Goal: Information Seeking & Learning: Compare options

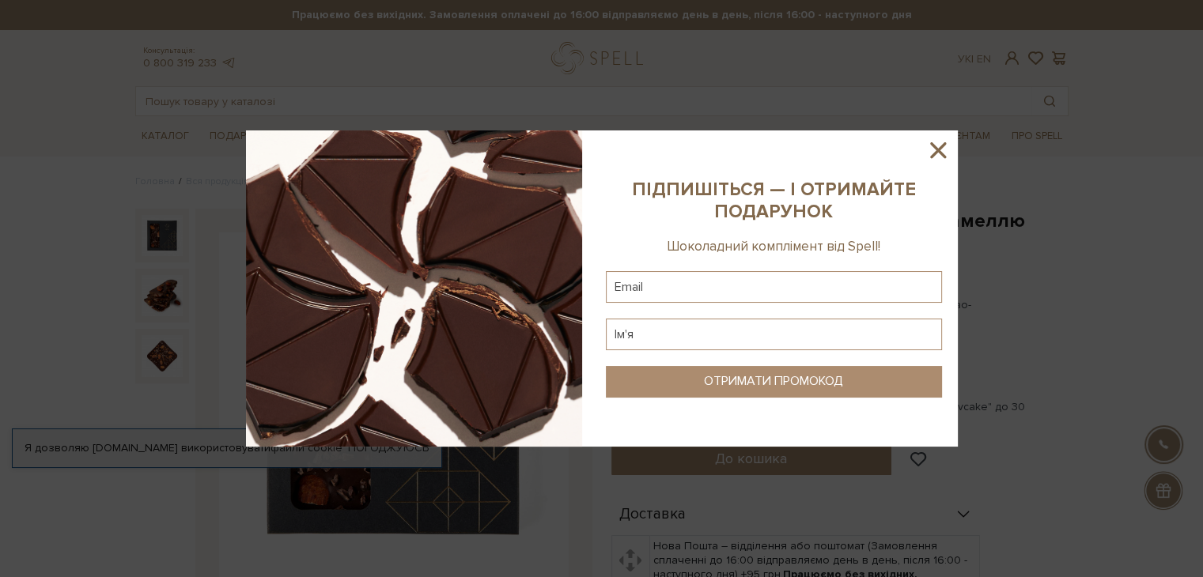
click at [935, 146] on icon at bounding box center [938, 150] width 16 height 16
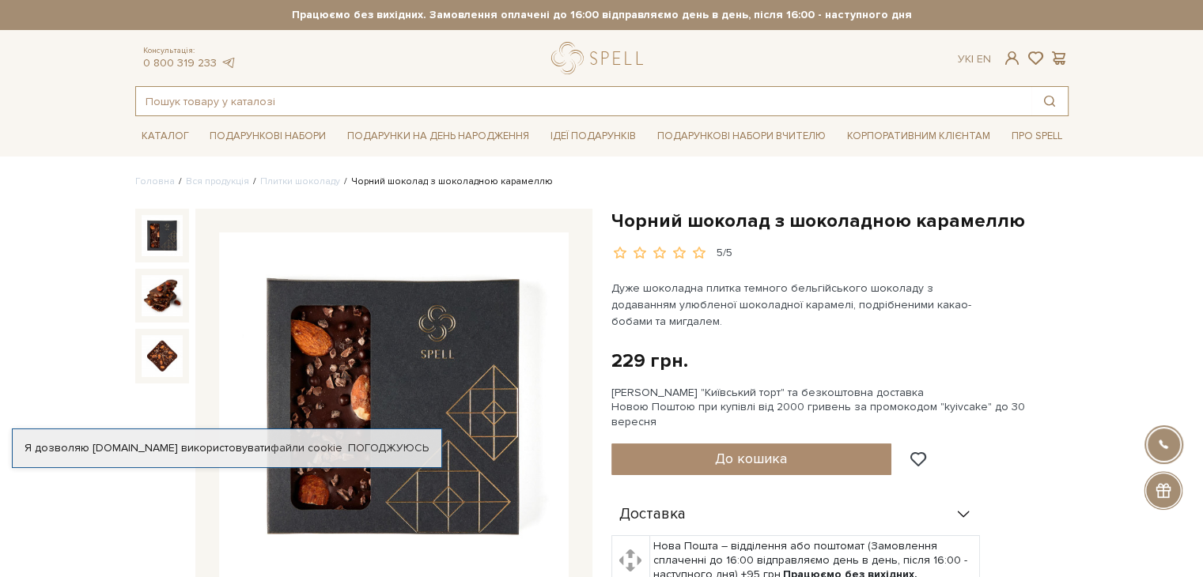
click at [257, 96] on input "text" at bounding box center [583, 101] width 895 height 28
type input "rjhj,rf"
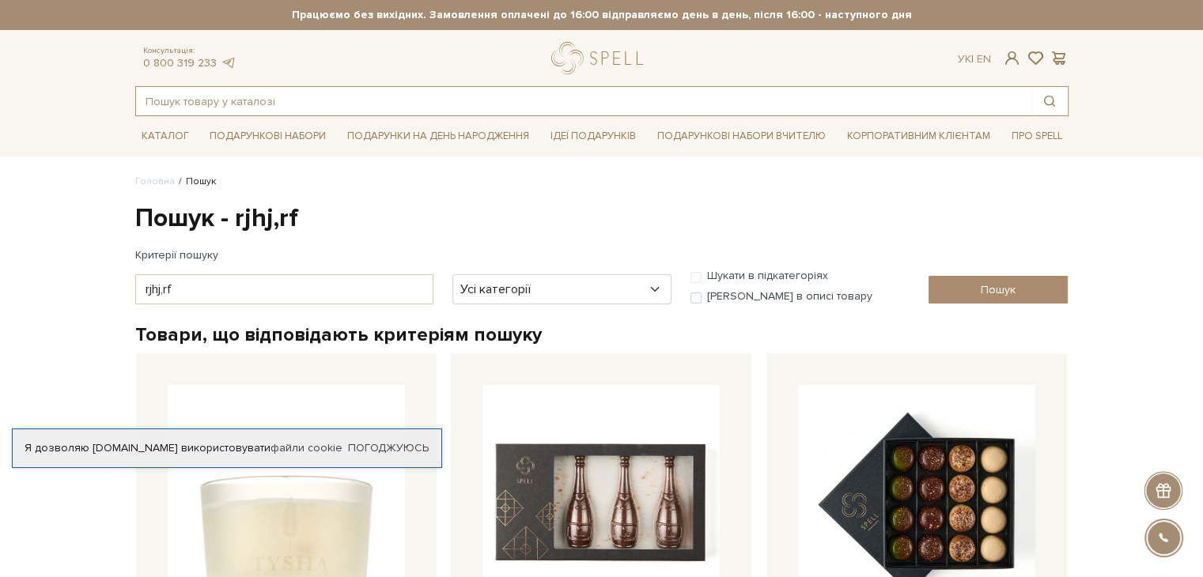
click at [292, 101] on input "text" at bounding box center [583, 101] width 895 height 28
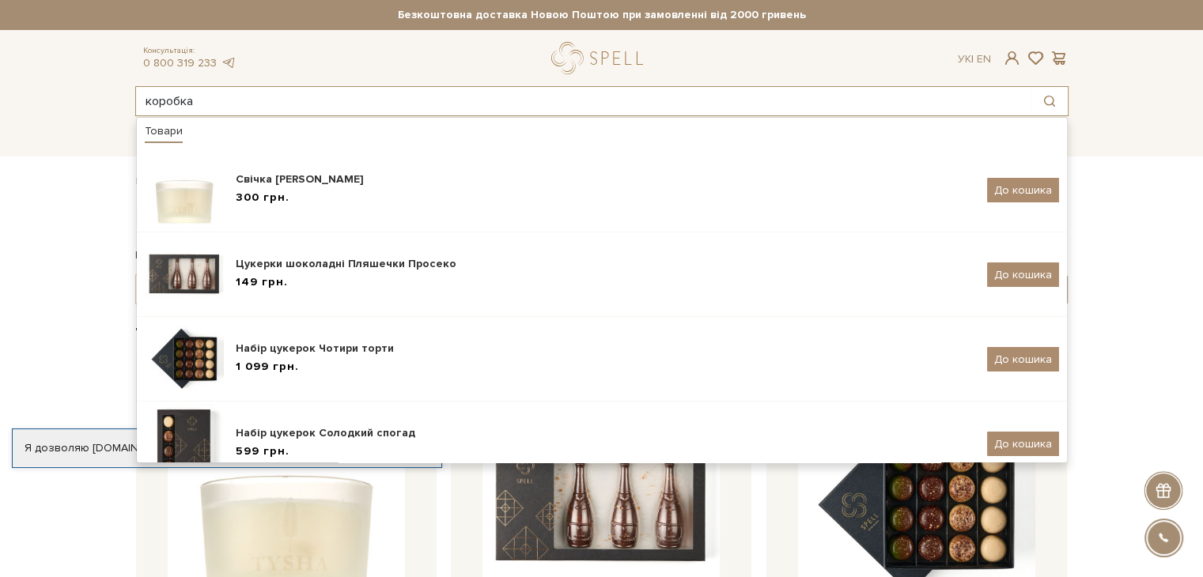
type input "коробка"
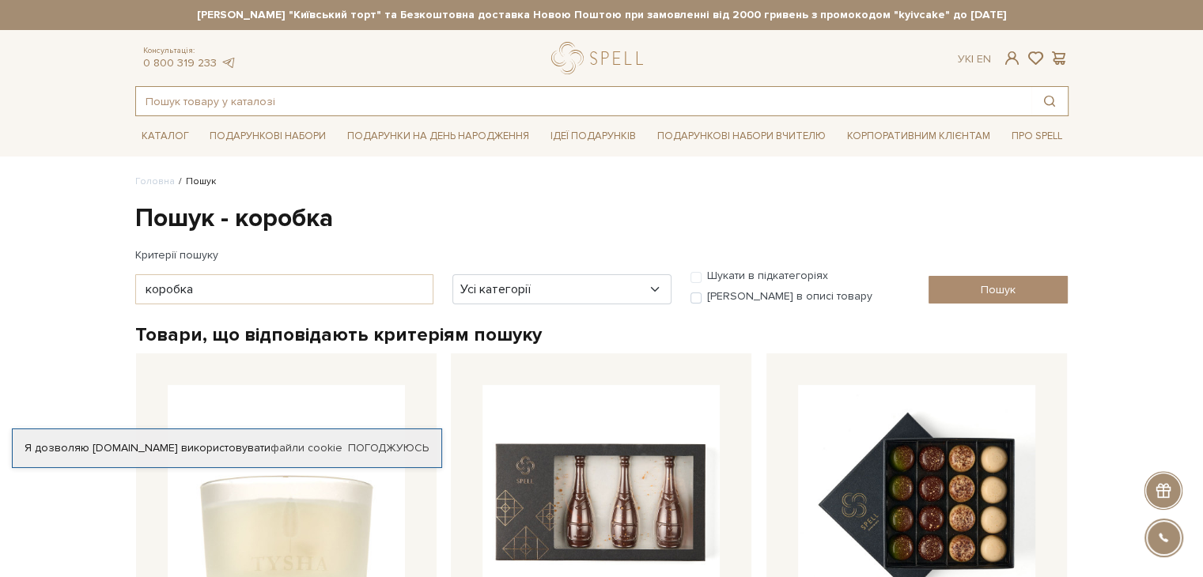
click at [433, 97] on input "text" at bounding box center [583, 101] width 895 height 28
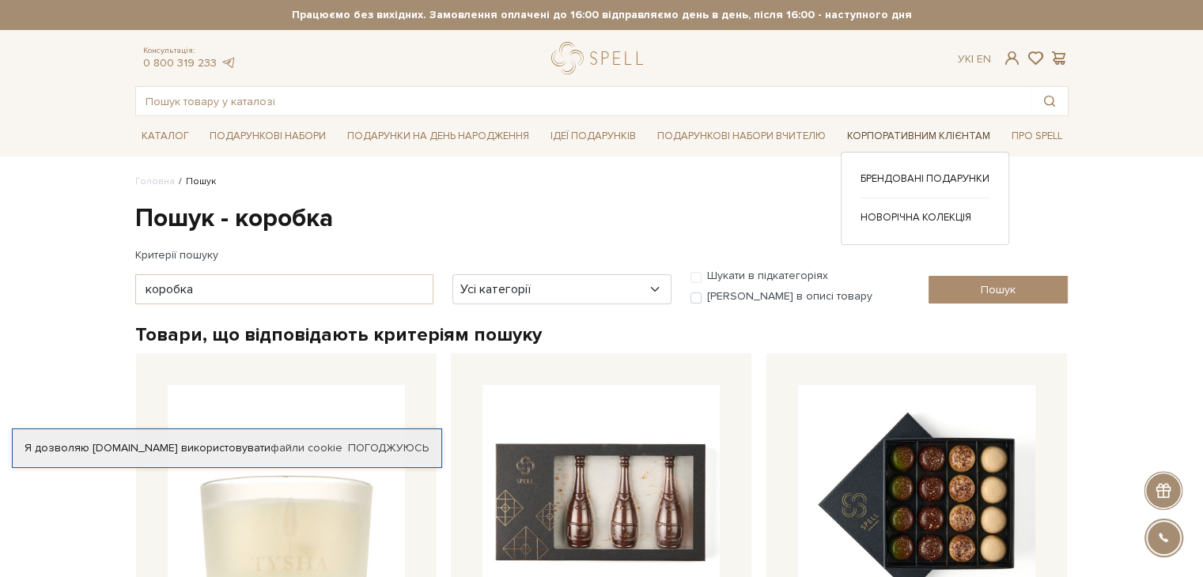
click at [879, 129] on link "Корпоративним клієнтам" at bounding box center [919, 136] width 156 height 25
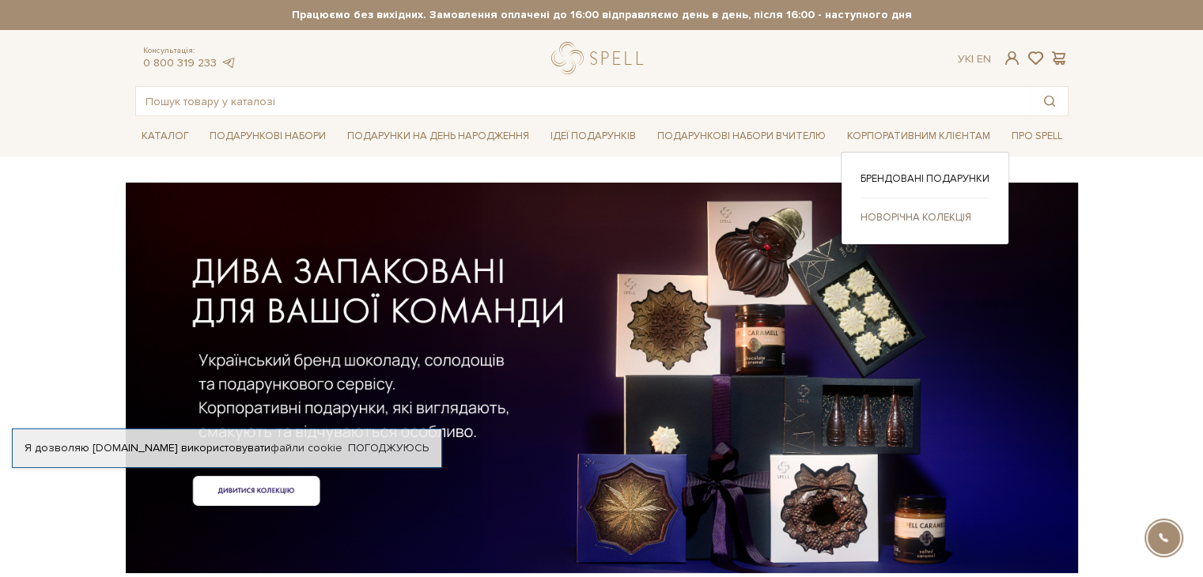
click at [902, 217] on link "Новорічна колекція" at bounding box center [924, 217] width 129 height 14
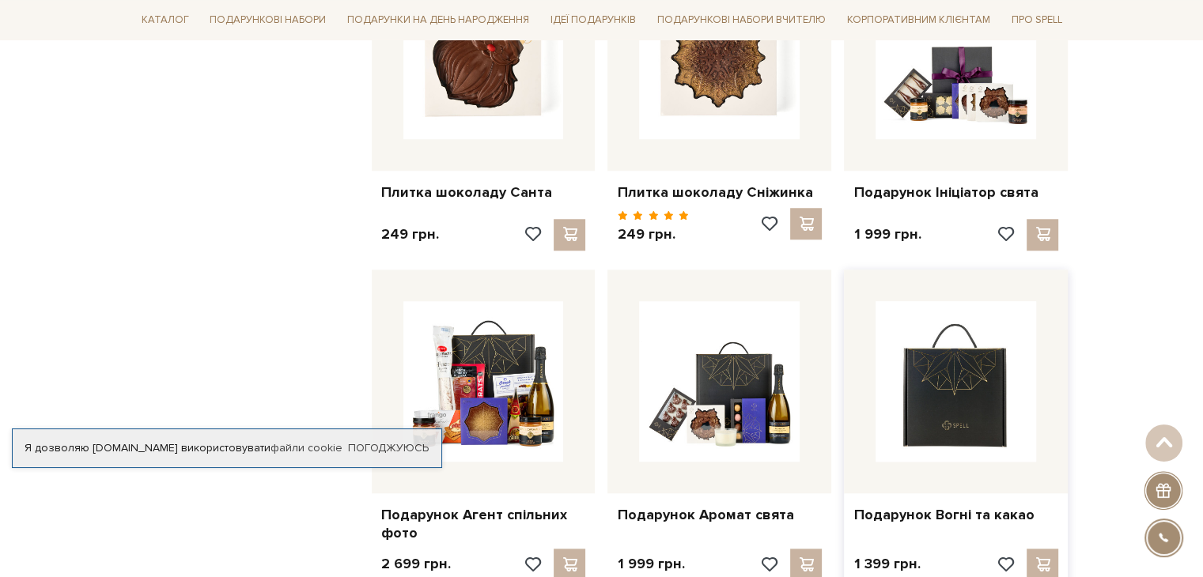
scroll to position [1423, 0]
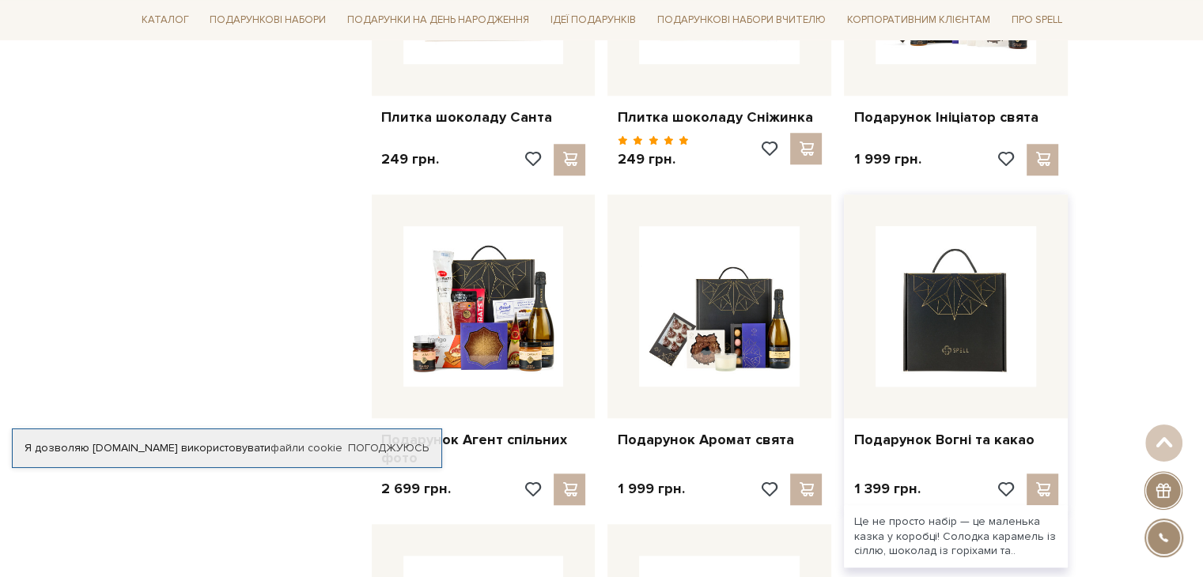
click at [954, 346] on img at bounding box center [955, 306] width 161 height 161
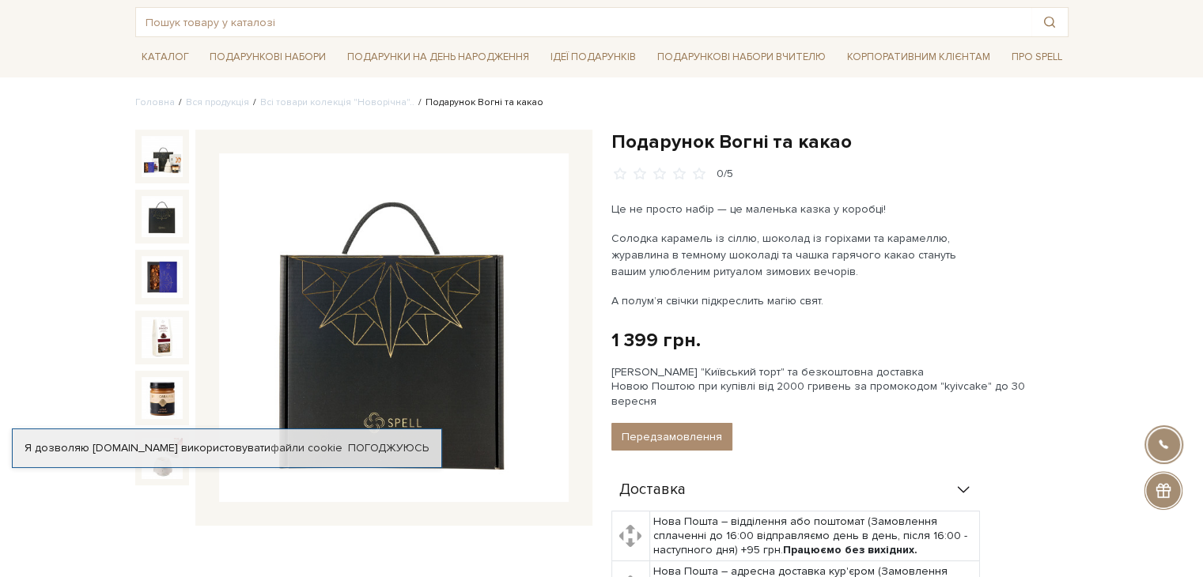
click at [137, 216] on div at bounding box center [162, 217] width 54 height 54
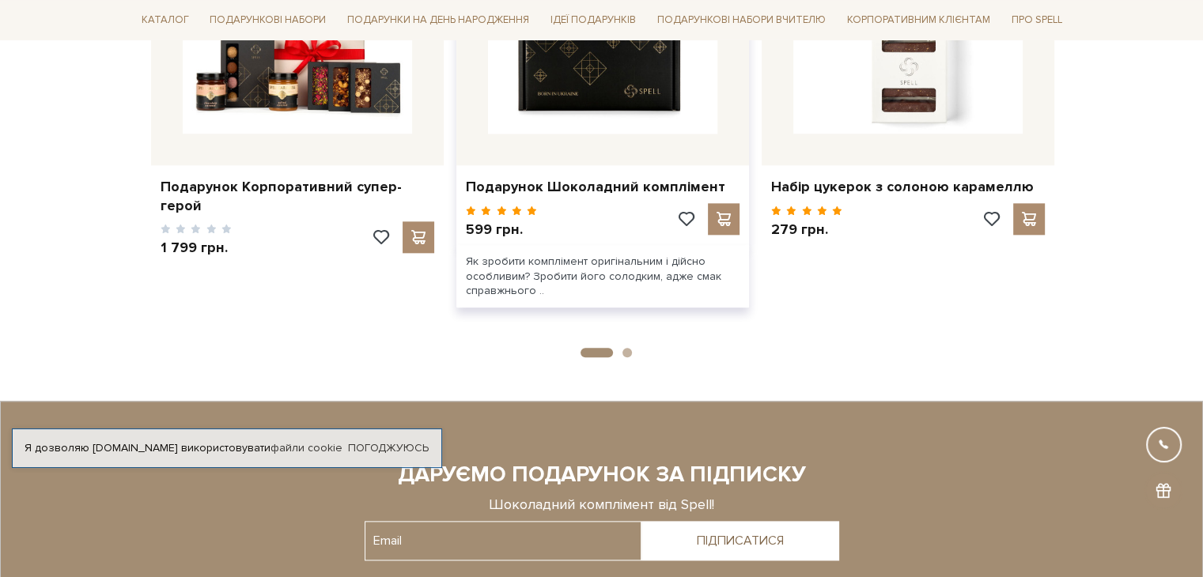
scroll to position [1582, 0]
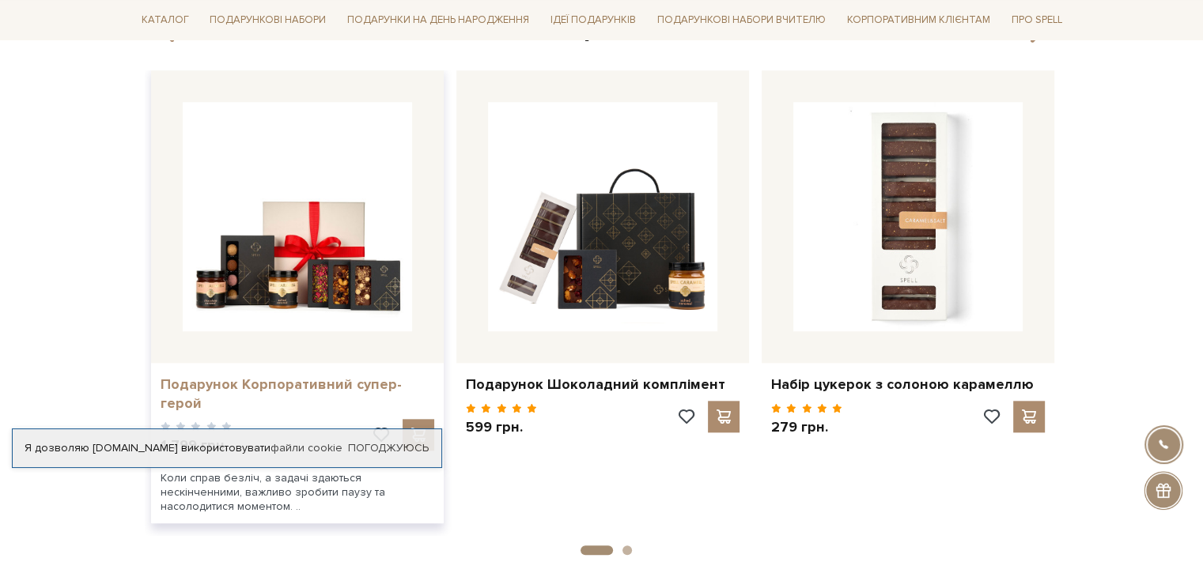
click at [342, 376] on link "Подарунок Корпоративний супер-герой" at bounding box center [298, 394] width 274 height 37
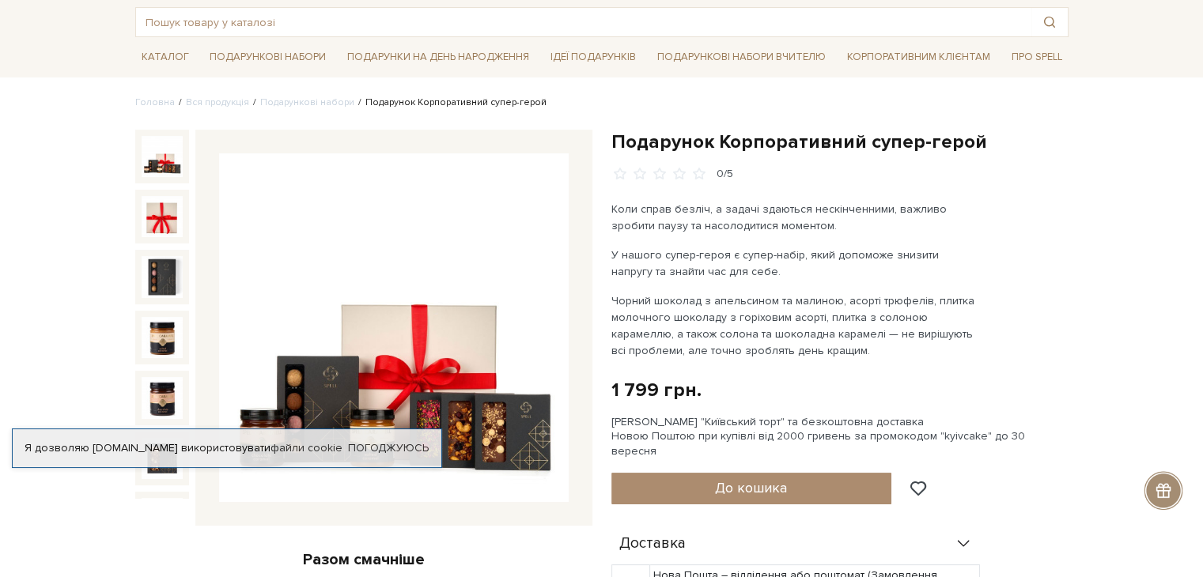
click at [165, 216] on img at bounding box center [162, 216] width 41 height 41
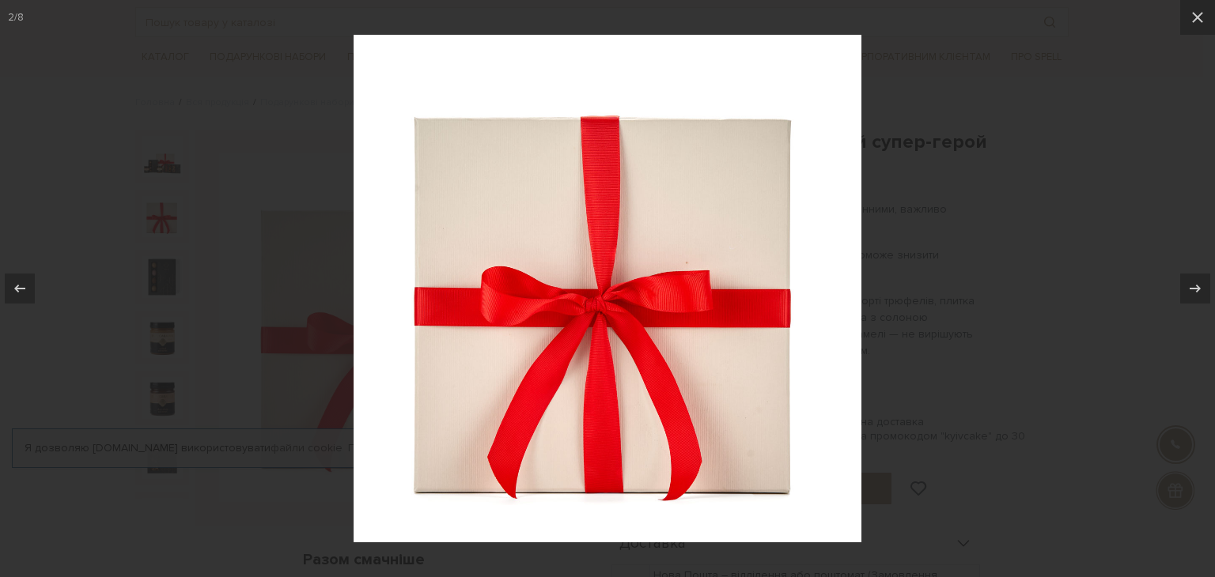
click at [1050, 189] on div at bounding box center [607, 288] width 1215 height 577
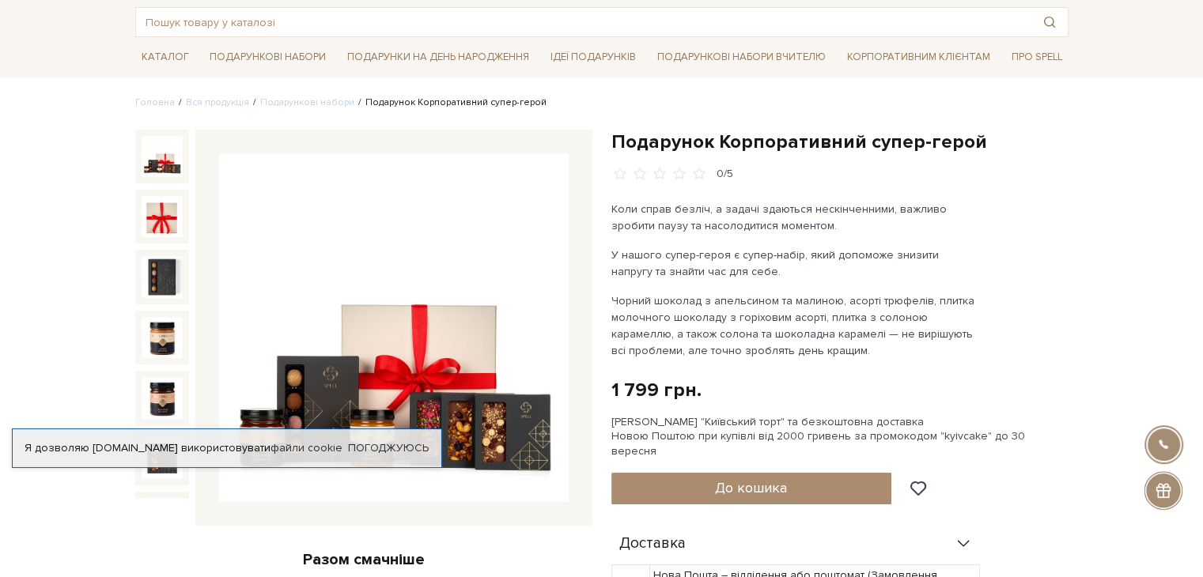
click at [168, 165] on img at bounding box center [162, 156] width 41 height 41
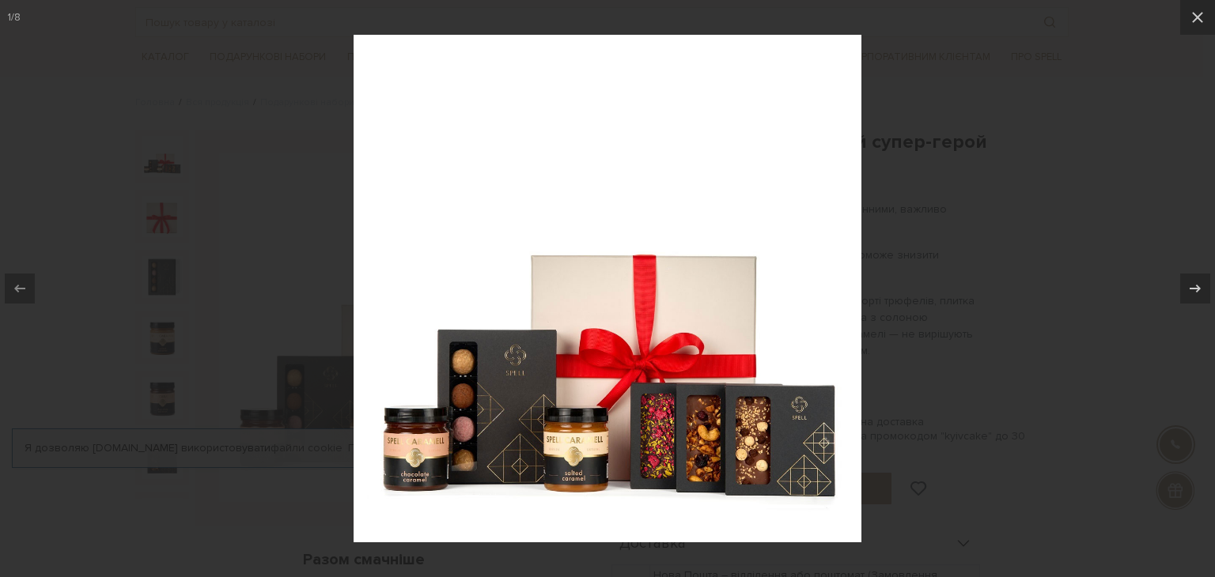
click at [308, 261] on div at bounding box center [607, 288] width 1215 height 577
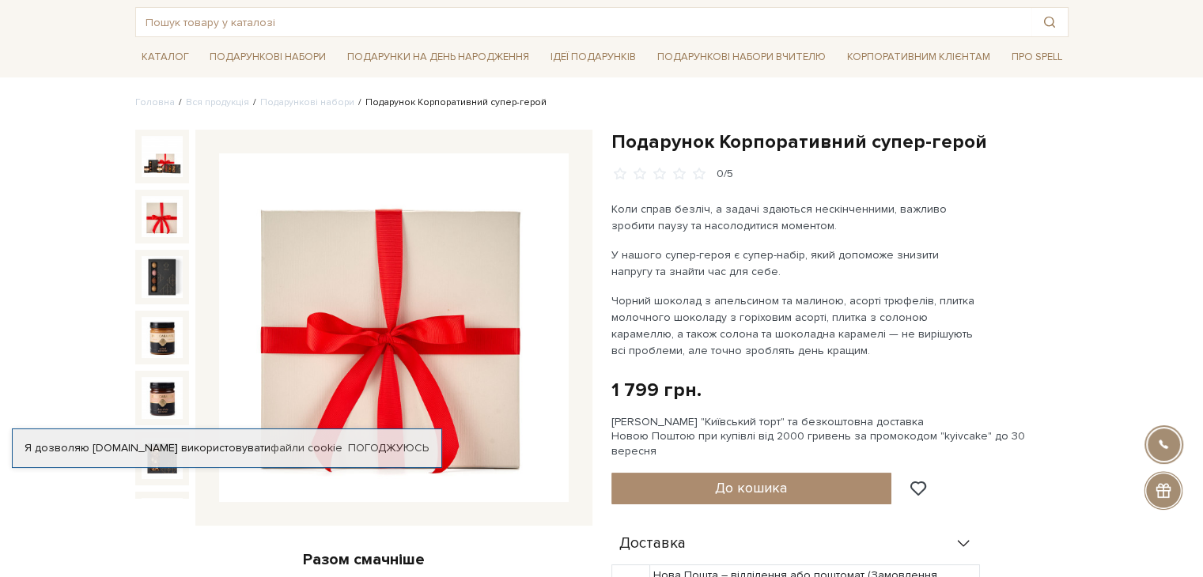
click at [165, 210] on img at bounding box center [162, 216] width 41 height 41
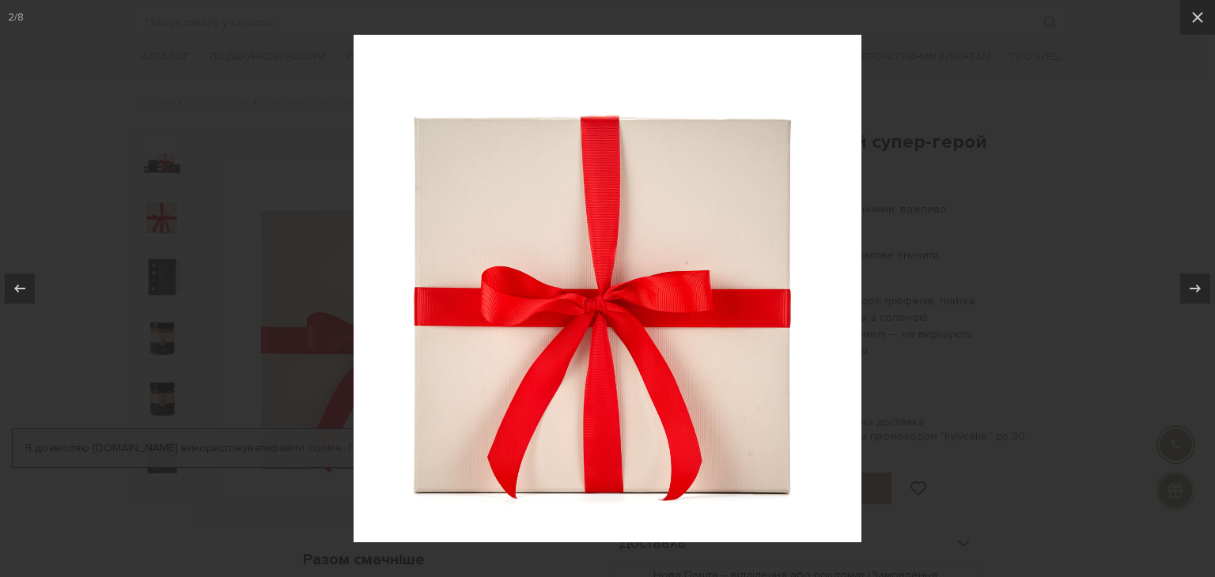
click at [928, 249] on div at bounding box center [607, 288] width 1215 height 577
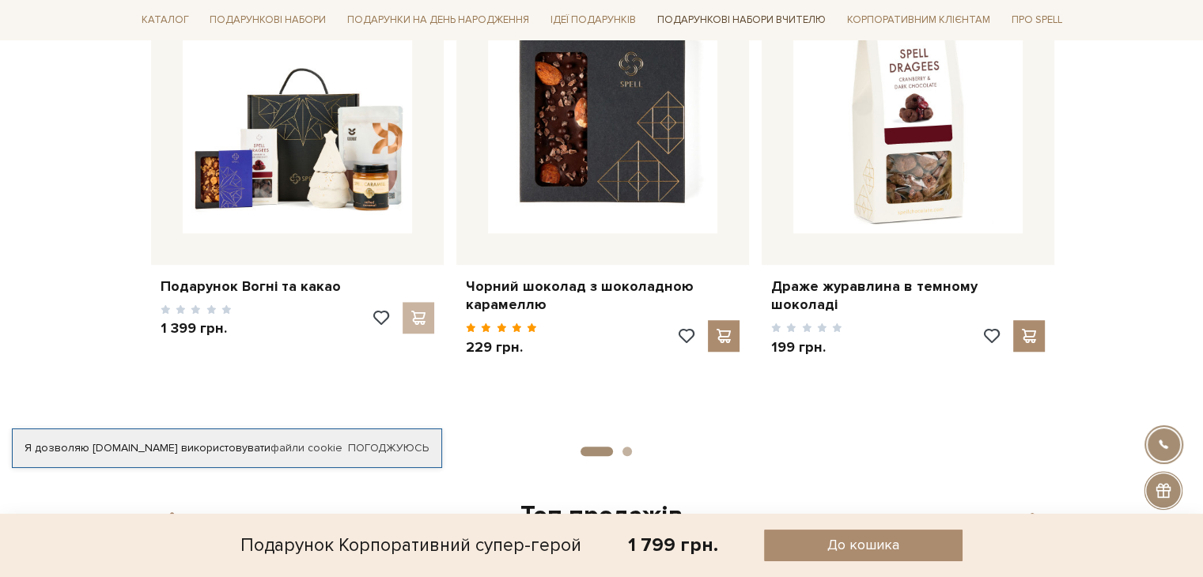
scroll to position [1265, 0]
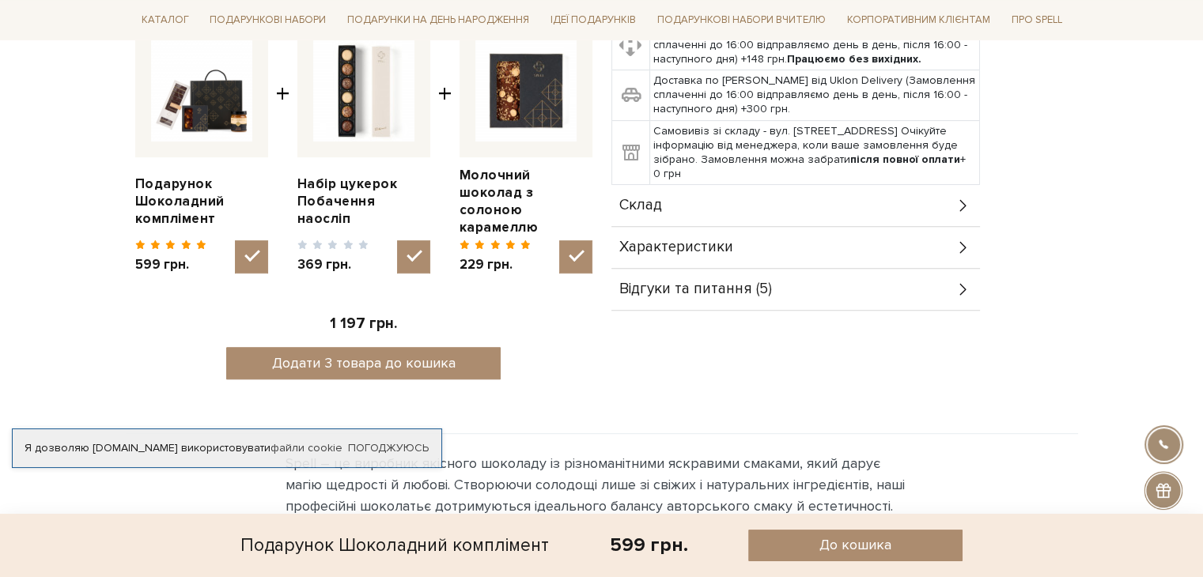
scroll to position [474, 0]
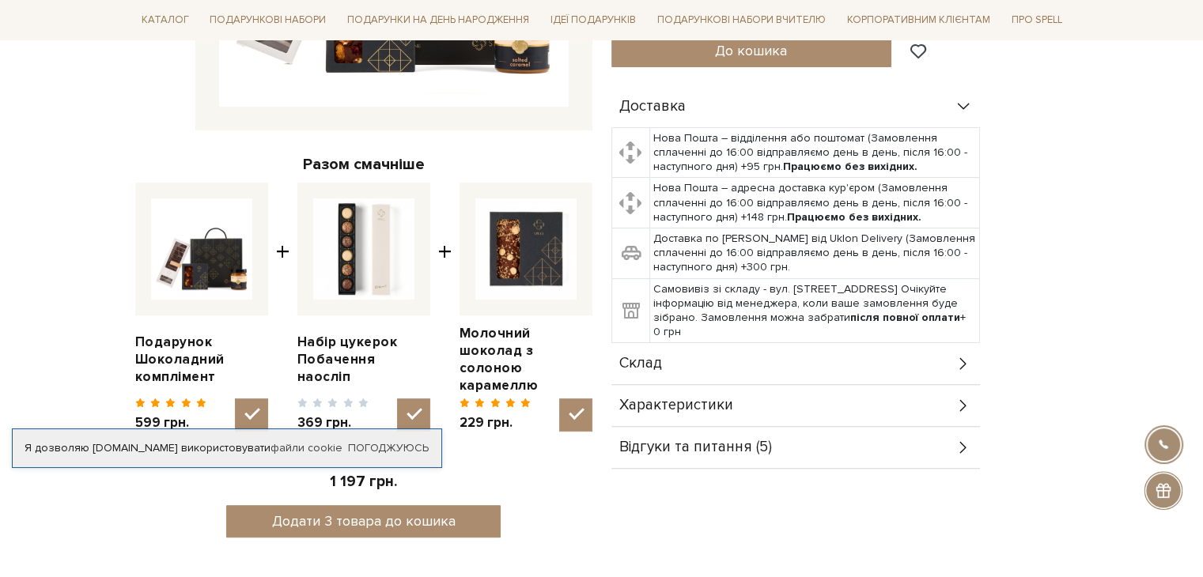
click at [689, 343] on div "Склад" at bounding box center [795, 363] width 369 height 41
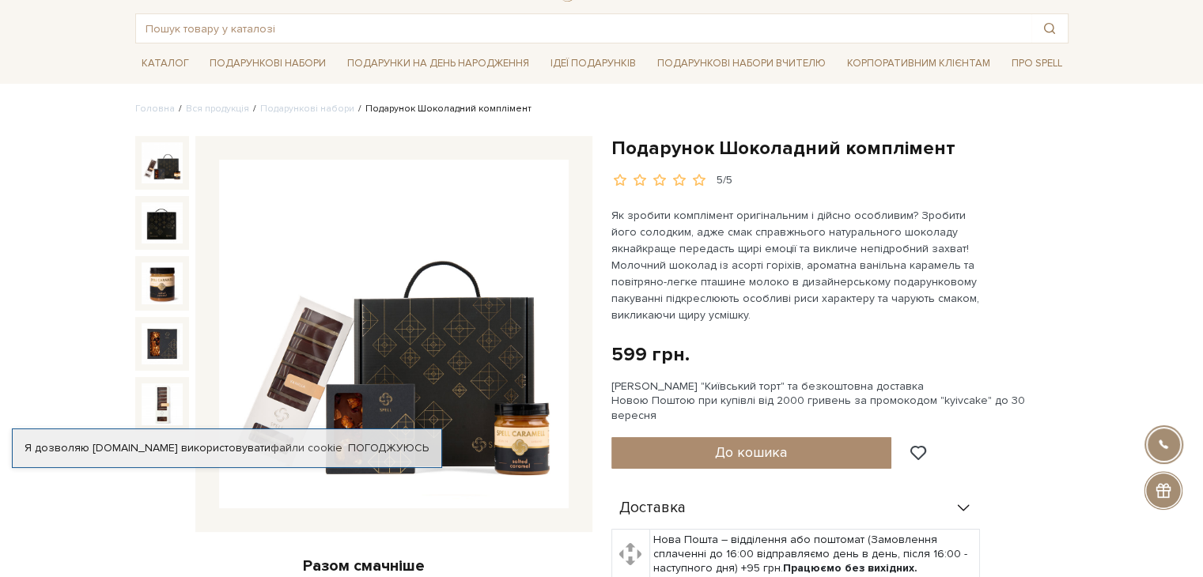
scroll to position [0, 0]
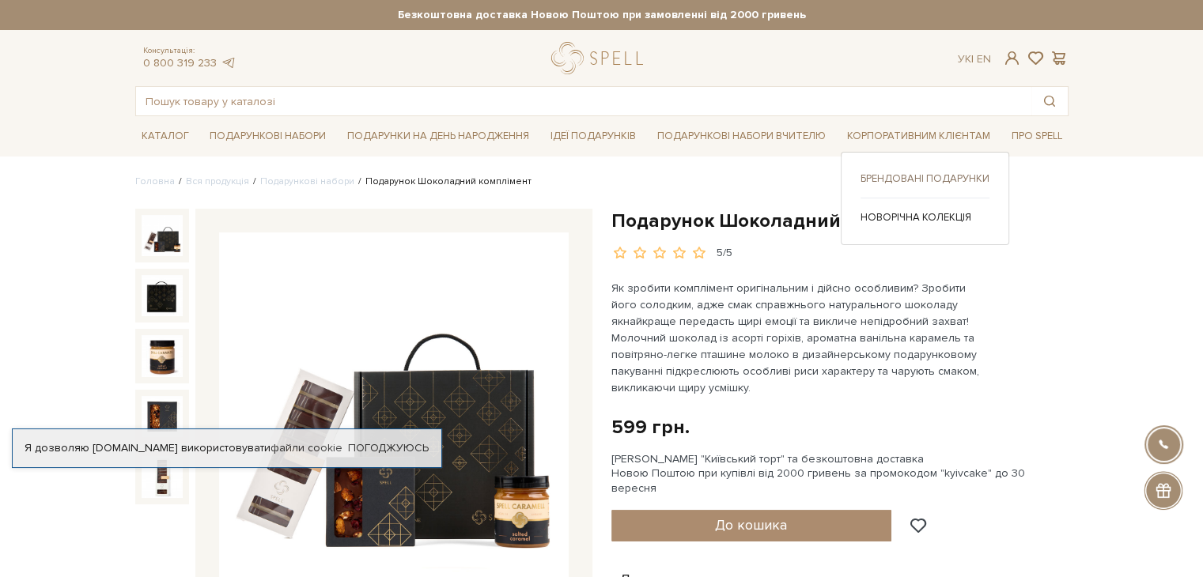
click at [928, 180] on link "Брендовані подарунки" at bounding box center [924, 179] width 129 height 14
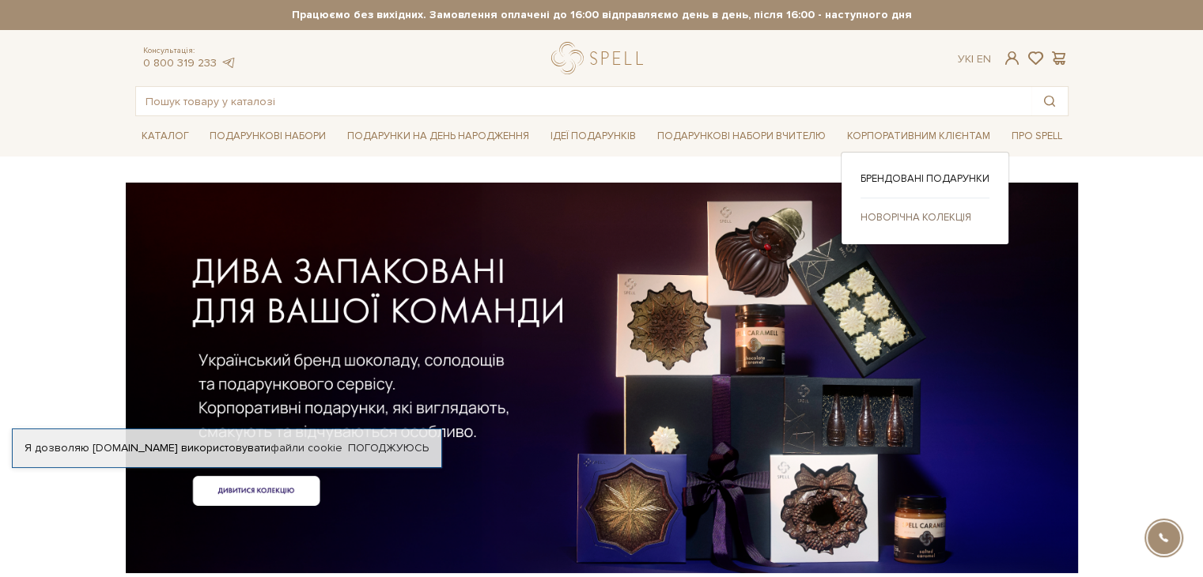
click at [916, 224] on div "Брендовані подарунки Новорічна колекція" at bounding box center [925, 198] width 168 height 93
click at [914, 214] on link "Новорічна колекція" at bounding box center [924, 217] width 129 height 14
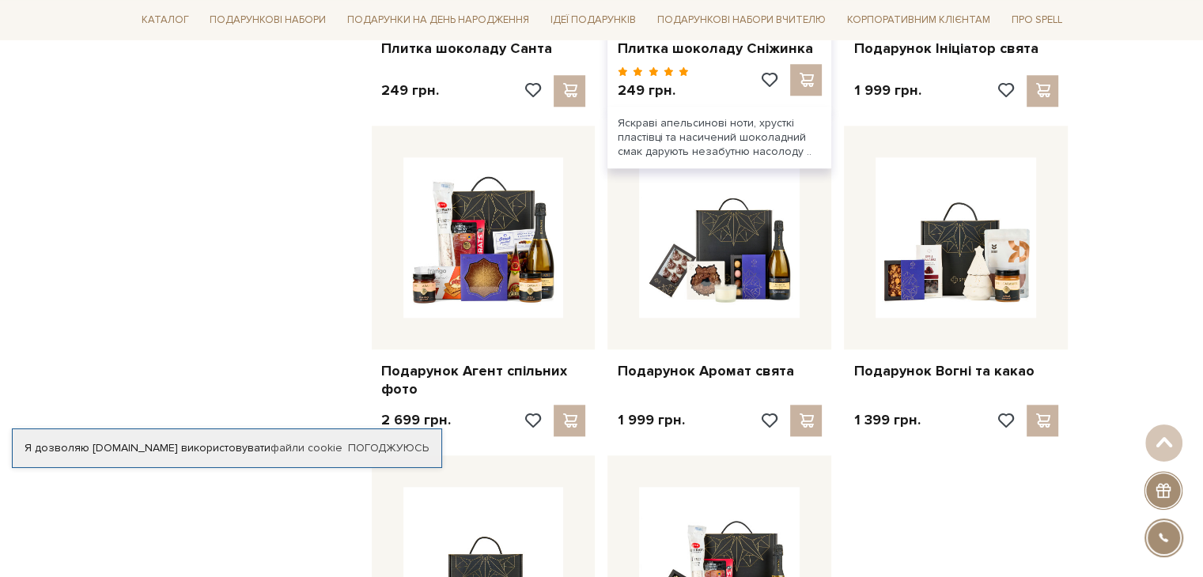
scroll to position [1503, 0]
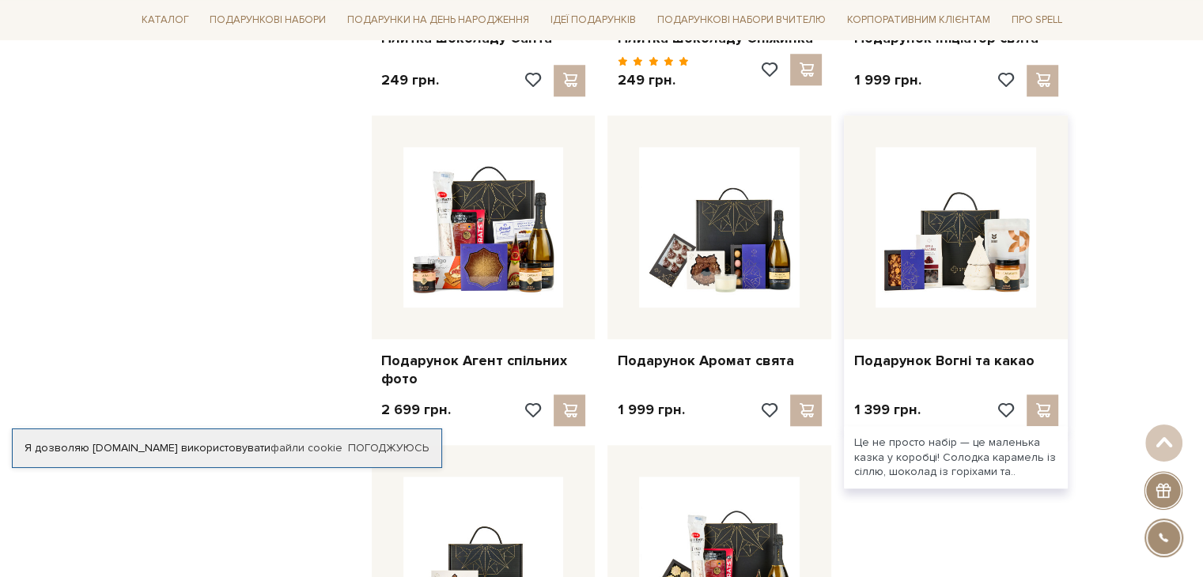
click at [906, 371] on div "Подарунок Вогні та какао" at bounding box center [956, 357] width 224 height 37
click at [906, 359] on link "Подарунок Вогні та какао" at bounding box center [955, 361] width 205 height 18
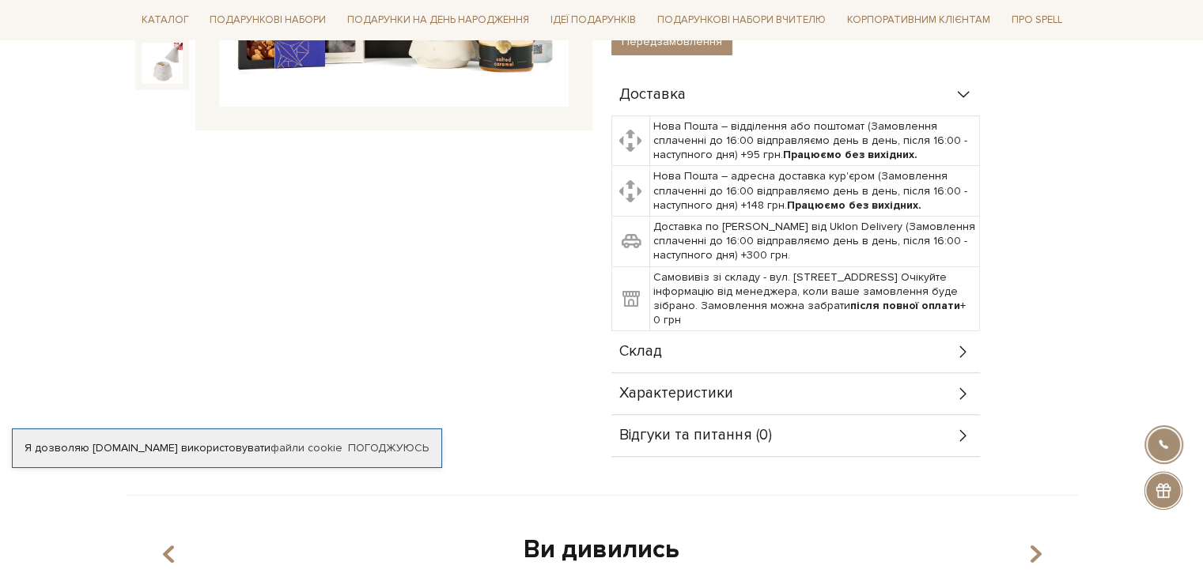
click at [751, 340] on div "Склад" at bounding box center [795, 351] width 369 height 41
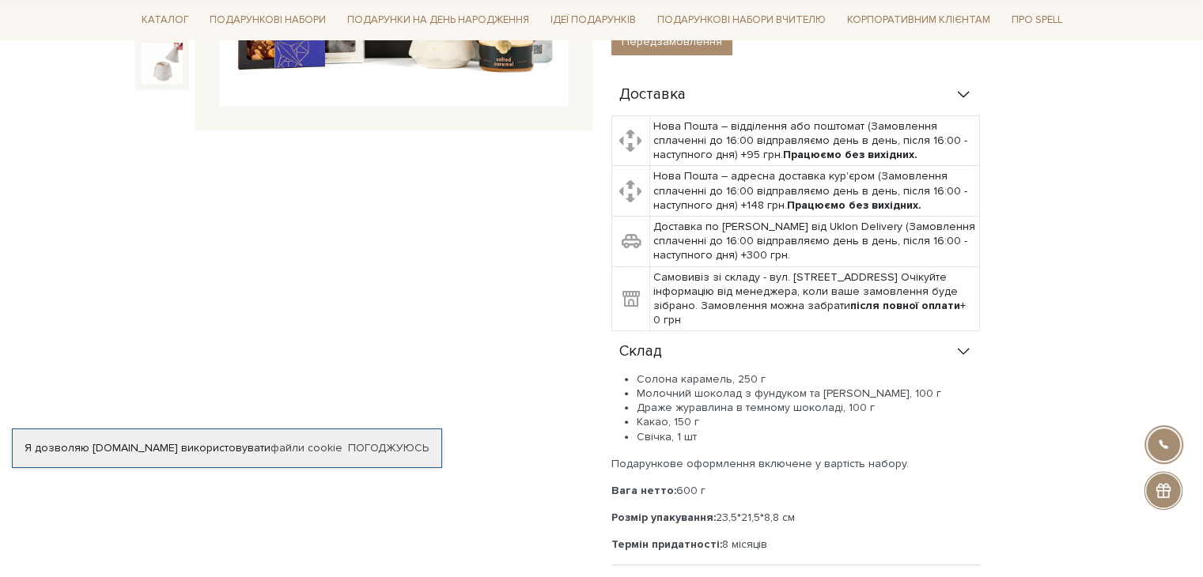
click at [756, 347] on div "Склад" at bounding box center [795, 351] width 369 height 41
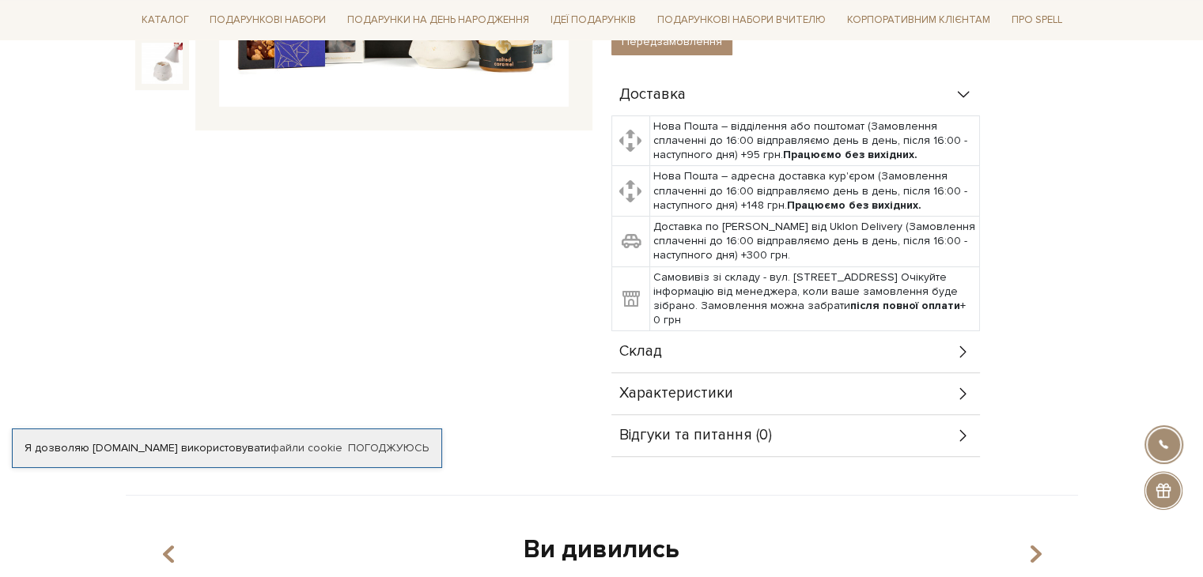
click at [756, 341] on div "Склад" at bounding box center [795, 351] width 369 height 41
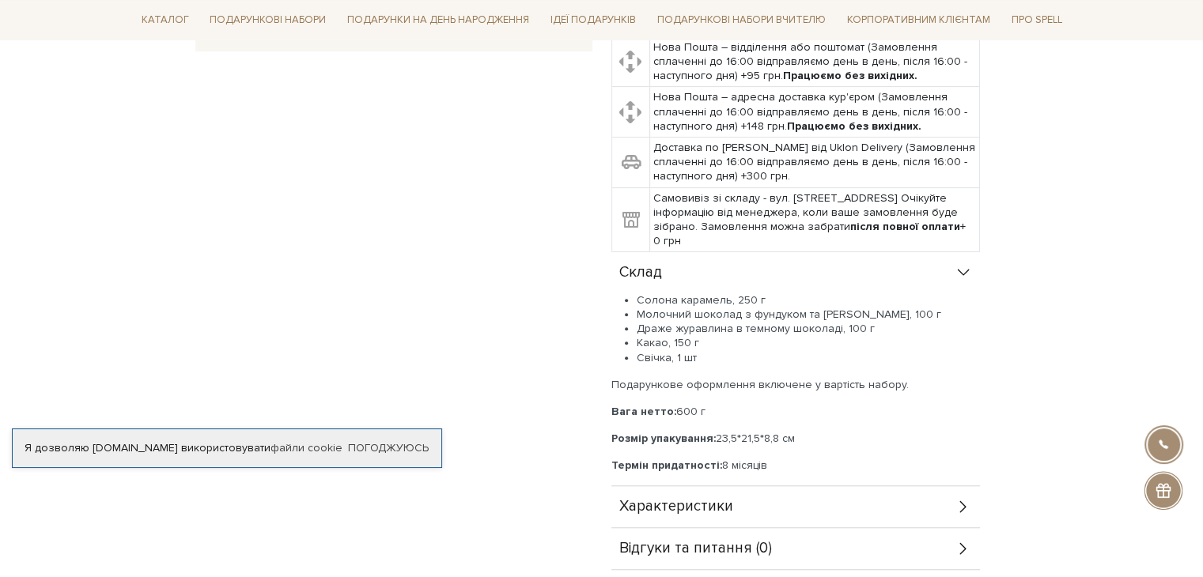
scroll to position [633, 0]
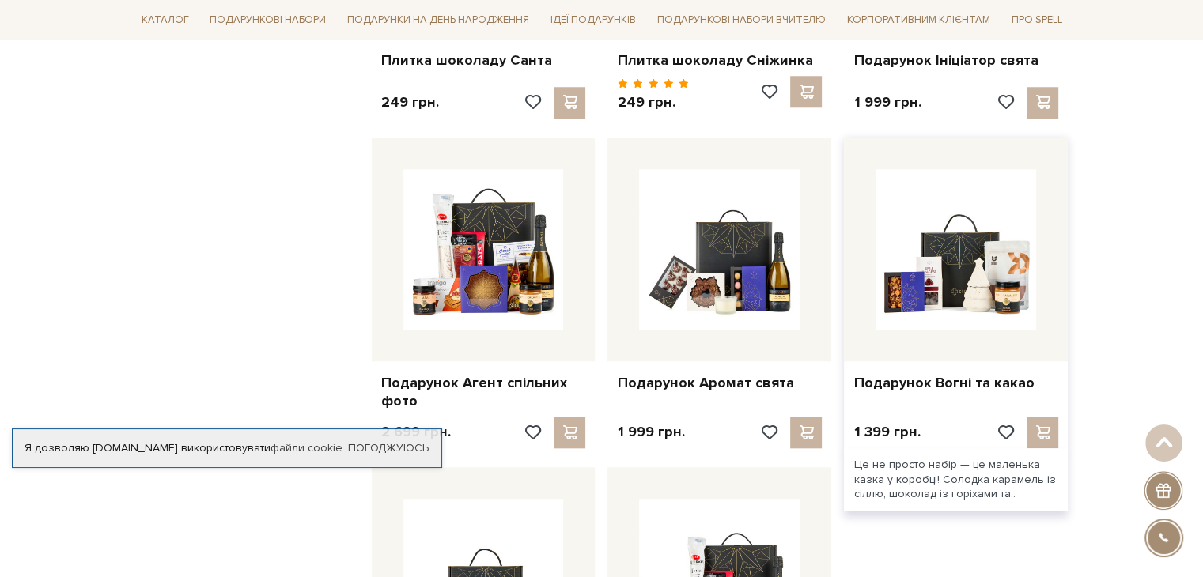
scroll to position [1503, 0]
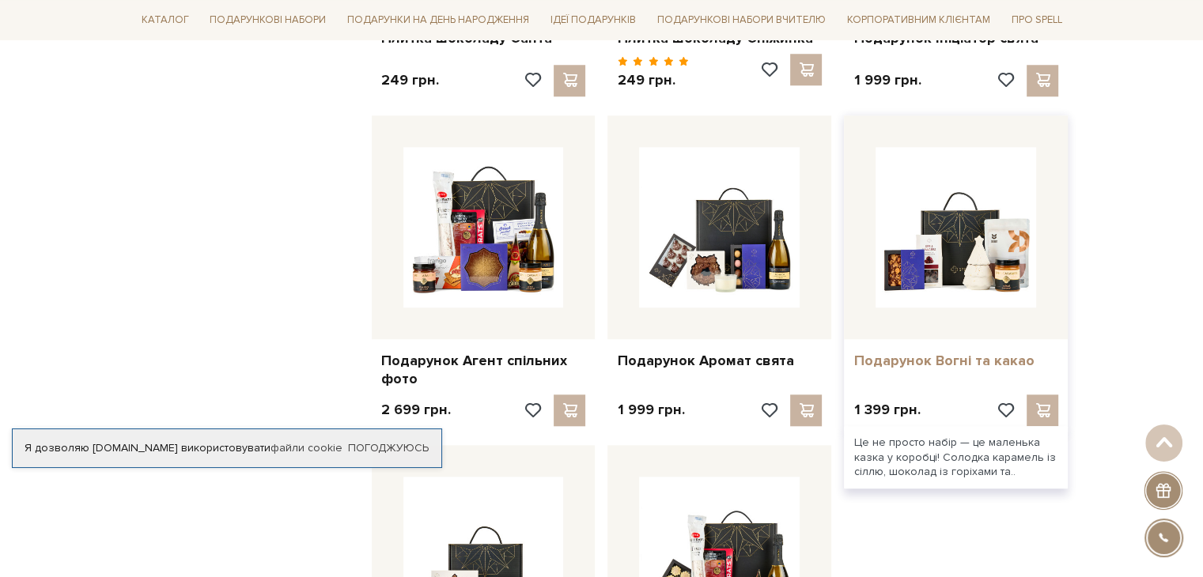
click at [928, 361] on link "Подарунок Вогні та какао" at bounding box center [955, 361] width 205 height 18
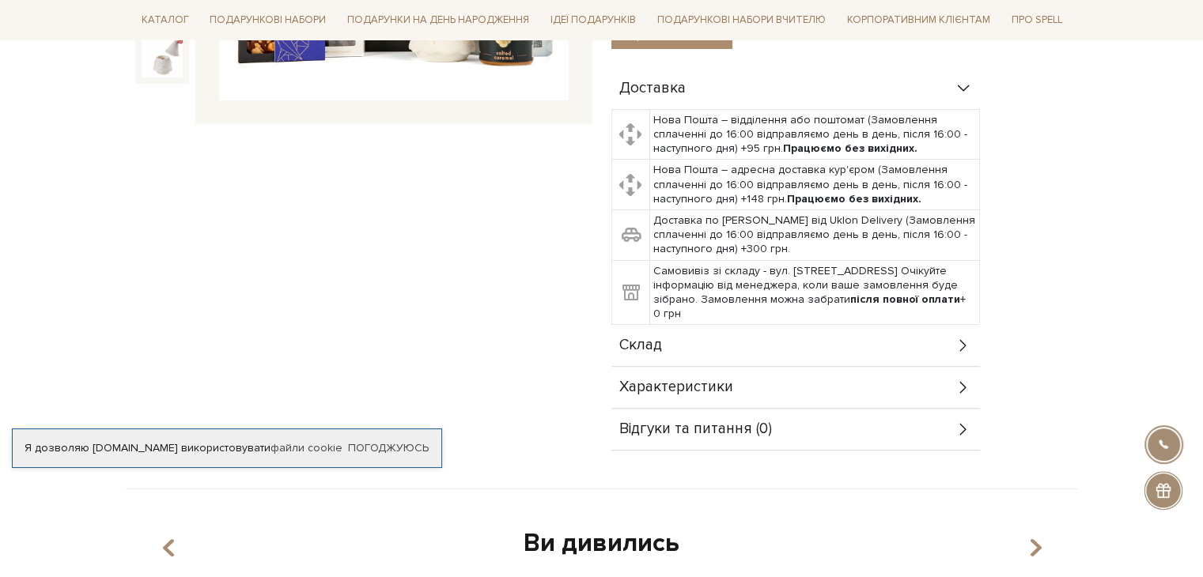
scroll to position [474, 0]
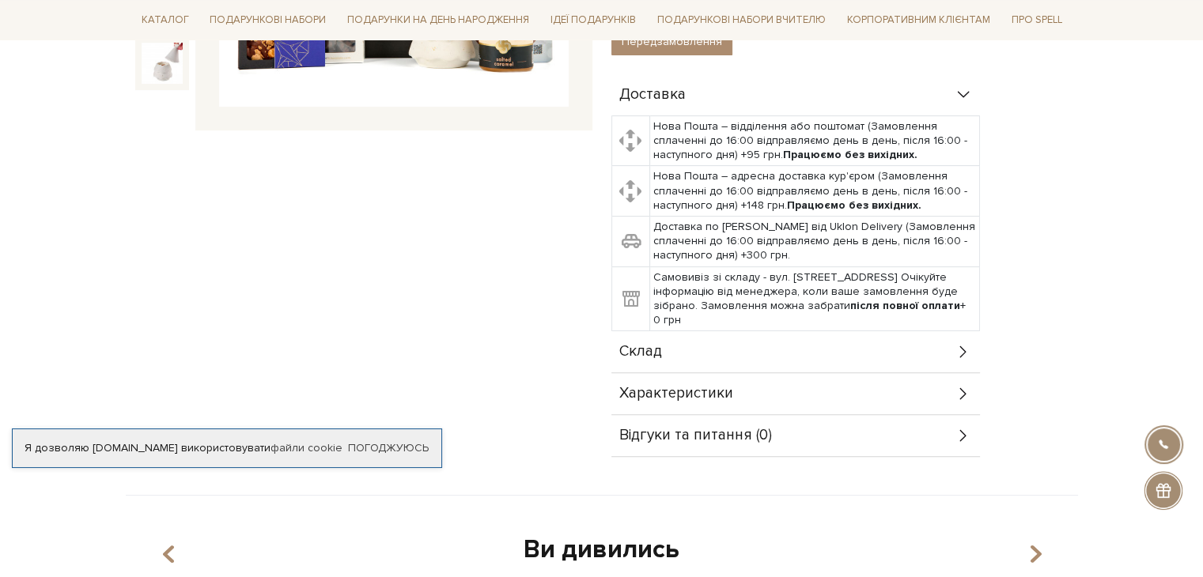
click at [765, 383] on div "Характеристики" at bounding box center [795, 393] width 369 height 41
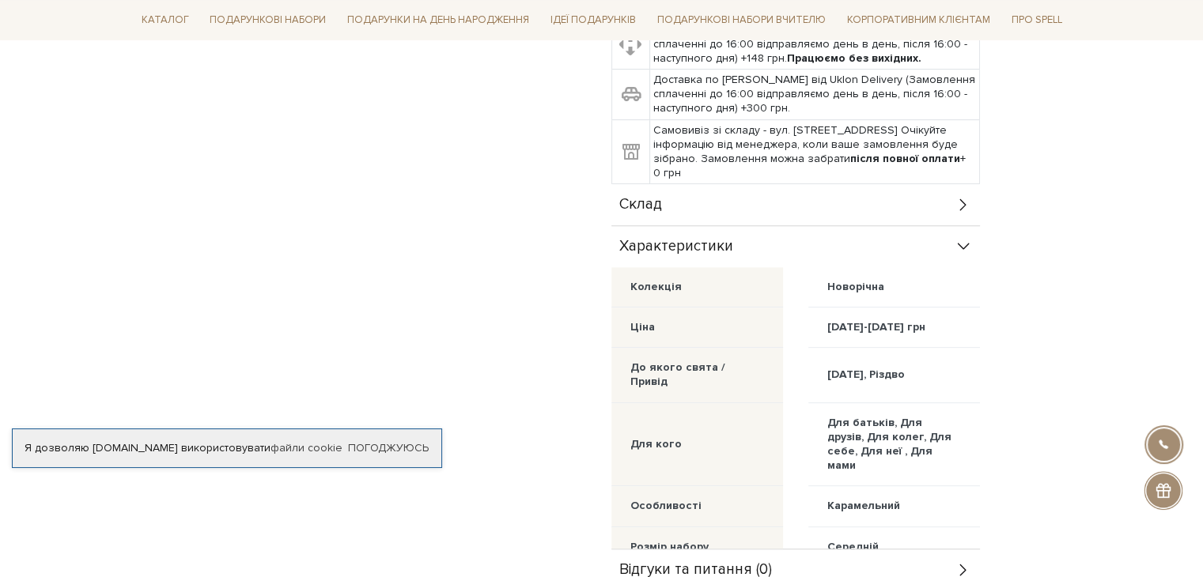
scroll to position [712, 0]
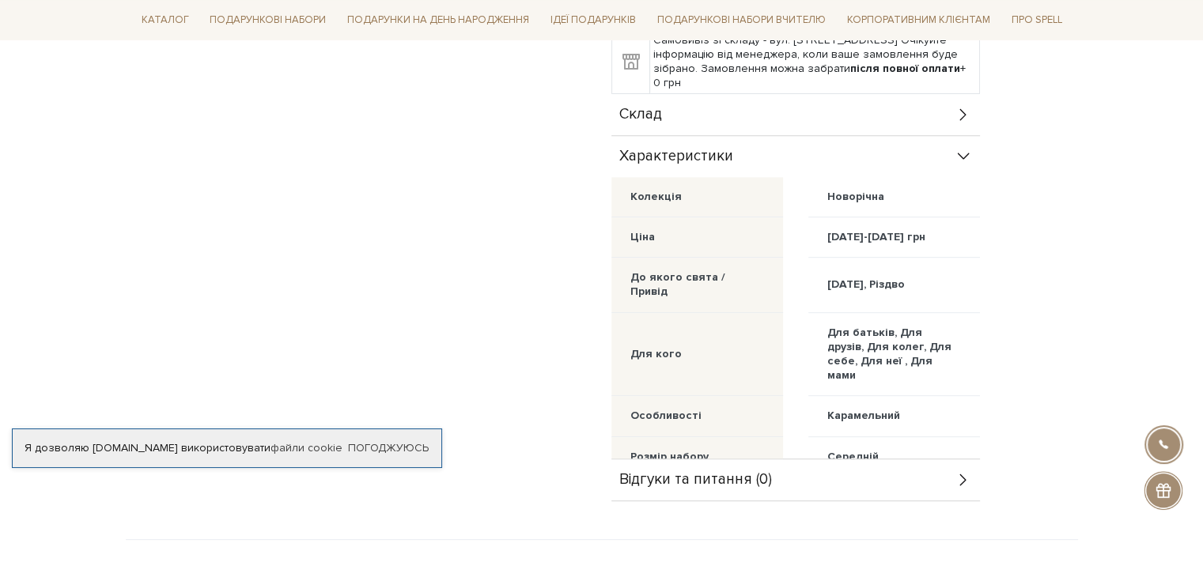
click at [728, 106] on div "Склад" at bounding box center [795, 114] width 369 height 41
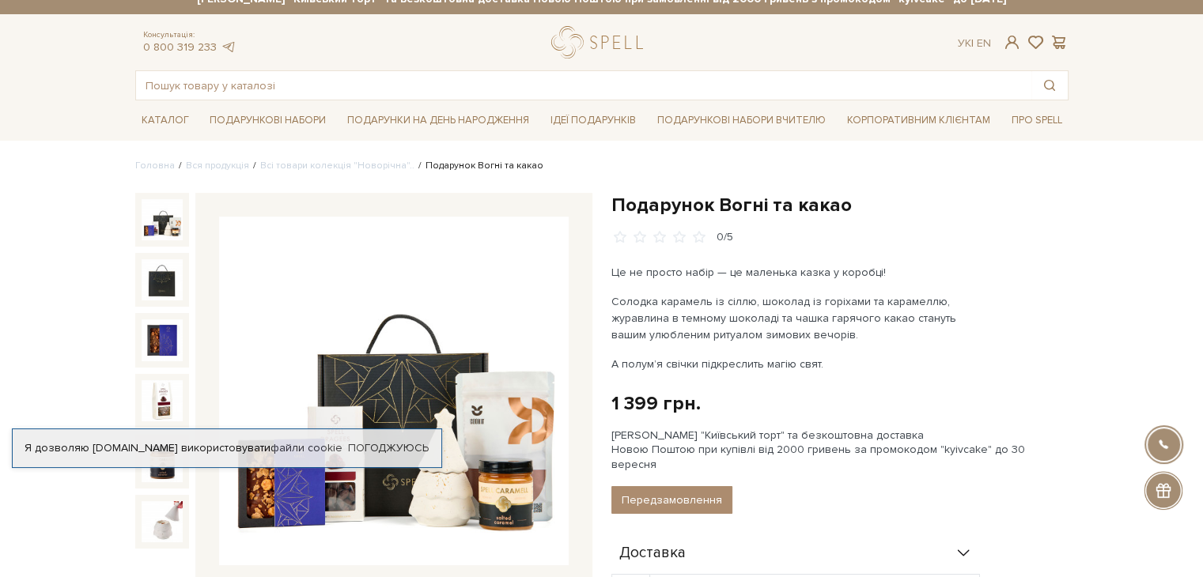
scroll to position [0, 0]
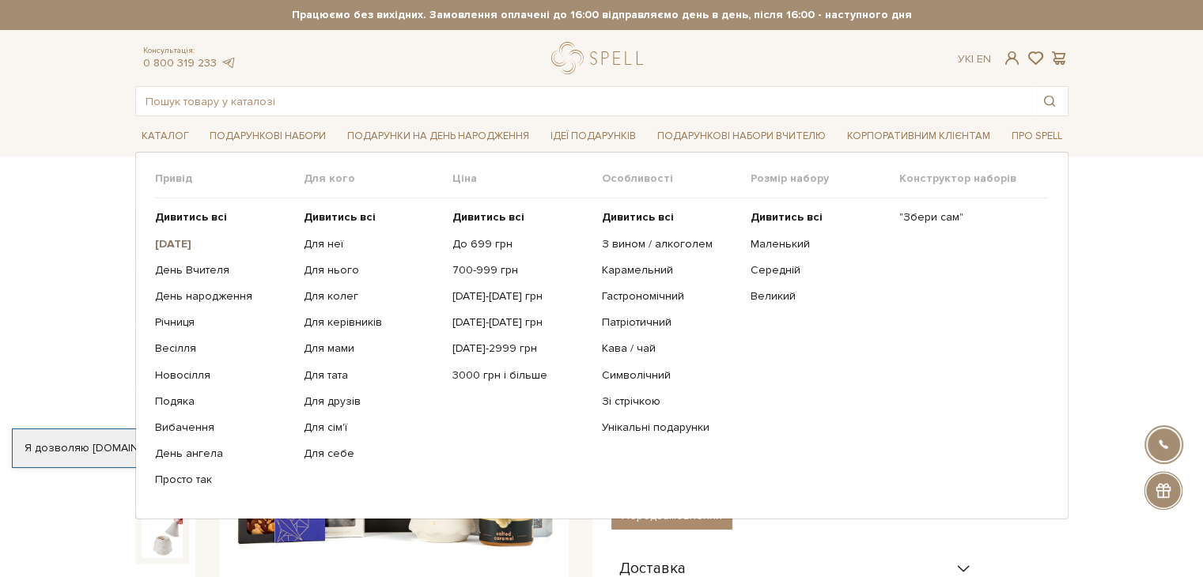
click at [191, 243] on b "[DATE]" at bounding box center [173, 243] width 36 height 13
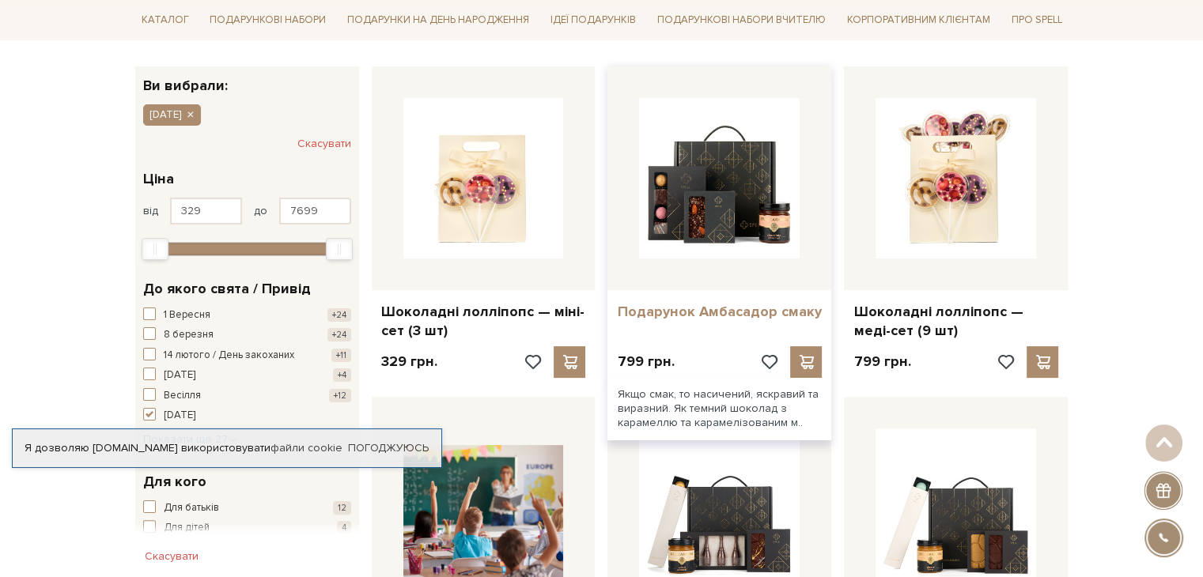
click at [744, 304] on link "Подарунок Амбасадор смаку" at bounding box center [719, 312] width 205 height 18
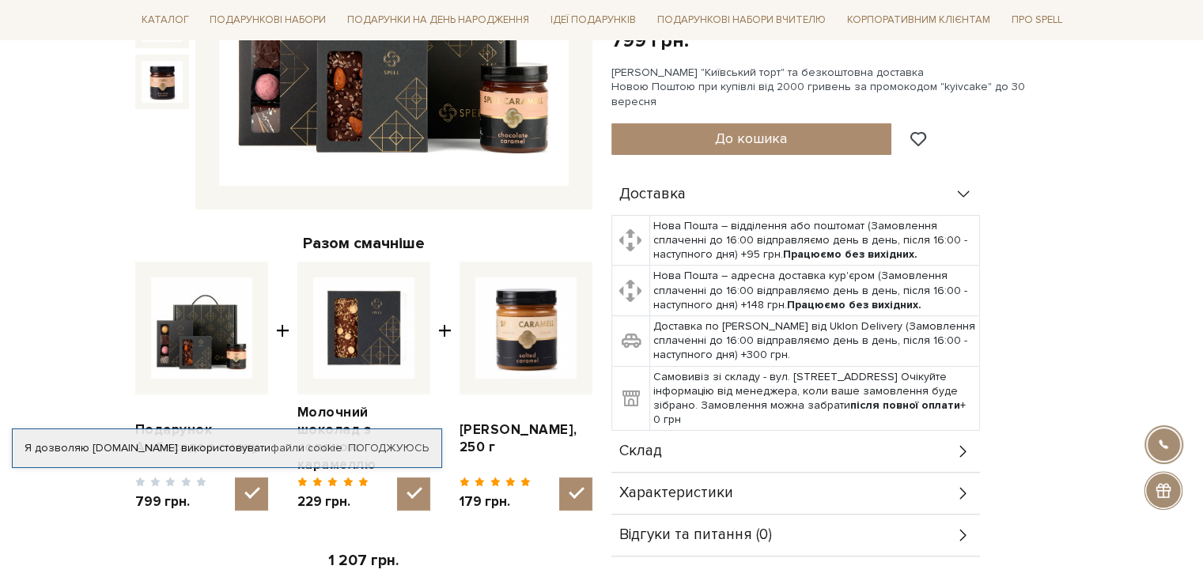
click at [734, 431] on div "Склад" at bounding box center [795, 451] width 369 height 41
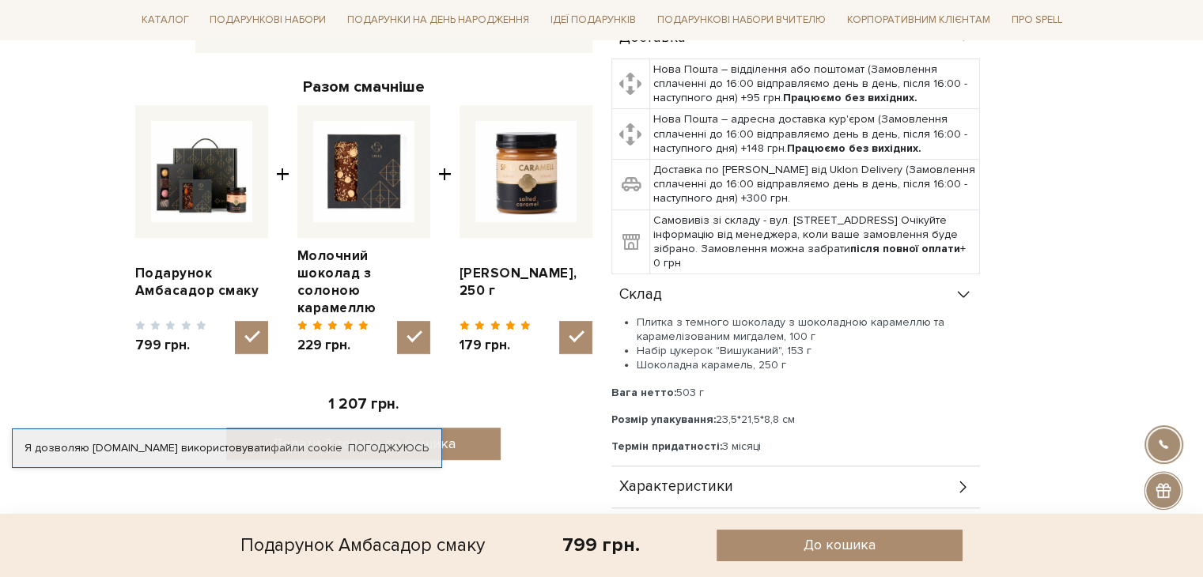
scroll to position [554, 0]
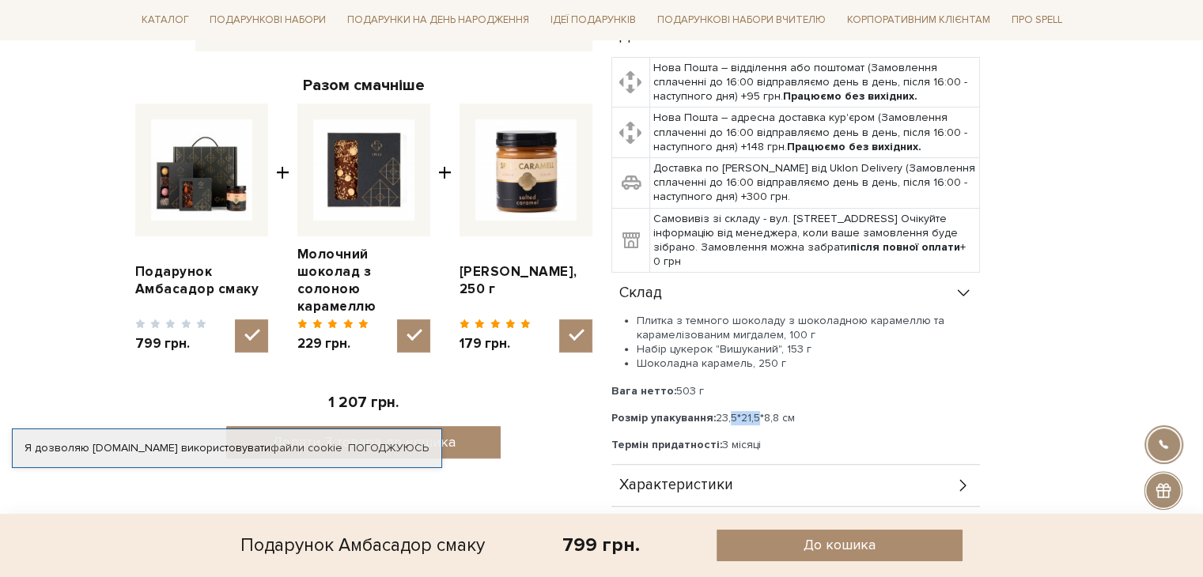
drag, startPoint x: 756, startPoint y: 386, endPoint x: 726, endPoint y: 380, distance: 30.6
click at [726, 411] on p "Розмір упакування: 23,5*21,5*8,8 см" at bounding box center [795, 418] width 369 height 14
click at [731, 411] on p "Розмір упакування: 23,5*21,5*8,8 см" at bounding box center [795, 418] width 369 height 14
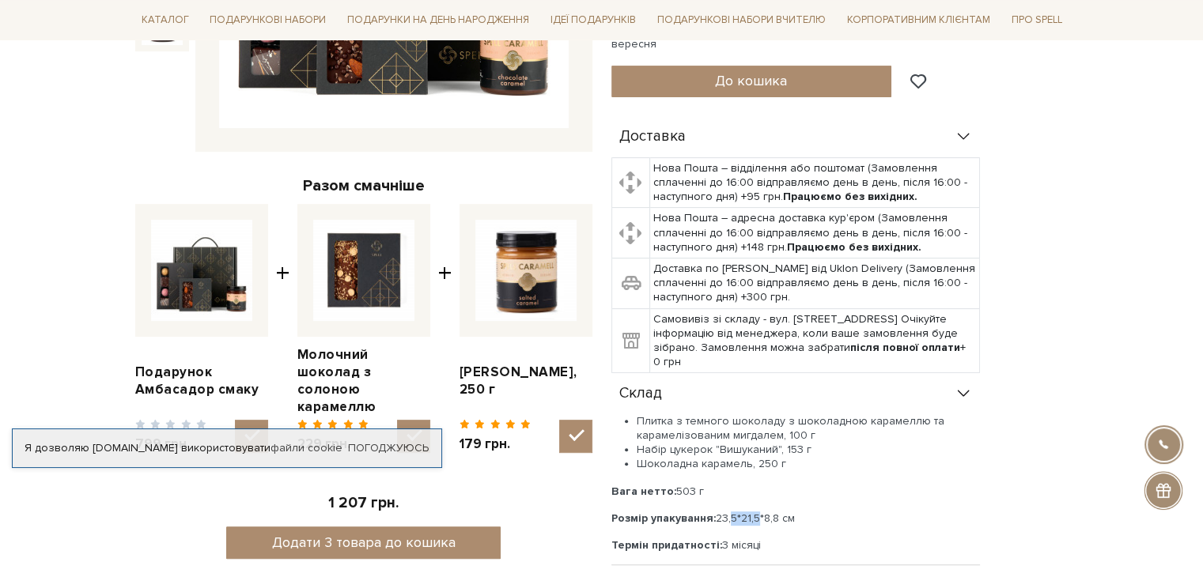
scroll to position [474, 0]
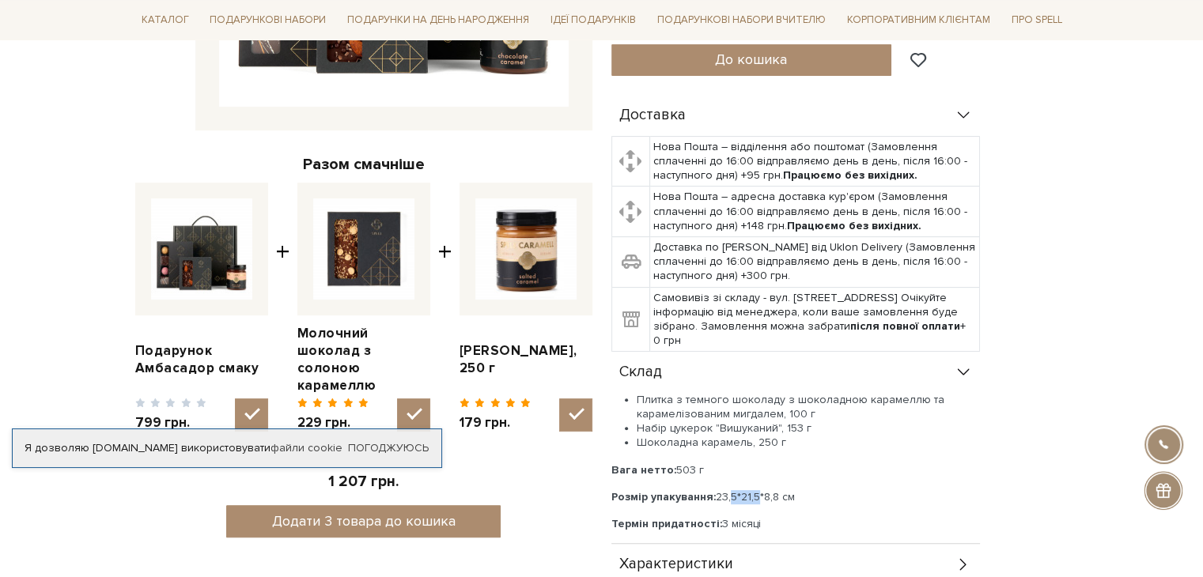
click at [757, 490] on p "Розмір упакування: 23,5*21,5*8,8 см" at bounding box center [795, 497] width 369 height 14
click at [718, 490] on p "Розмір упакування: 23,5*21,5*8,8 см" at bounding box center [795, 497] width 369 height 14
drag, startPoint x: 605, startPoint y: 466, endPoint x: 769, endPoint y: 469, distance: 164.5
click at [812, 451] on div "Подарунок Амбасадор смаку 0/5 Якщо смак, то насичений, яскравий та виразний. Як…" at bounding box center [840, 181] width 476 height 894
copy p "Розмір упакування: 23,5*21,5*8,8 см"
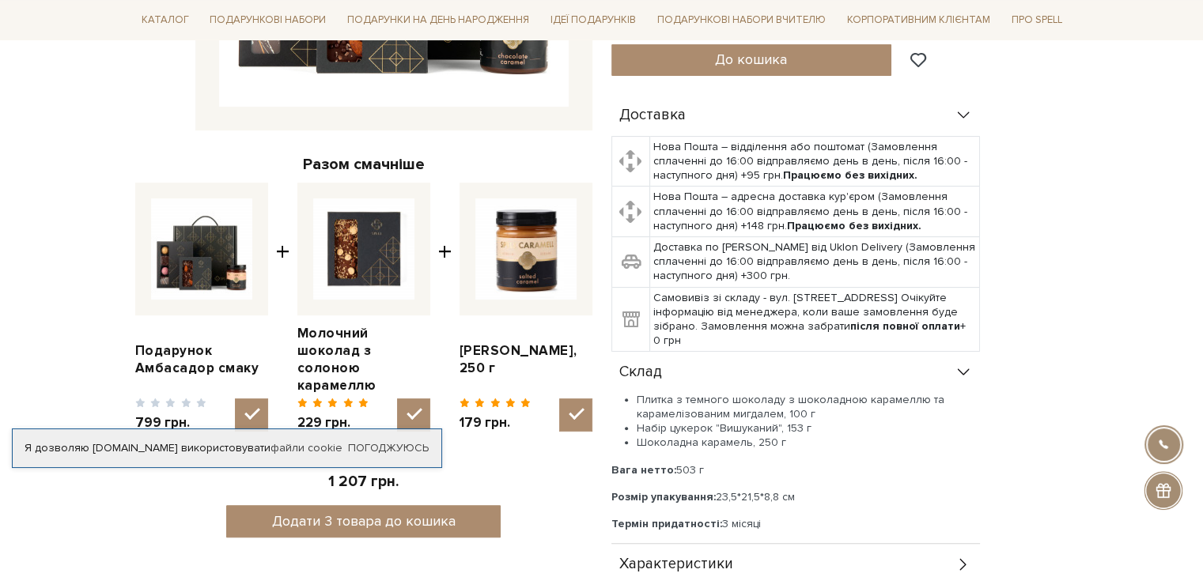
click at [742, 436] on li "Шоколадна карамель, 250 г" at bounding box center [808, 443] width 343 height 14
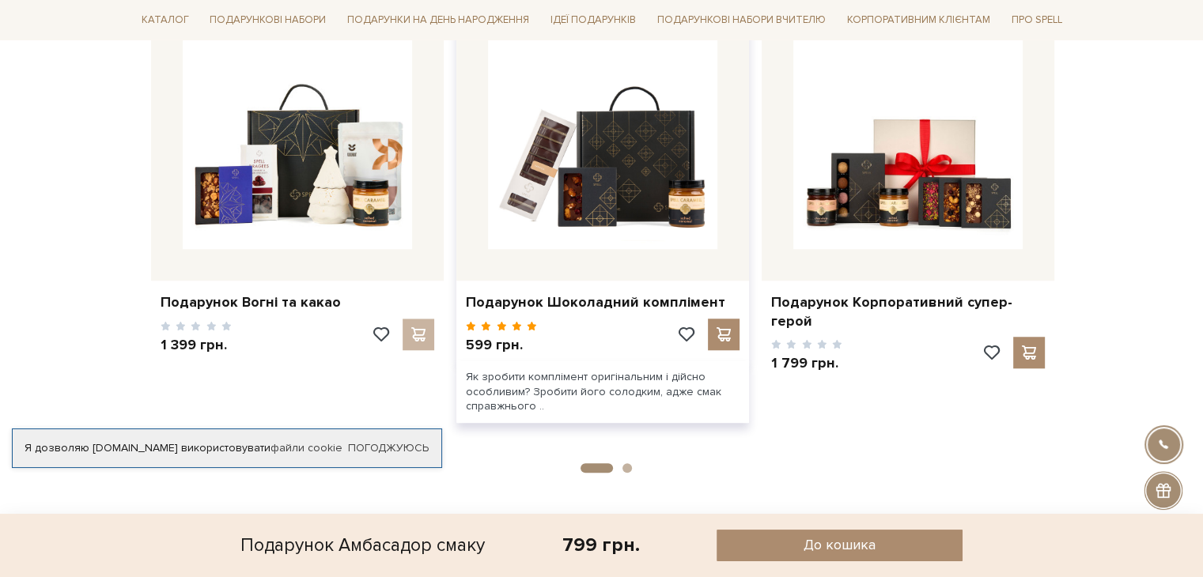
scroll to position [1265, 0]
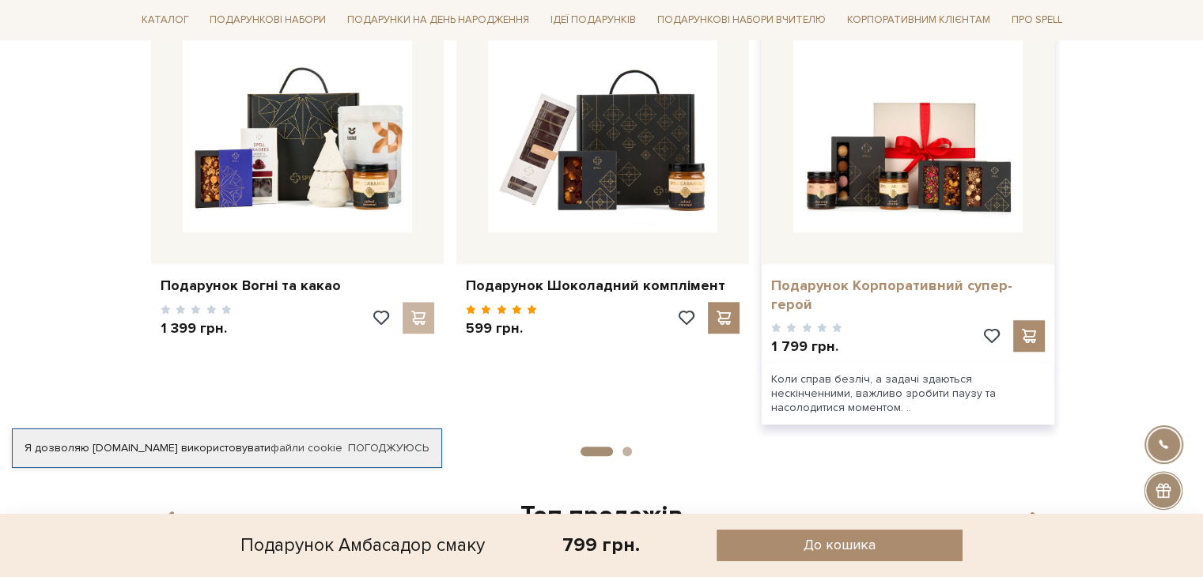
click at [845, 277] on link "Подарунок Корпоративний супер-герой" at bounding box center [908, 295] width 274 height 37
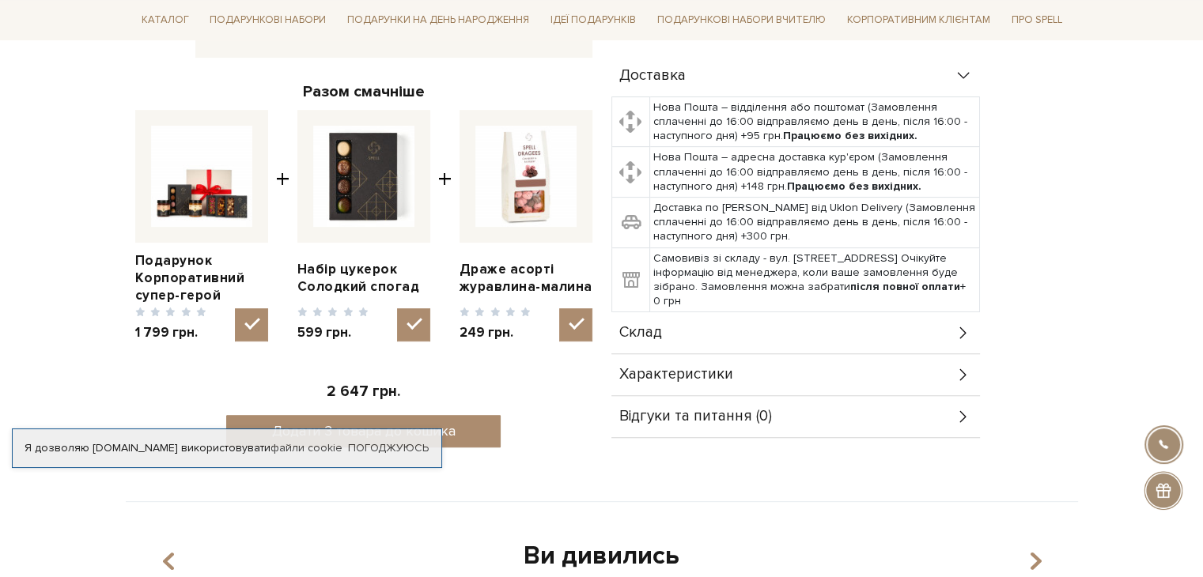
scroll to position [554, 0]
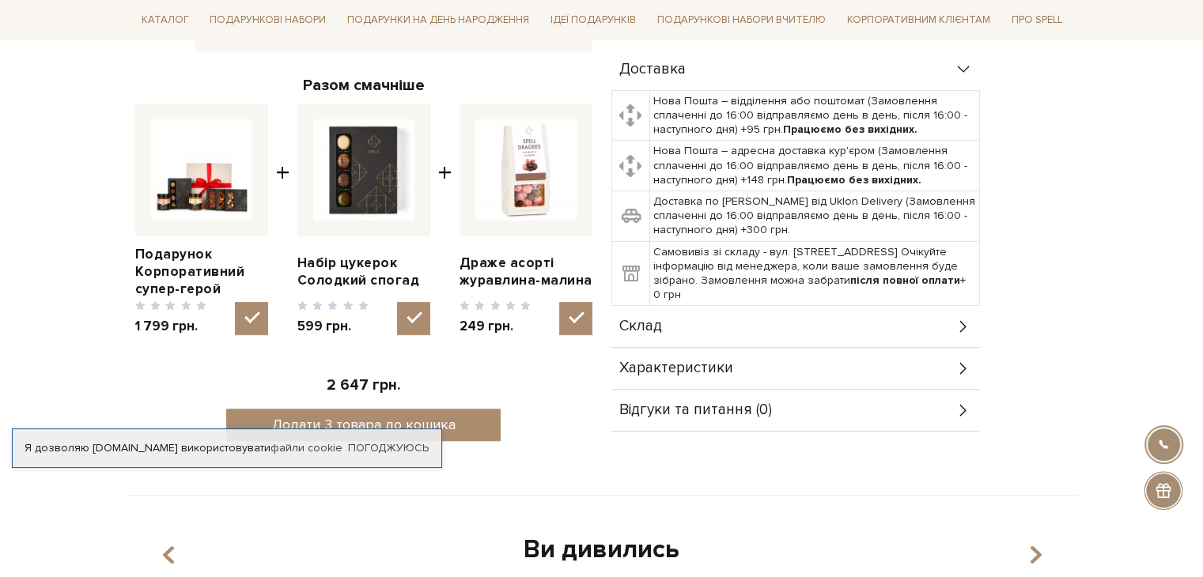
click at [737, 319] on div "Склад" at bounding box center [795, 326] width 369 height 41
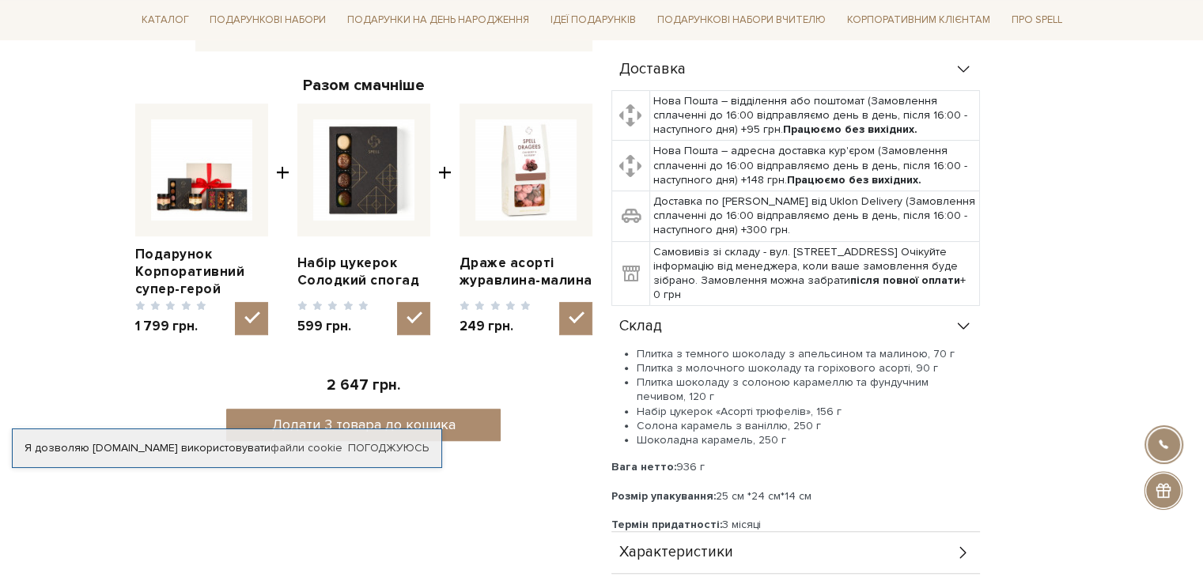
click at [737, 316] on div "Склад" at bounding box center [795, 326] width 369 height 41
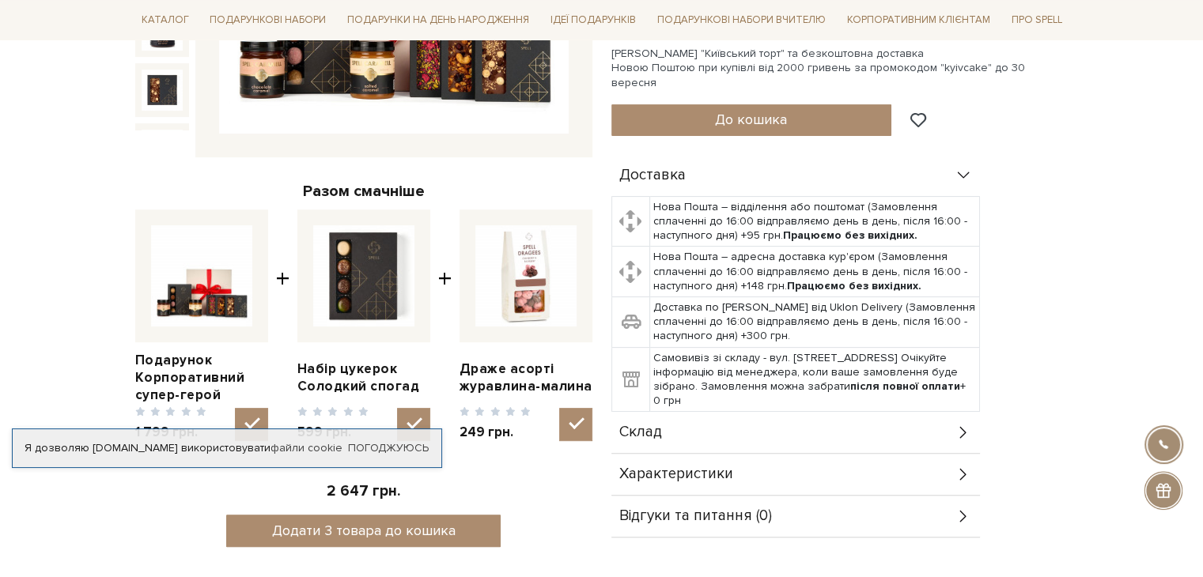
scroll to position [474, 0]
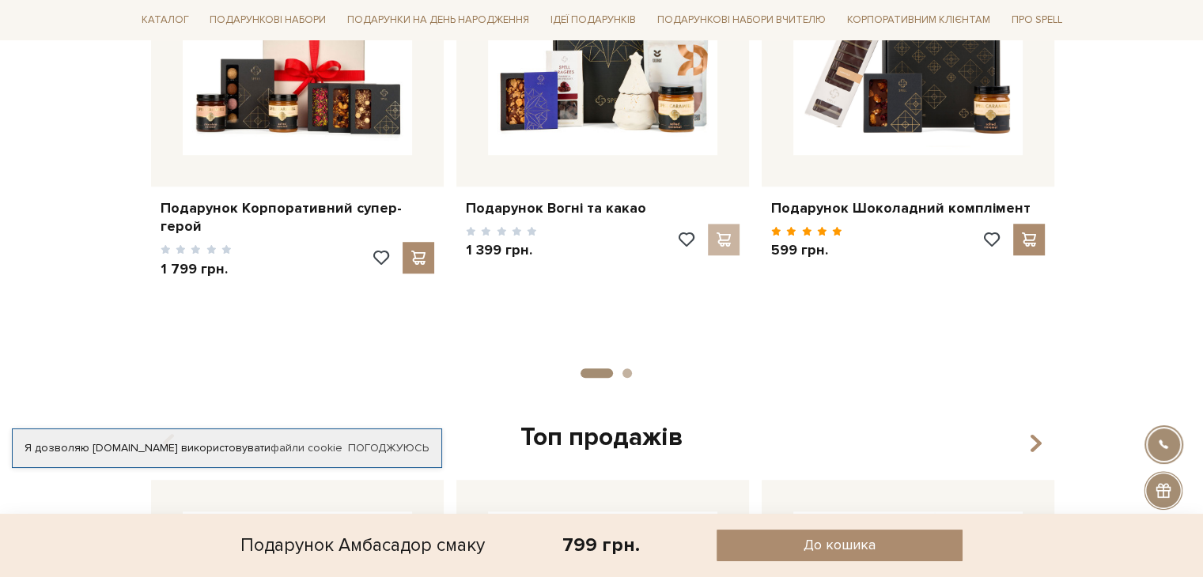
scroll to position [1186, 0]
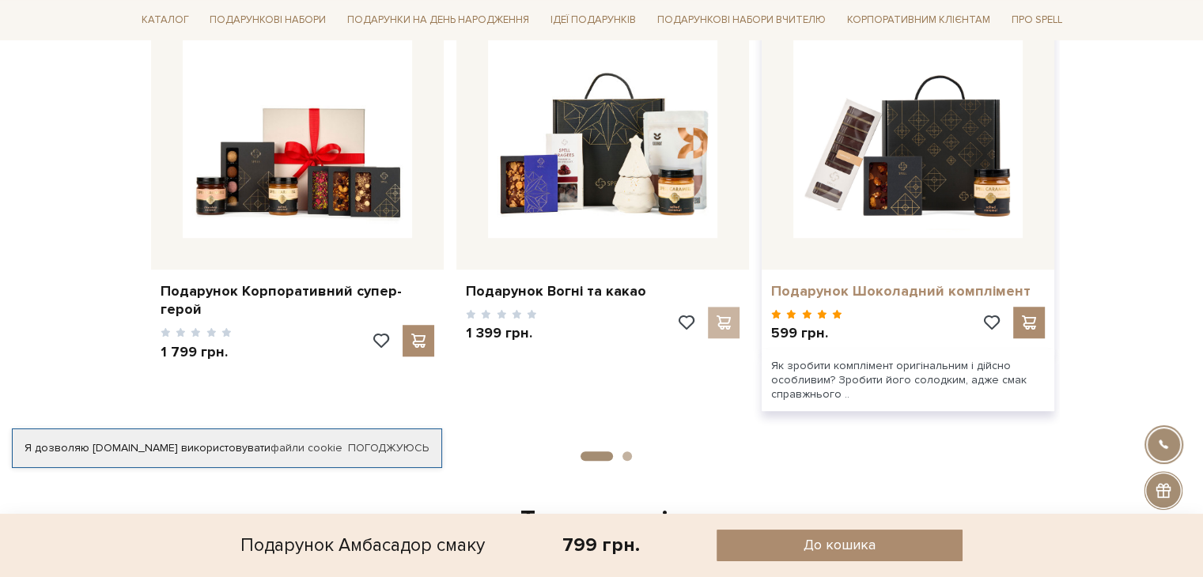
click at [860, 282] on link "Подарунок Шоколадний комплімент" at bounding box center [908, 291] width 274 height 18
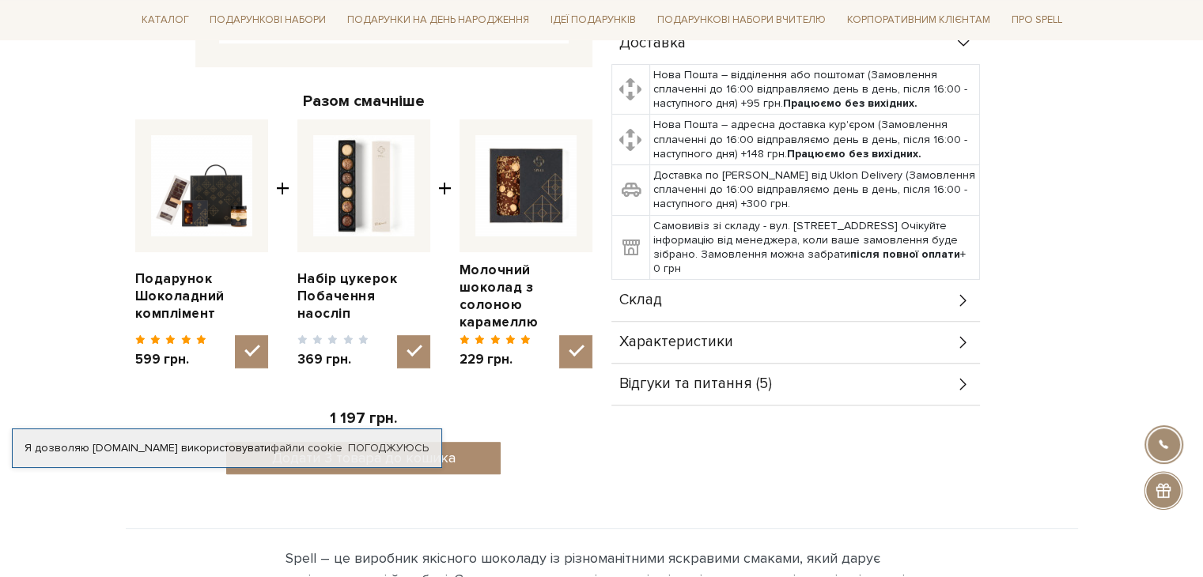
scroll to position [554, 0]
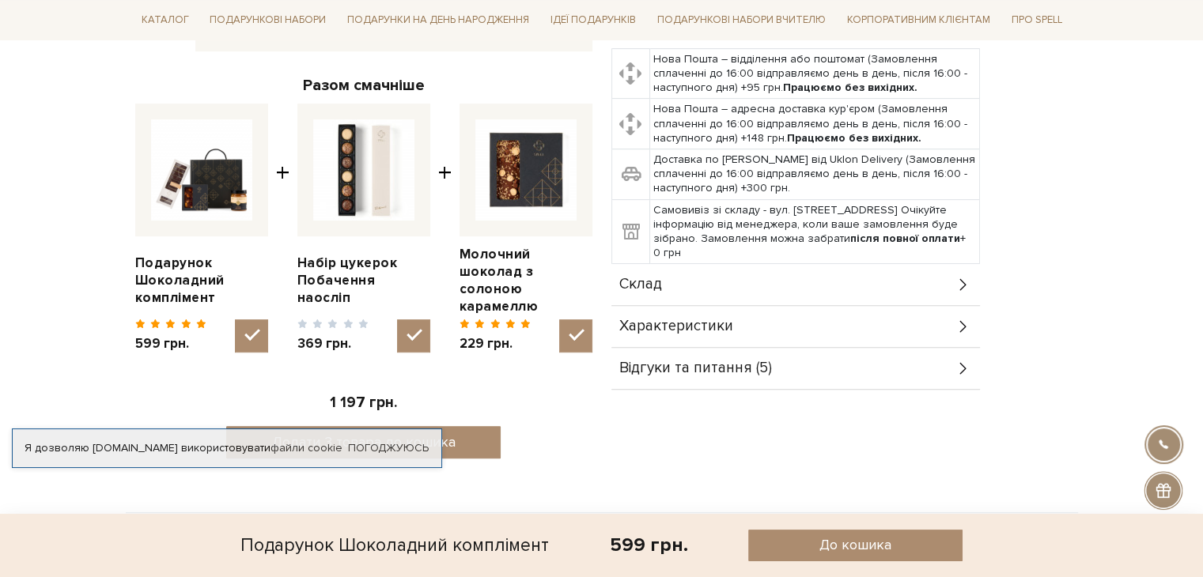
click at [759, 273] on div "Склад" at bounding box center [795, 284] width 369 height 41
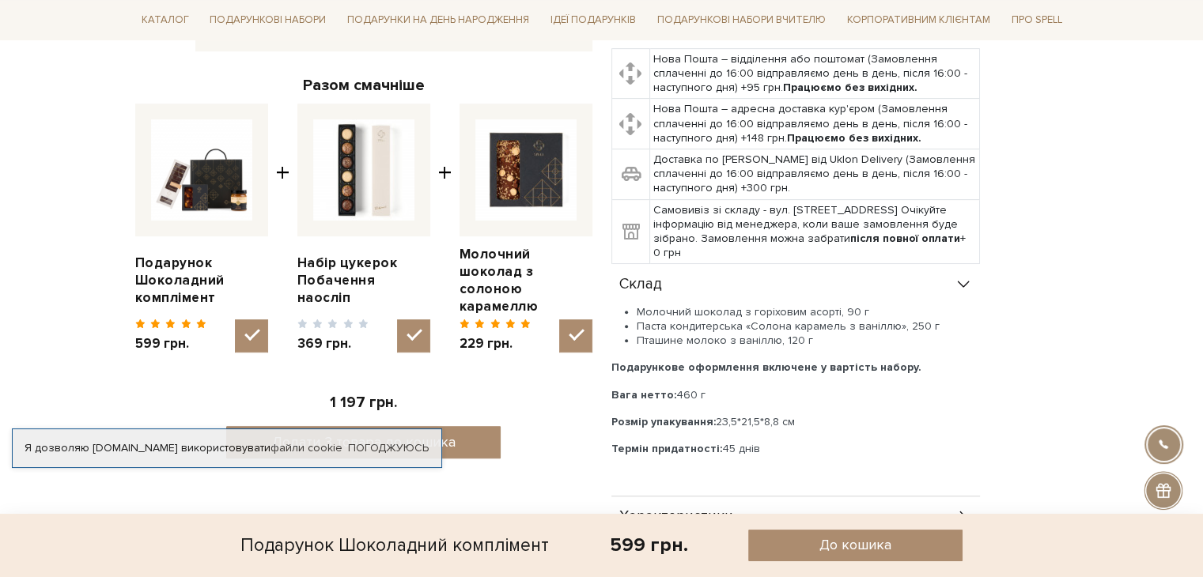
click at [759, 273] on div "Склад" at bounding box center [795, 284] width 369 height 41
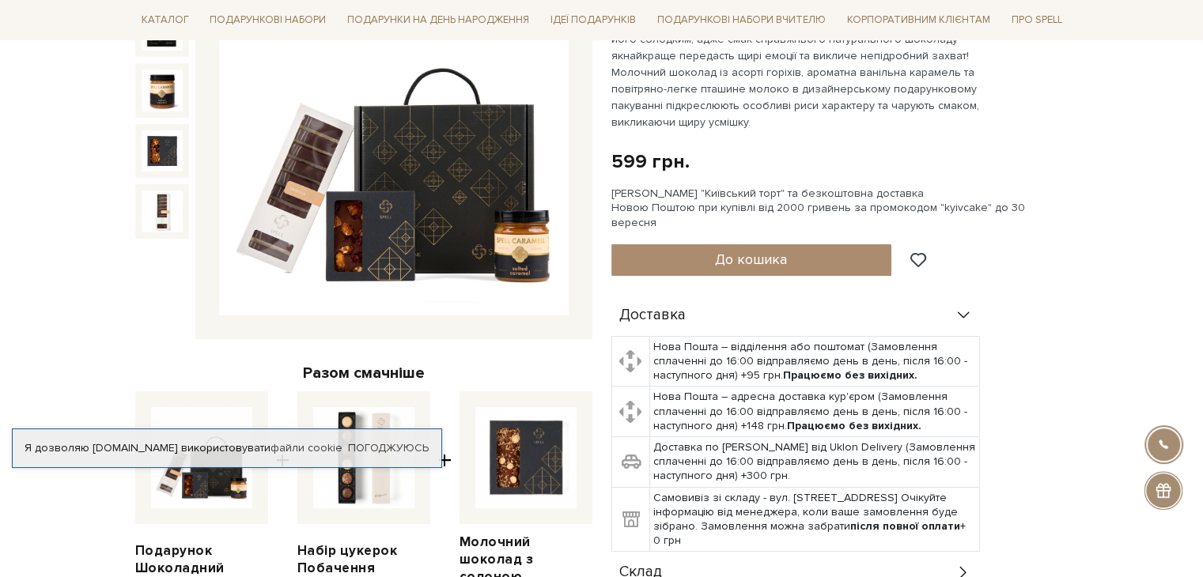
scroll to position [79, 0]
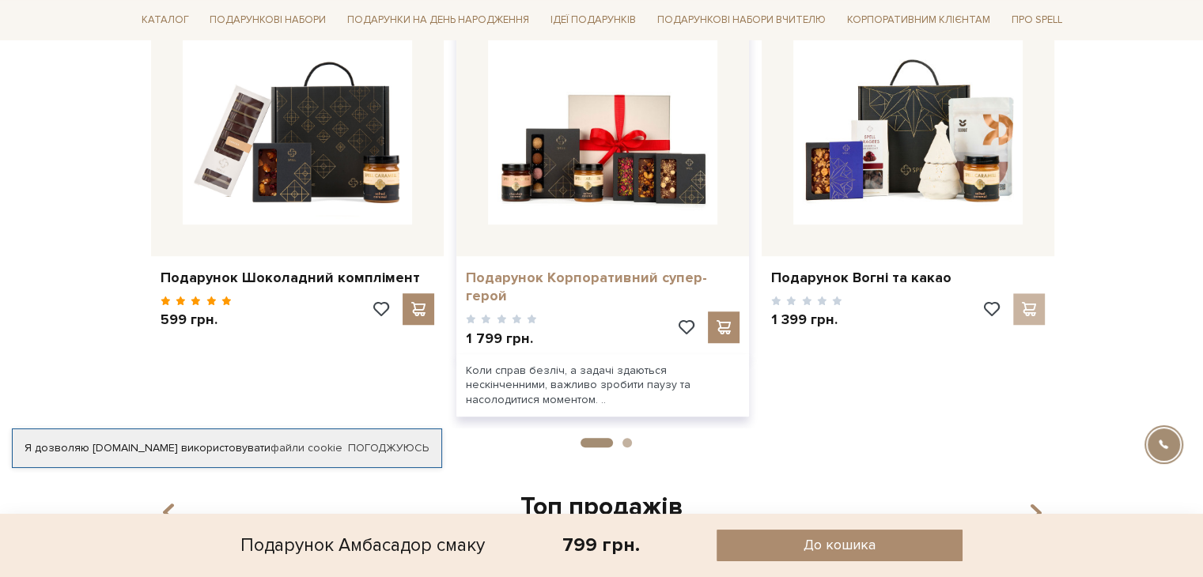
click at [584, 269] on link "Подарунок Корпоративний супер-герой" at bounding box center [603, 287] width 274 height 37
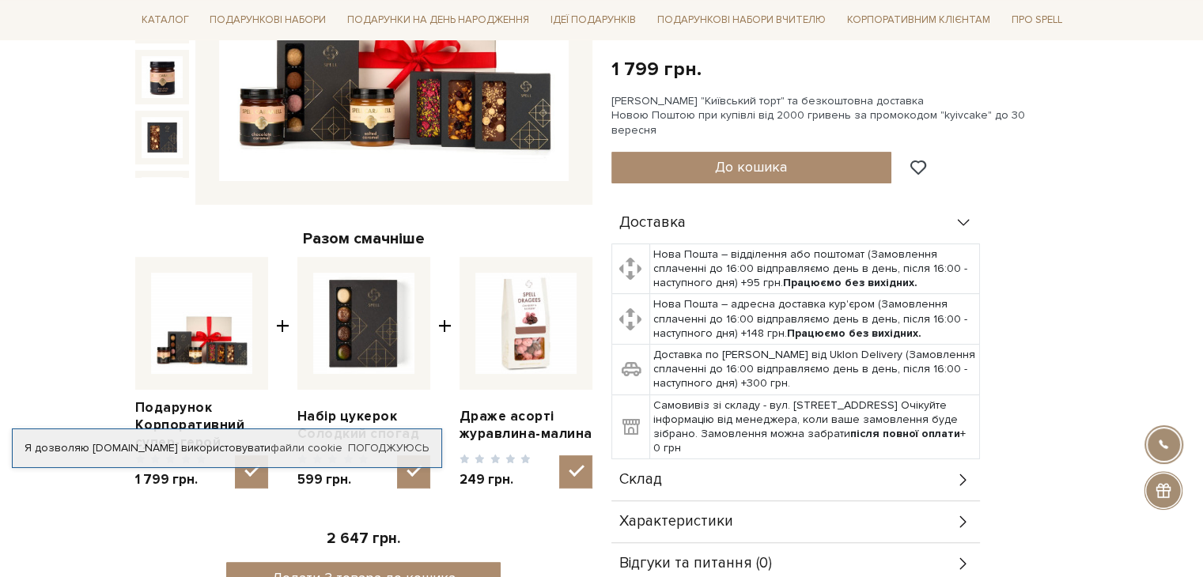
scroll to position [474, 0]
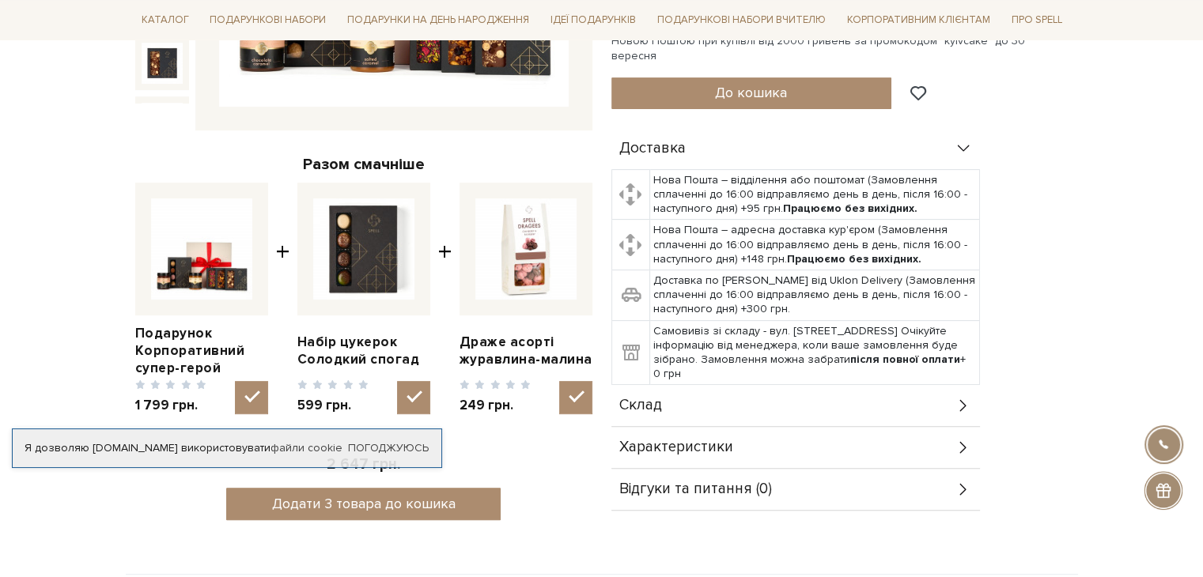
click at [732, 433] on div "Характеристики" at bounding box center [795, 447] width 369 height 41
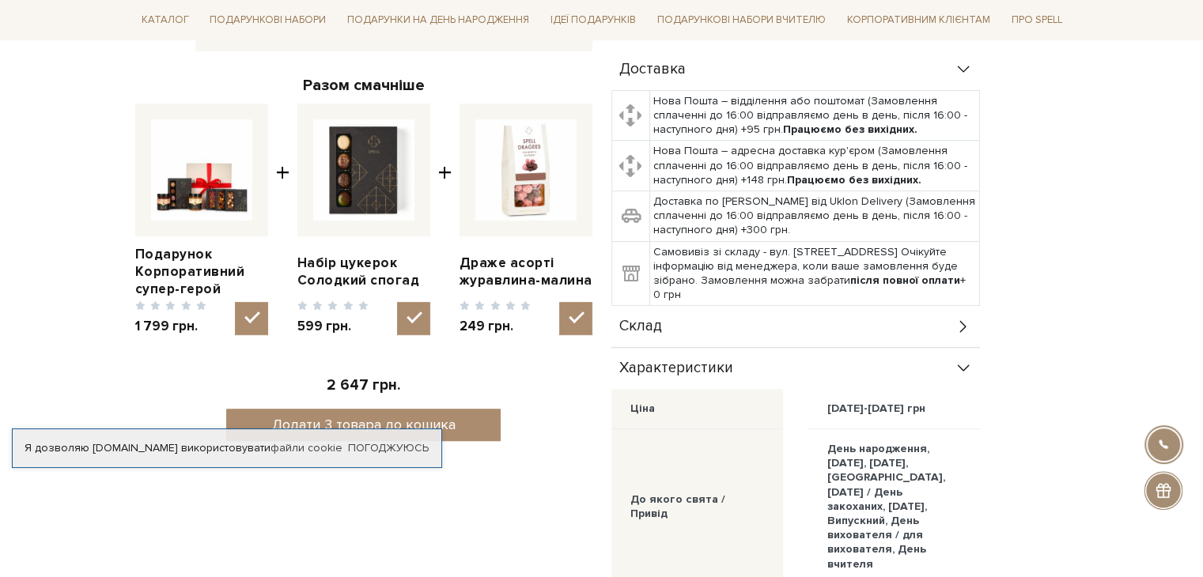
click at [724, 317] on div "Склад" at bounding box center [795, 326] width 369 height 41
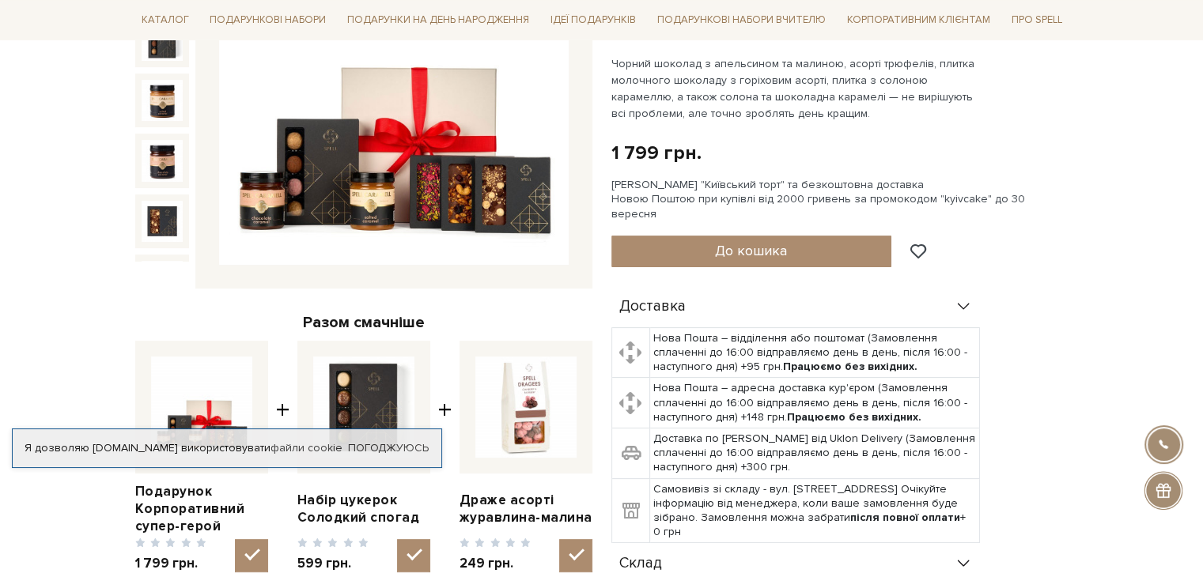
scroll to position [158, 0]
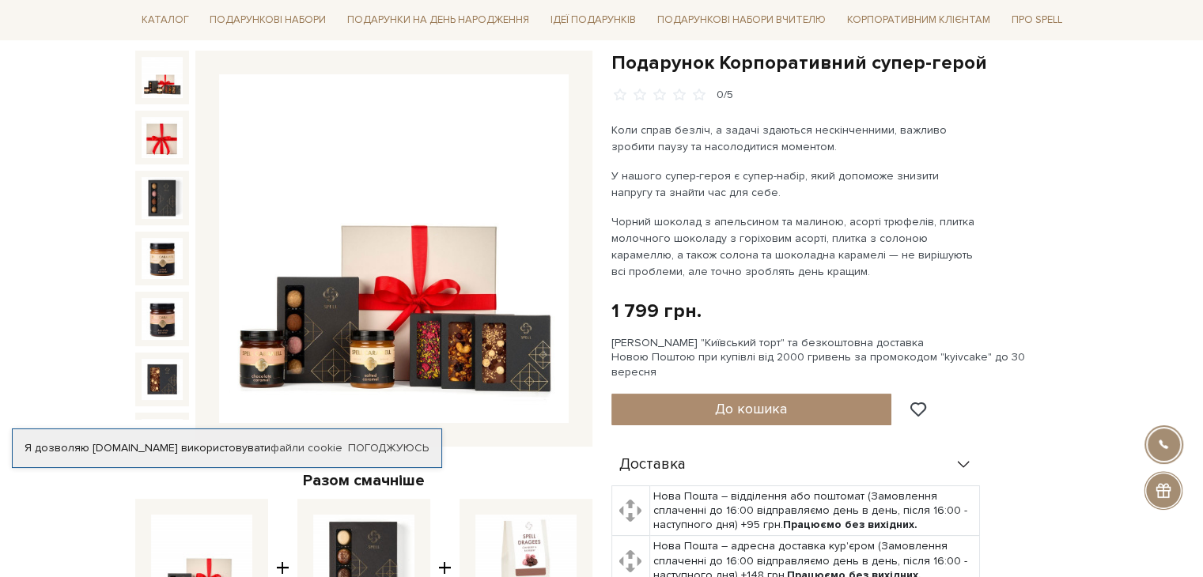
click at [402, 263] on img at bounding box center [394, 249] width 350 height 350
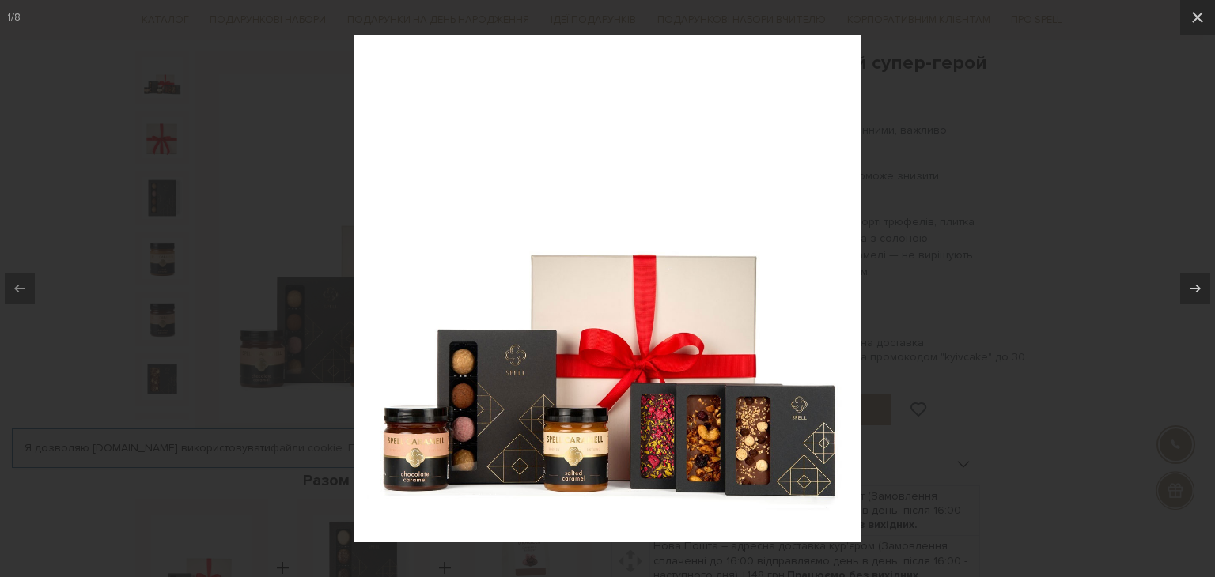
click at [1136, 274] on div at bounding box center [607, 288] width 1215 height 577
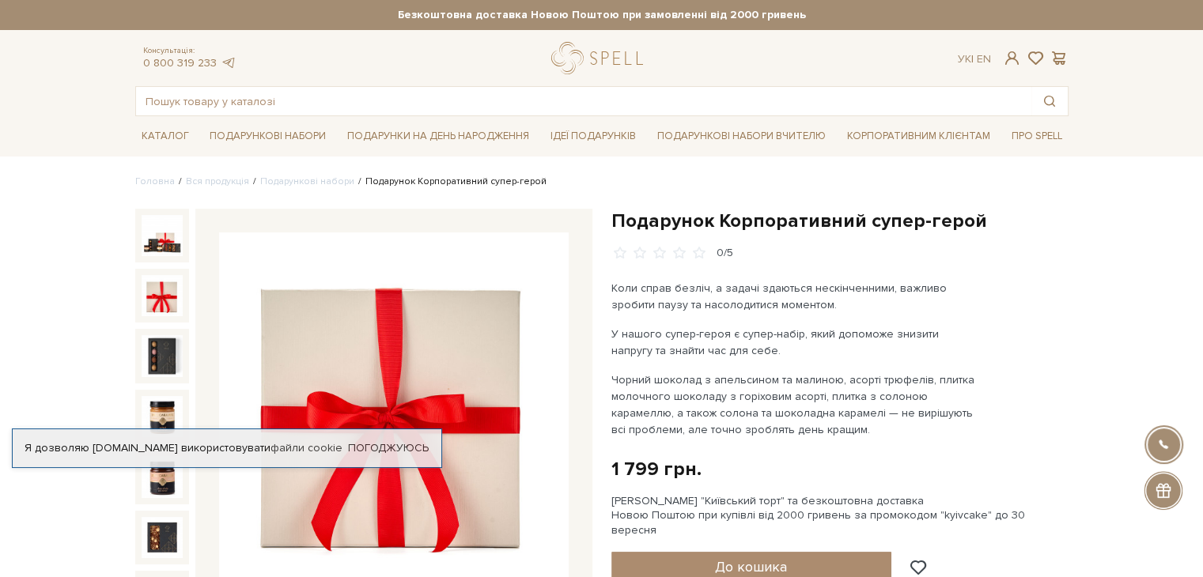
click at [158, 292] on img at bounding box center [162, 295] width 41 height 41
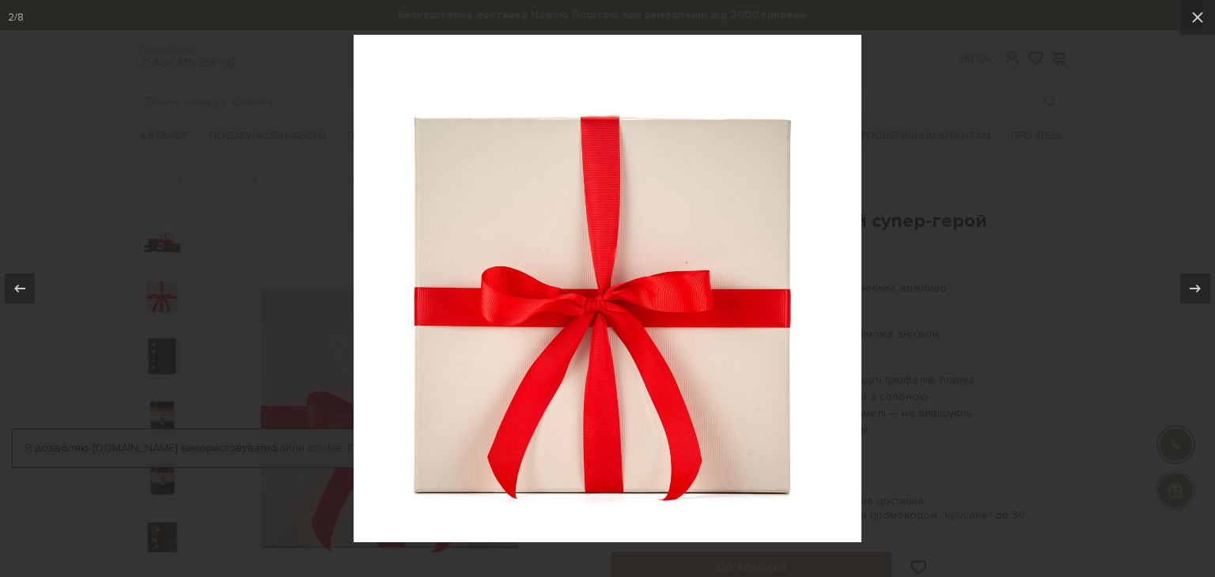
click at [970, 323] on div at bounding box center [607, 288] width 1215 height 577
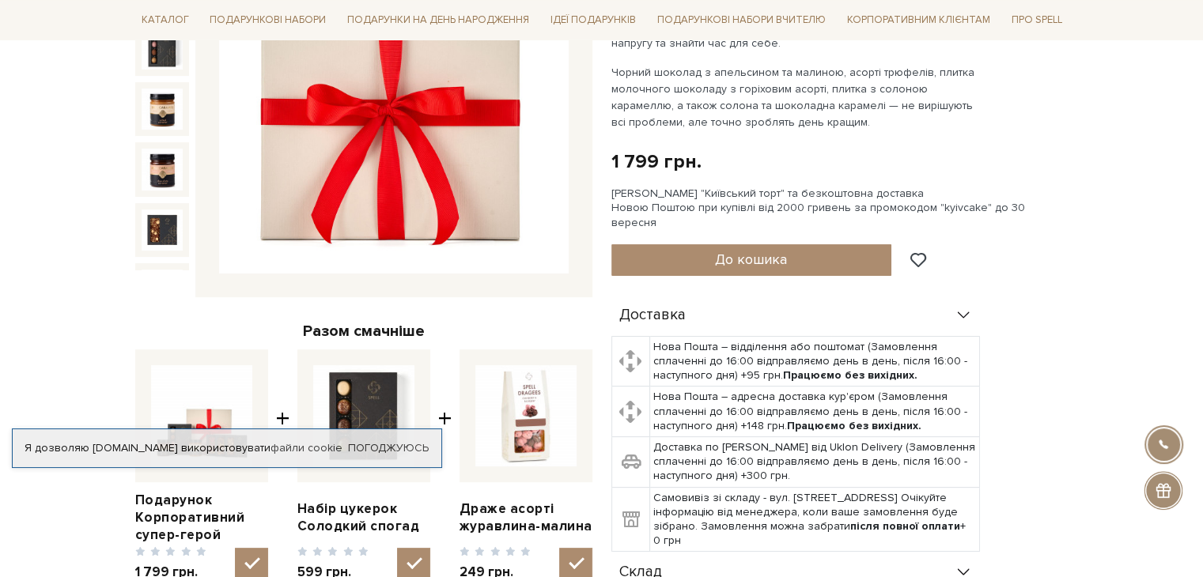
scroll to position [316, 0]
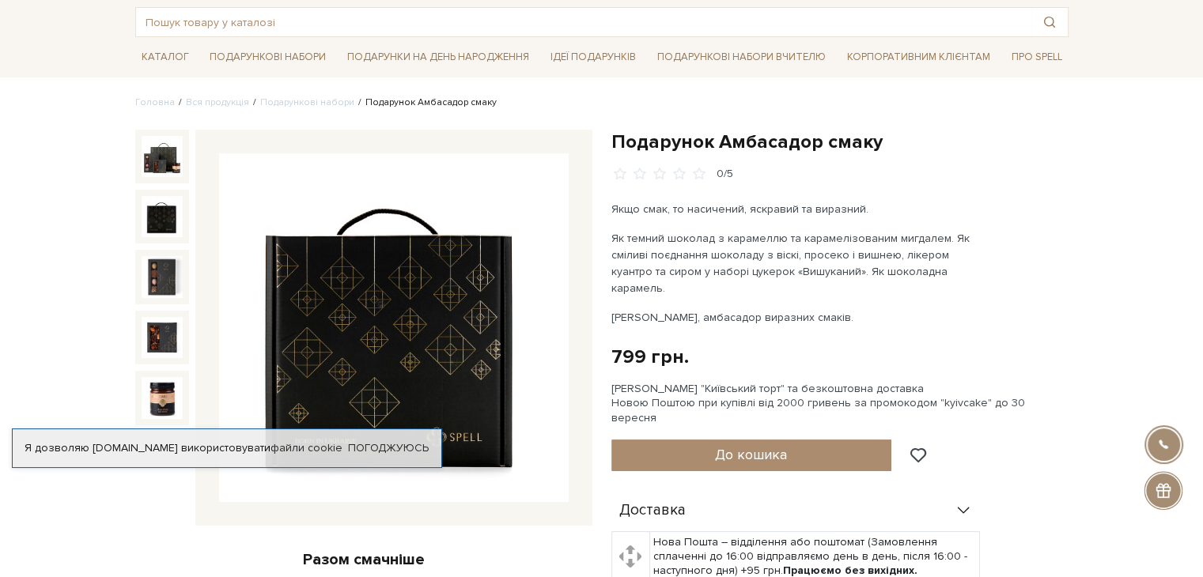
click at [156, 219] on img at bounding box center [162, 216] width 41 height 41
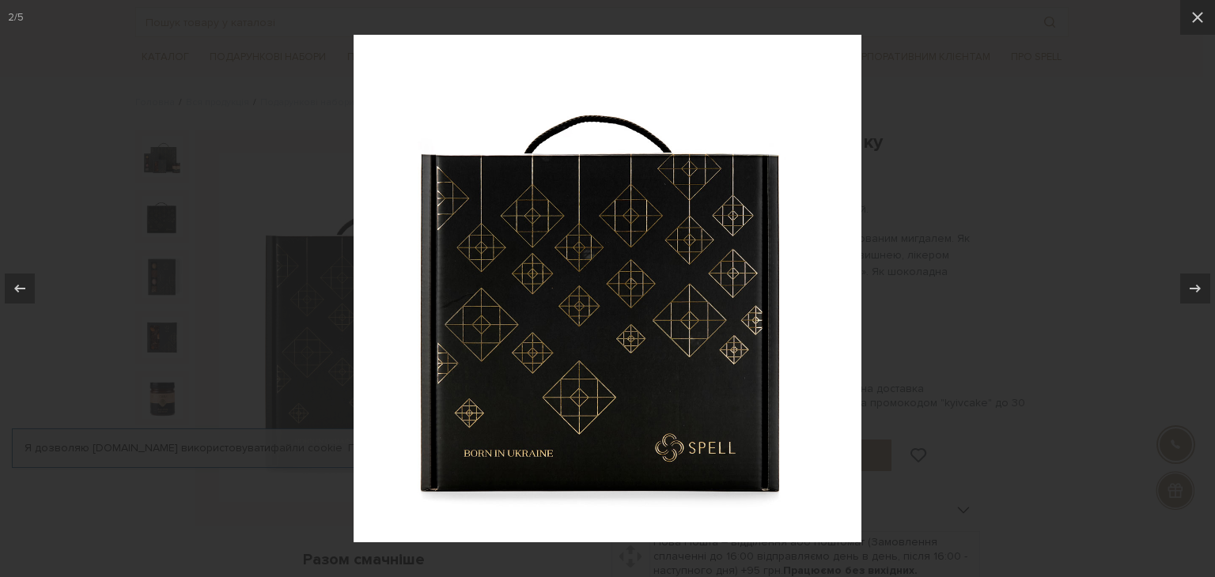
click at [958, 310] on div at bounding box center [607, 288] width 1215 height 577
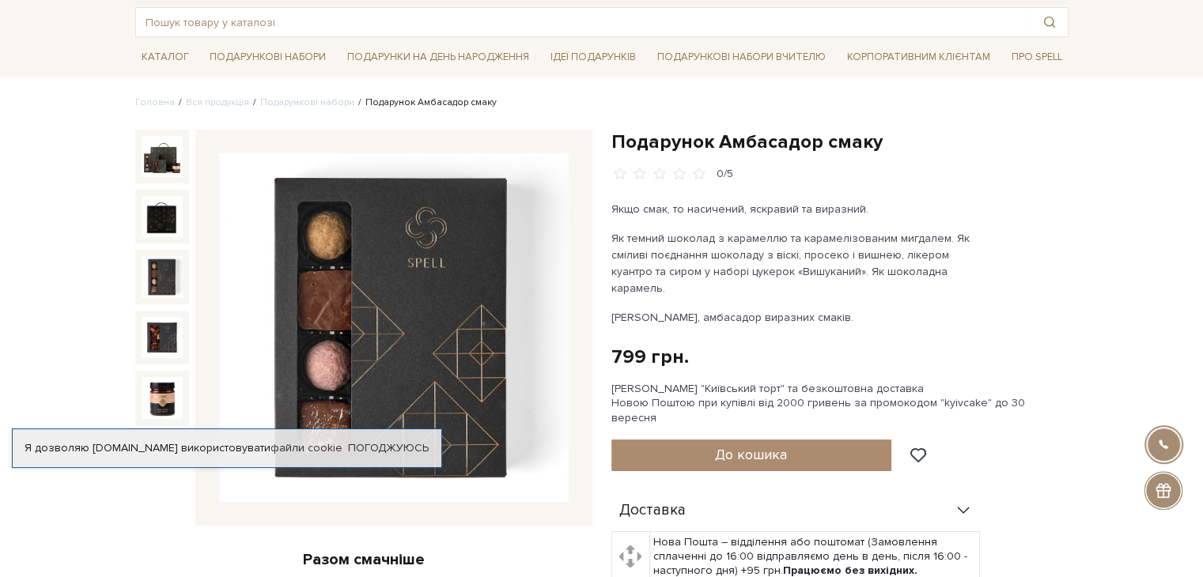
click at [171, 277] on img at bounding box center [162, 276] width 41 height 41
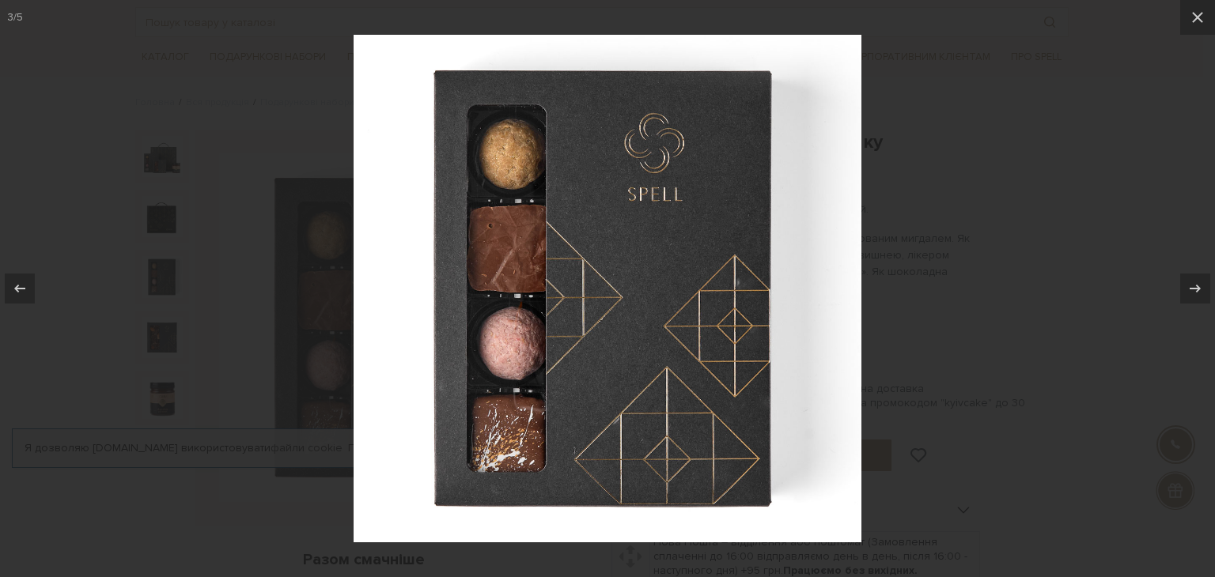
click at [217, 338] on div at bounding box center [607, 288] width 1215 height 577
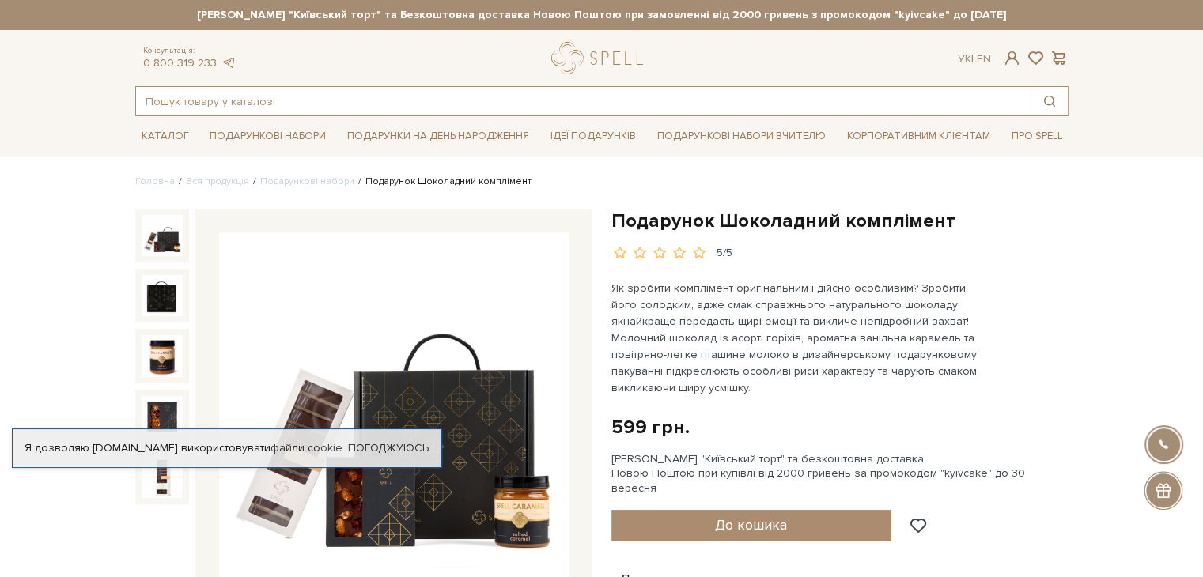
click at [285, 98] on input "text" at bounding box center [583, 101] width 895 height 28
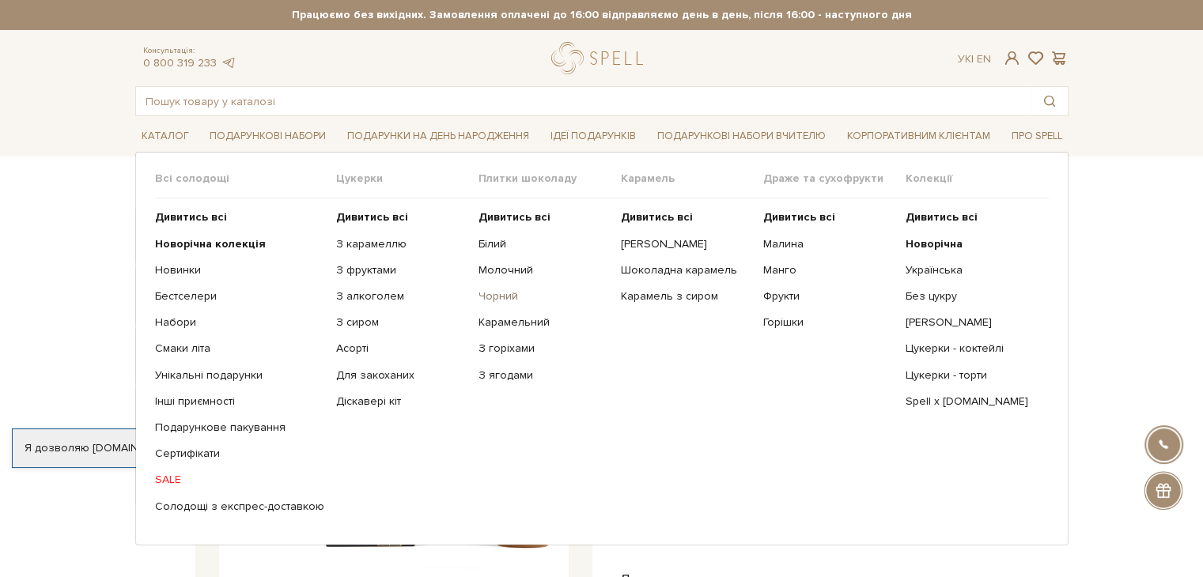
click at [493, 293] on link "Чорний" at bounding box center [543, 296] width 130 height 14
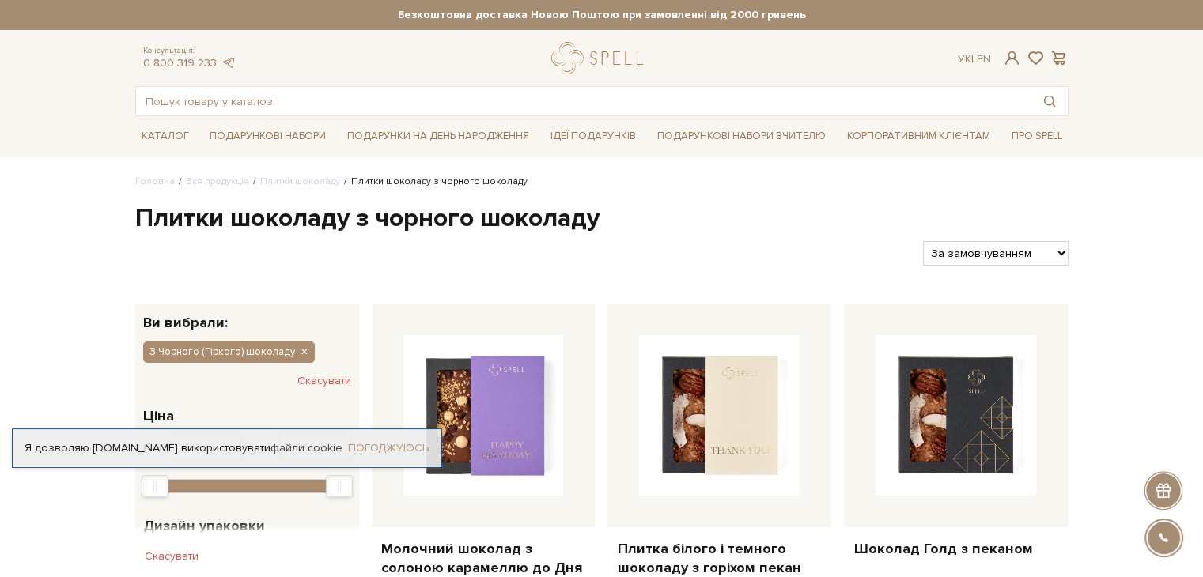
click at [409, 448] on link "Погоджуюсь" at bounding box center [388, 448] width 81 height 14
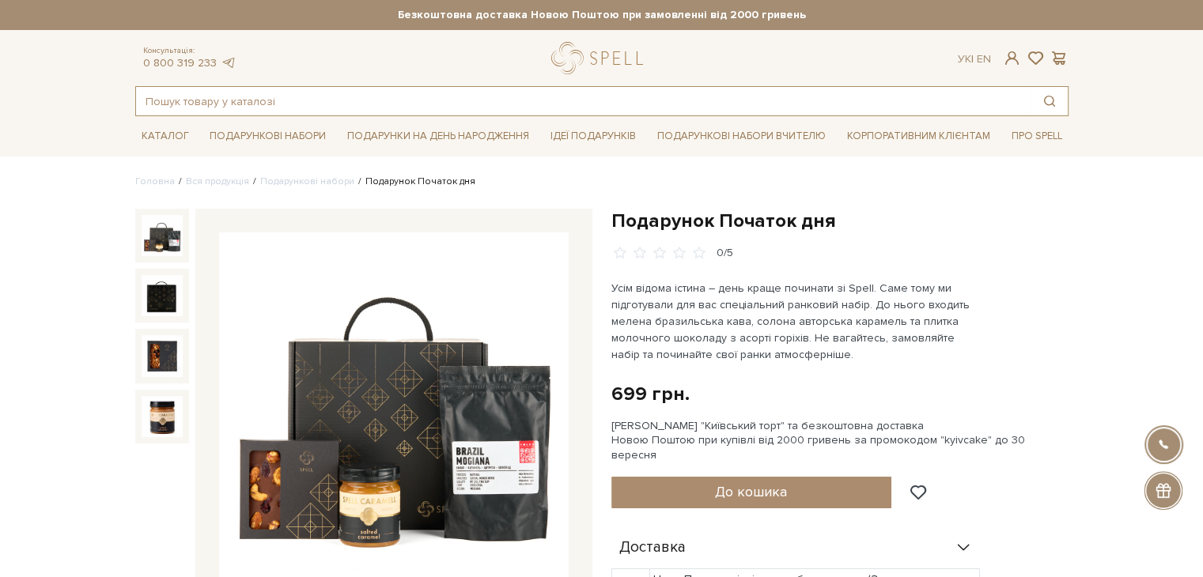
click at [475, 94] on input "text" at bounding box center [583, 101] width 895 height 28
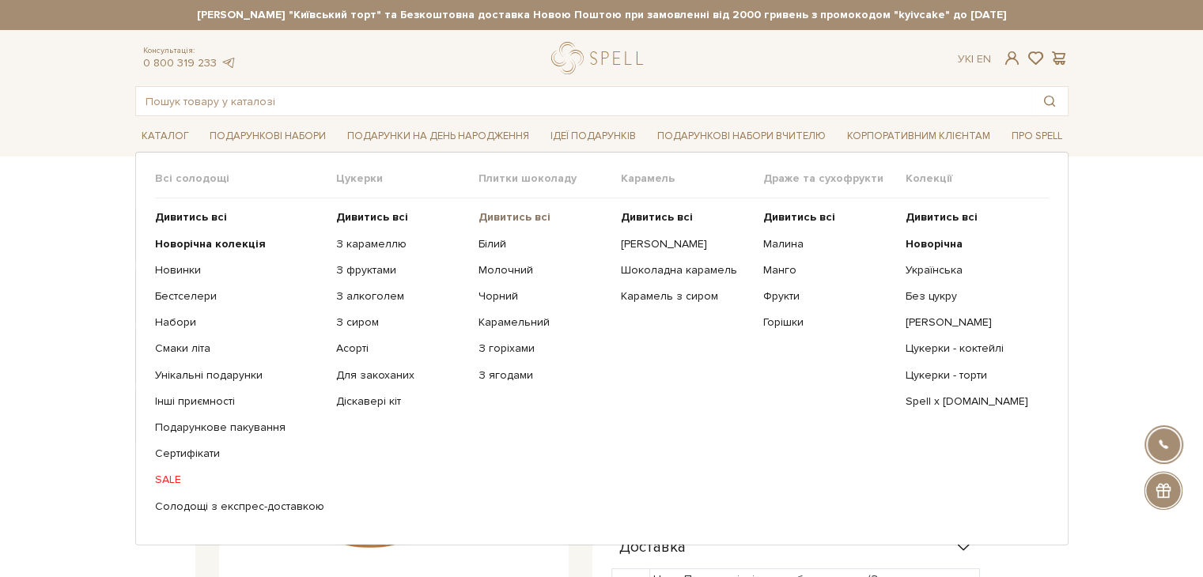
click at [490, 214] on b "Дивитись всі" at bounding box center [514, 216] width 72 height 13
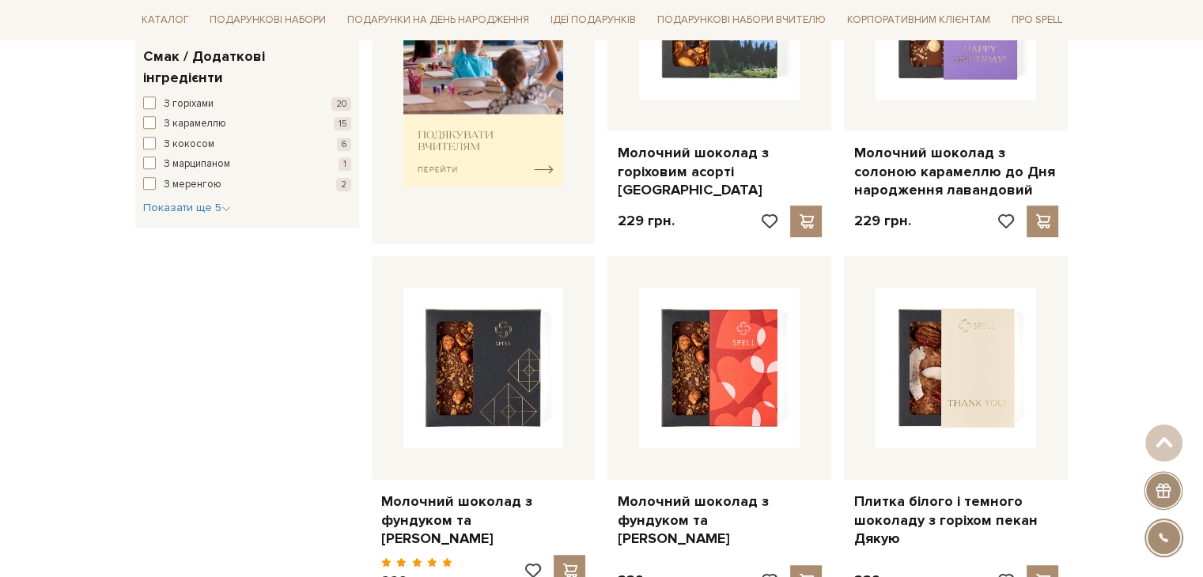
scroll to position [791, 0]
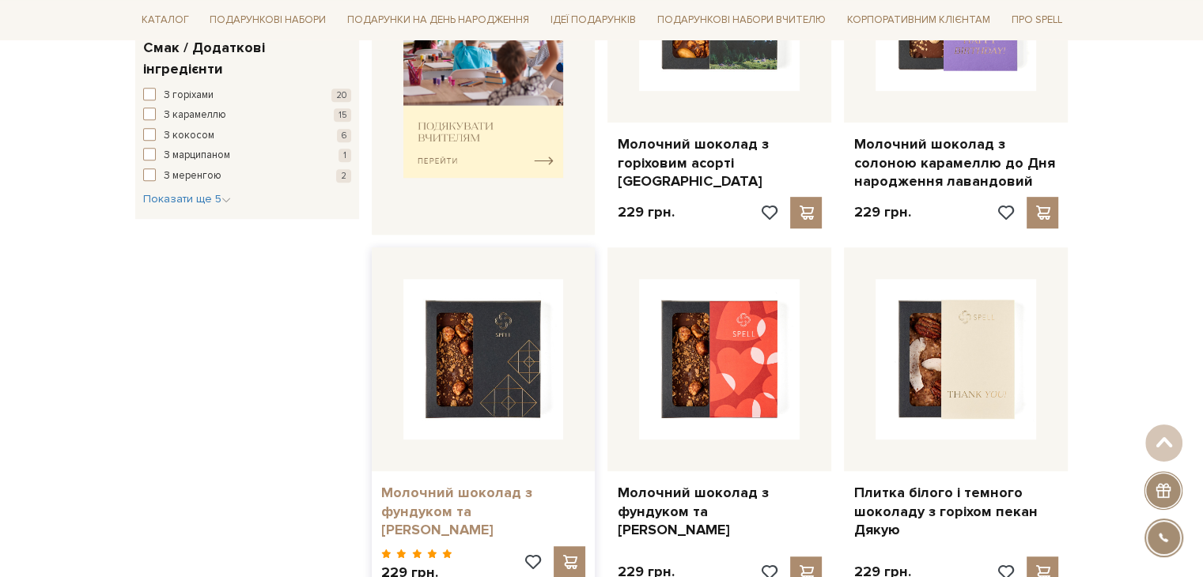
click at [497, 484] on link "Молочний шоколад з фундуком та [PERSON_NAME]" at bounding box center [483, 511] width 205 height 55
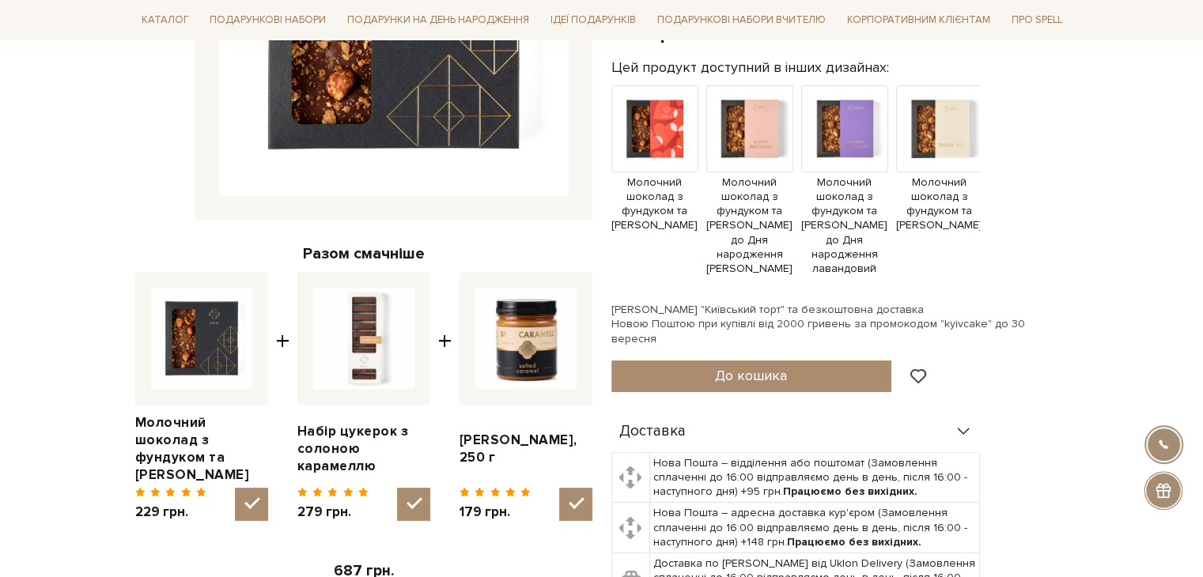
scroll to position [554, 0]
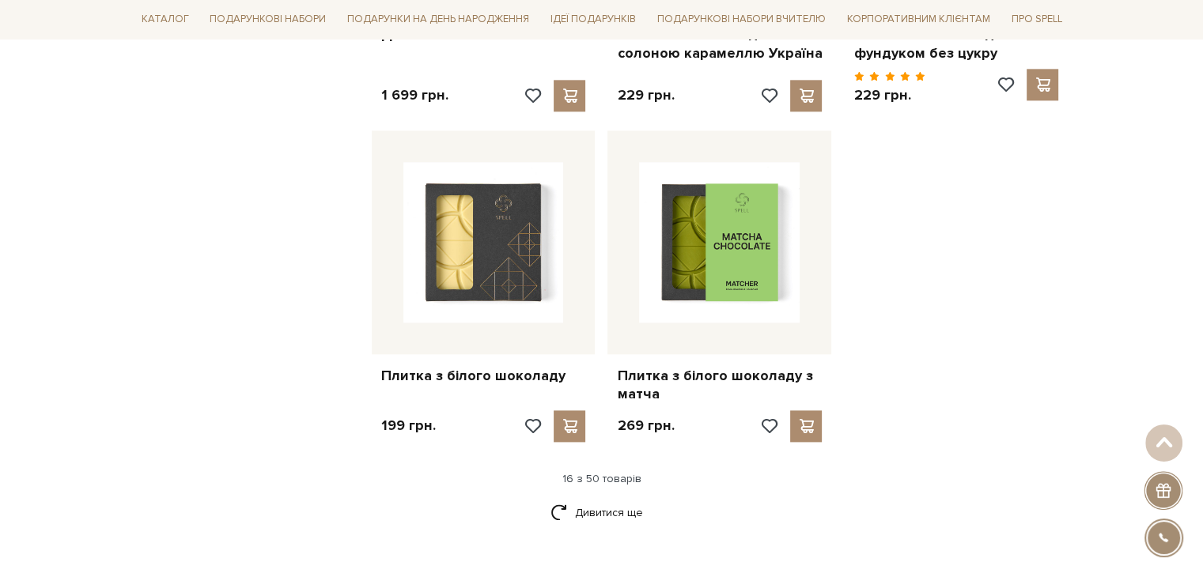
scroll to position [2056, 0]
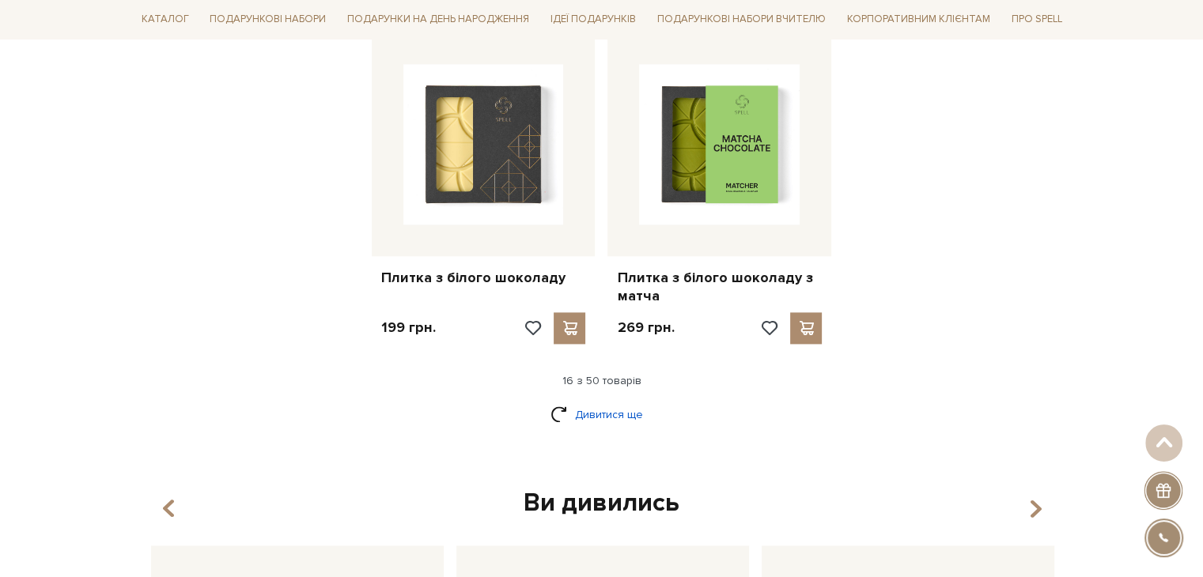
click at [592, 401] on link "Дивитися ще" at bounding box center [601, 415] width 103 height 28
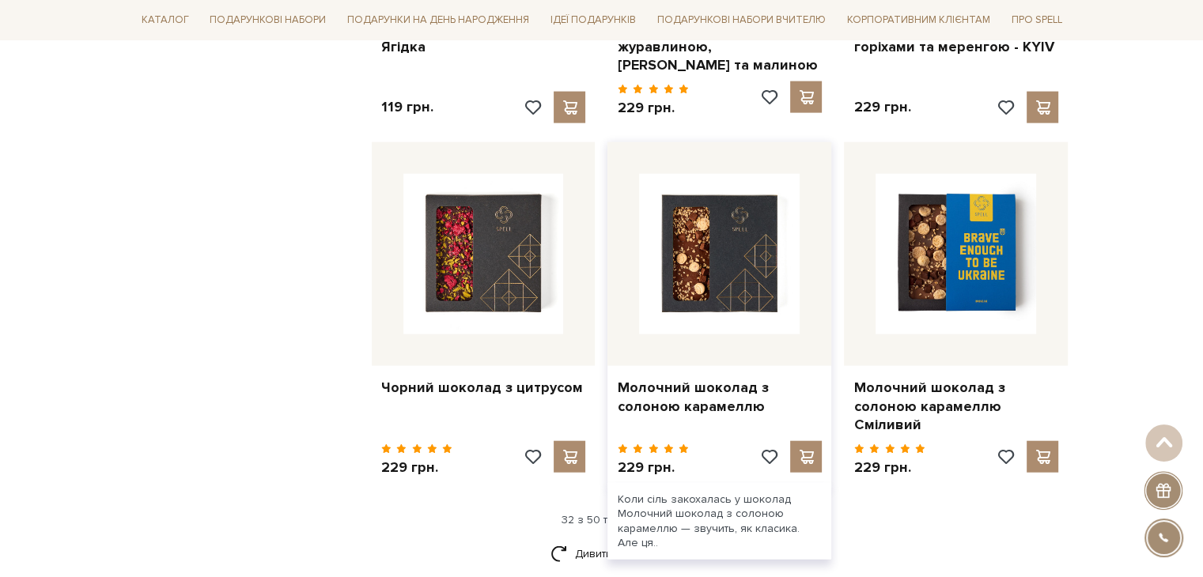
scroll to position [3875, 0]
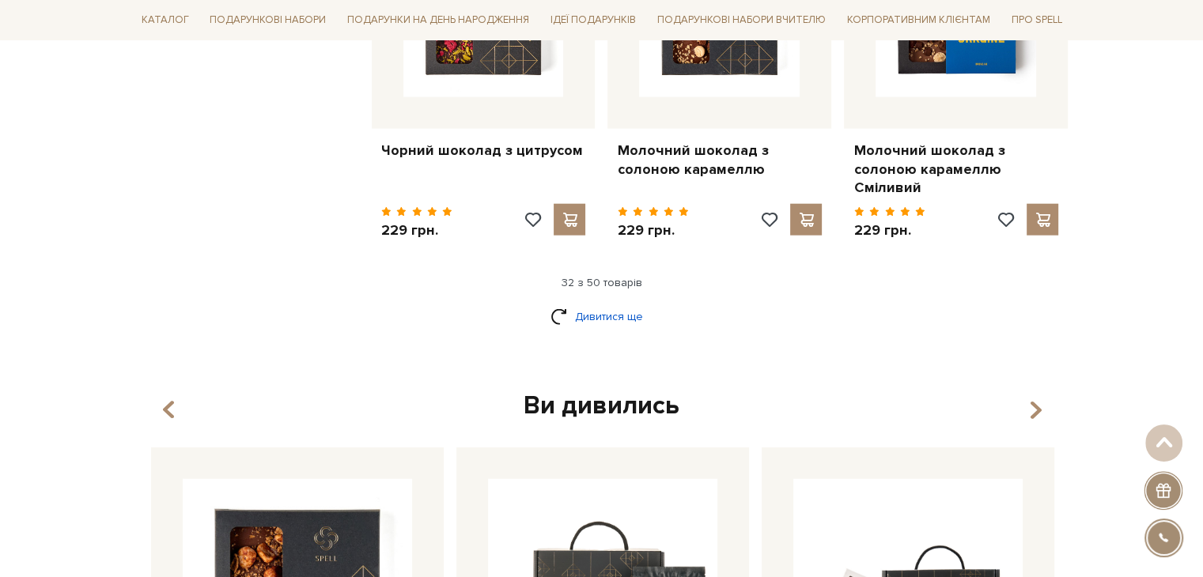
click at [577, 303] on link "Дивитися ще" at bounding box center [601, 317] width 103 height 28
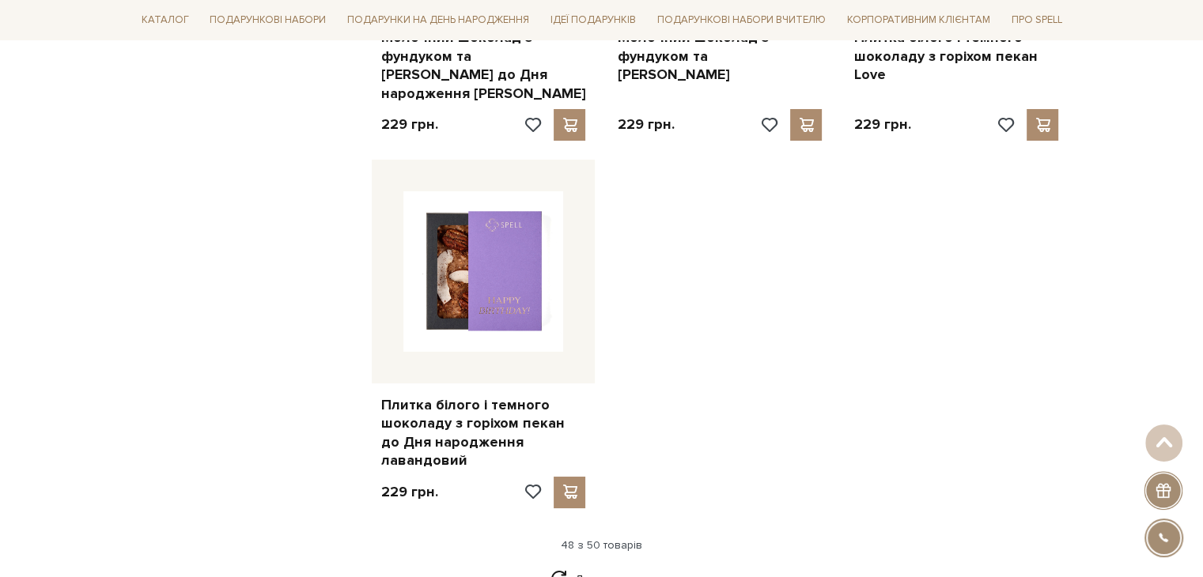
scroll to position [6089, 0]
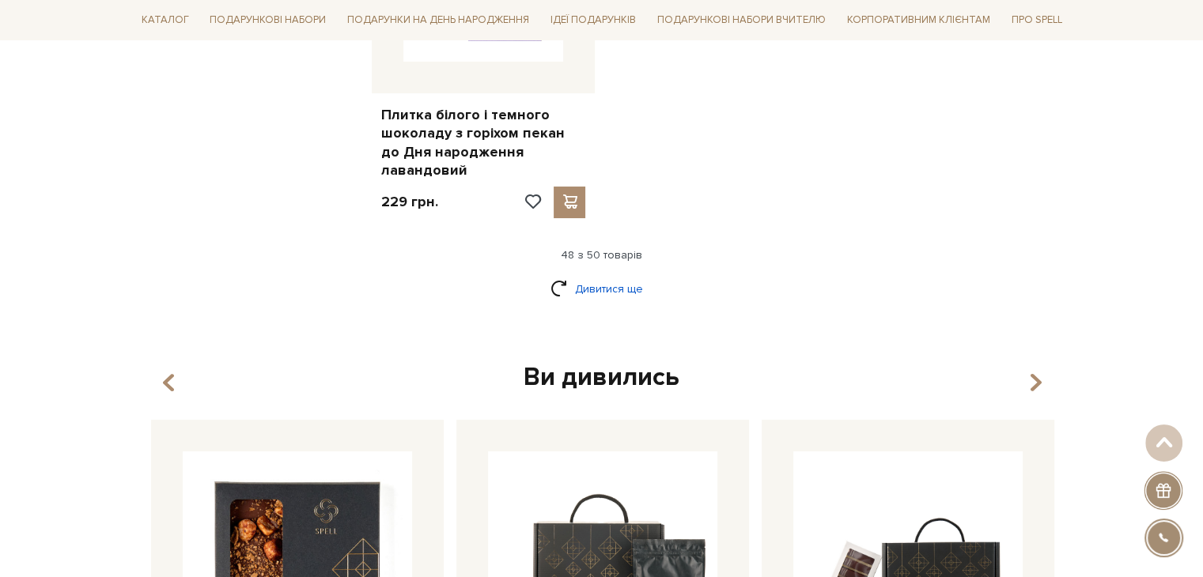
click at [619, 275] on link "Дивитися ще" at bounding box center [601, 289] width 103 height 28
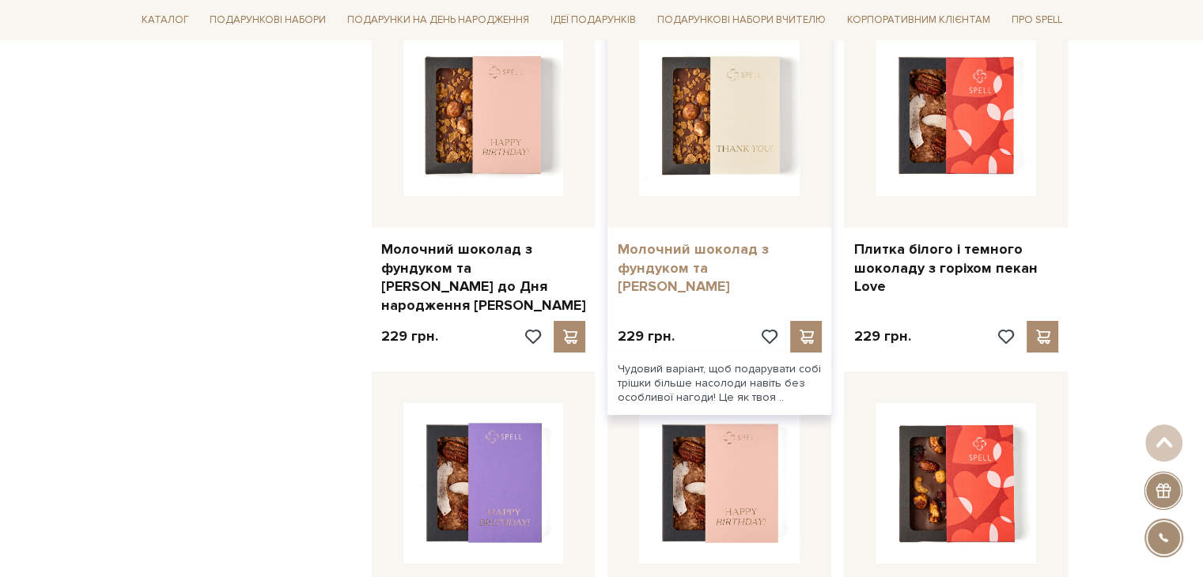
scroll to position [5694, 0]
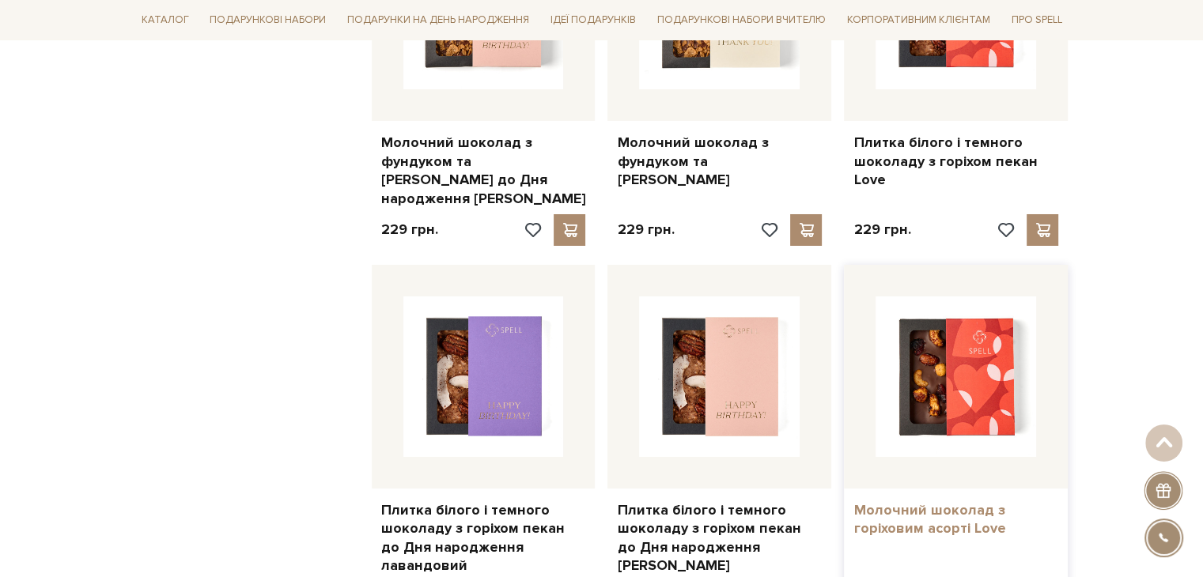
click at [943, 501] on link "Молочний шоколад з горіховим асорті Love" at bounding box center [955, 519] width 205 height 37
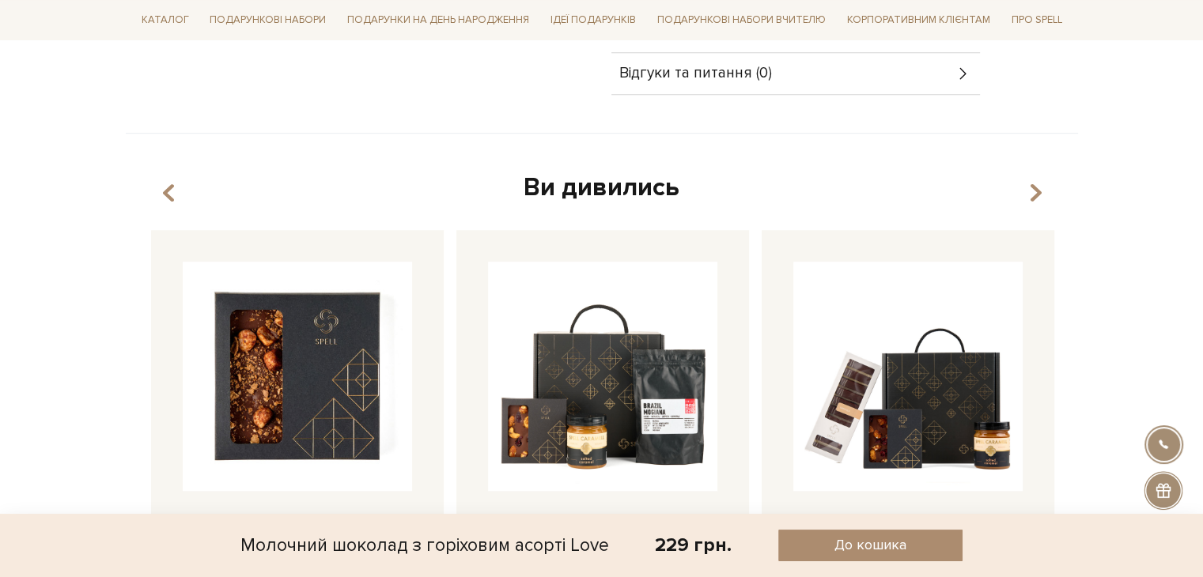
scroll to position [1107, 0]
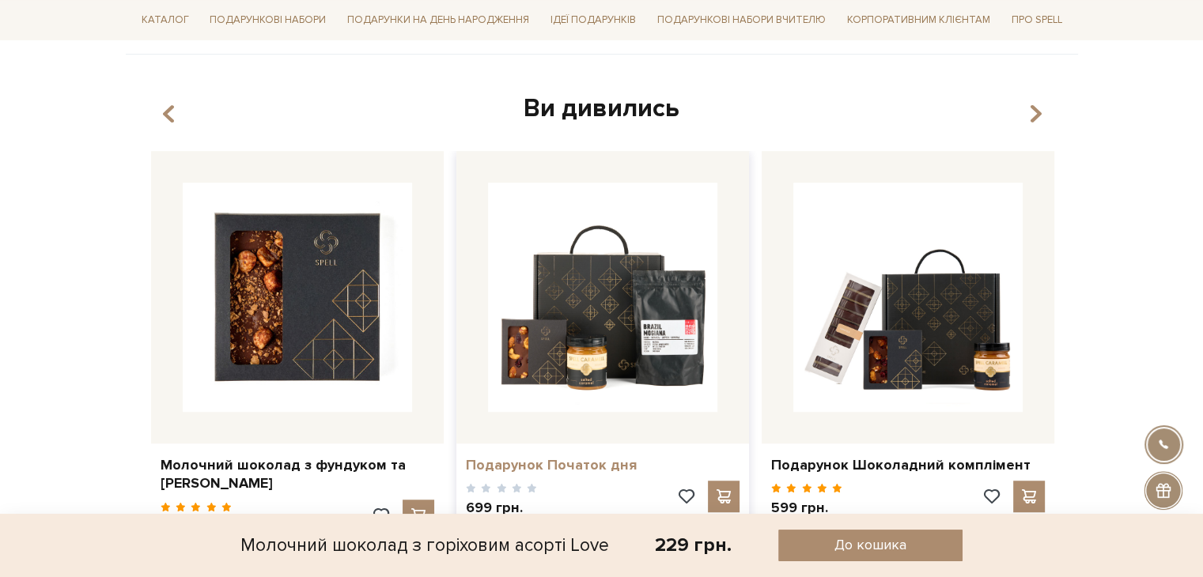
click at [565, 456] on link "Подарунок Початок дня" at bounding box center [603, 465] width 274 height 18
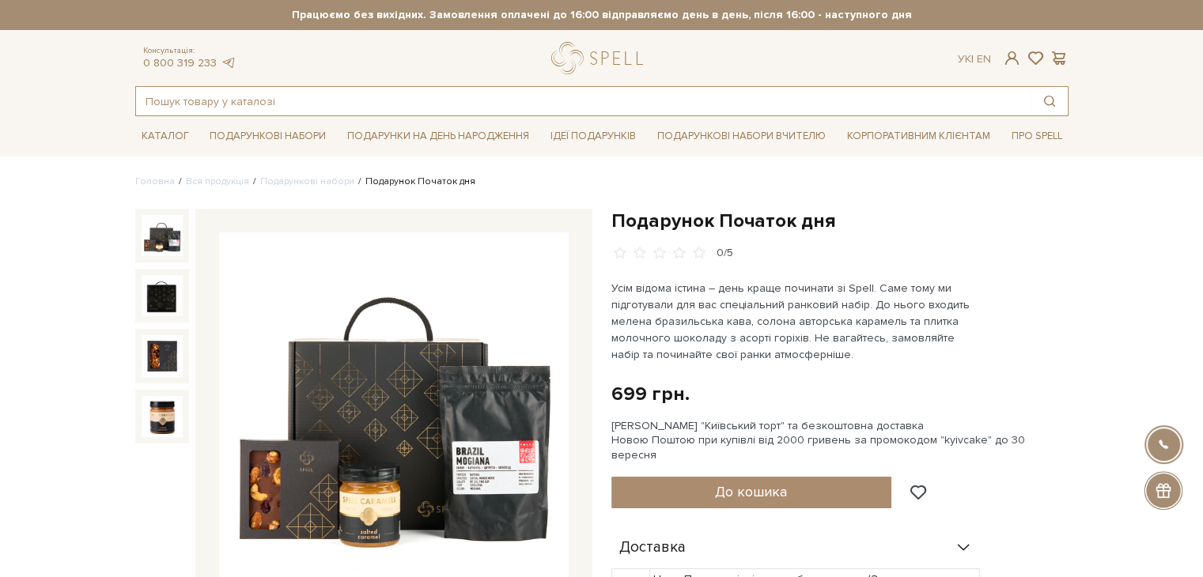
click at [606, 111] on input "text" at bounding box center [583, 101] width 895 height 28
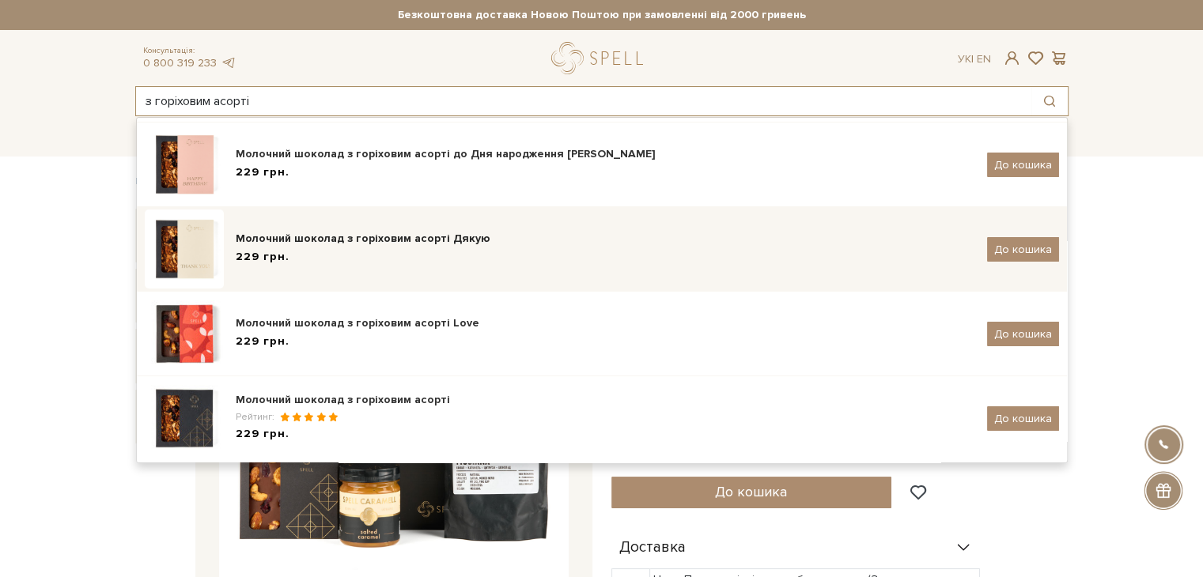
scroll to position [158, 0]
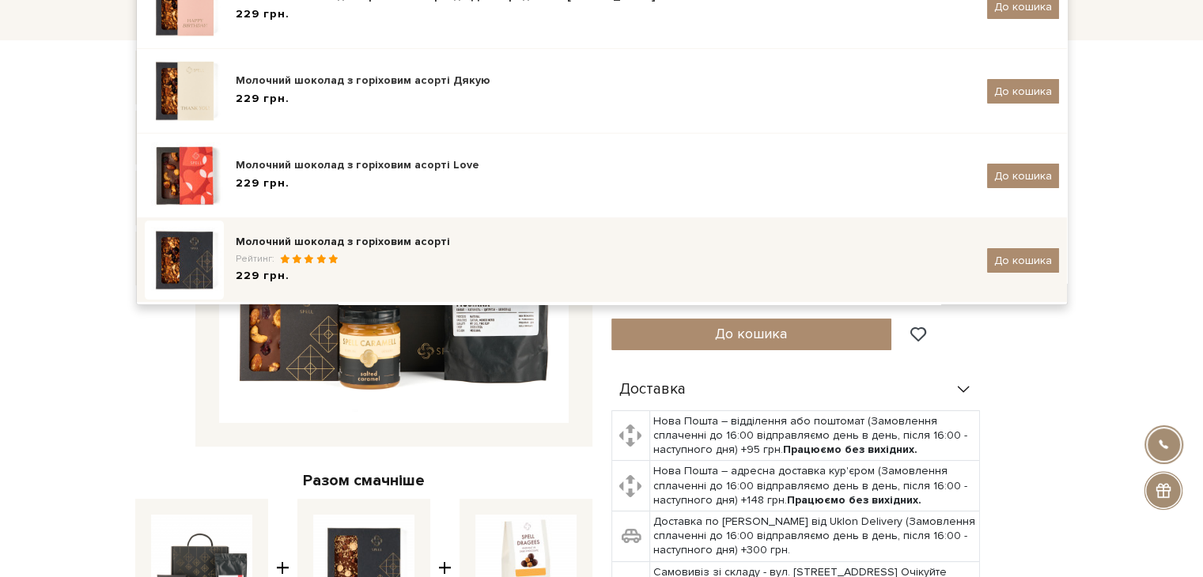
type input "з горіховим асорті"
click at [384, 238] on div "Молочний шоколад з горіховим асорті" at bounding box center [605, 242] width 739 height 16
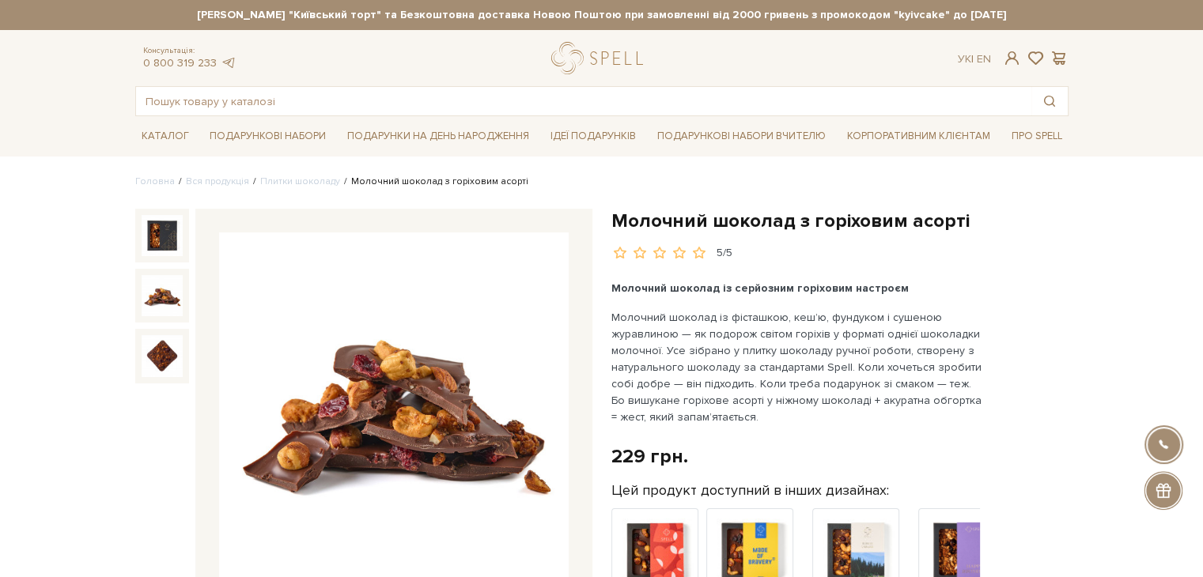
click at [149, 301] on img at bounding box center [162, 295] width 41 height 41
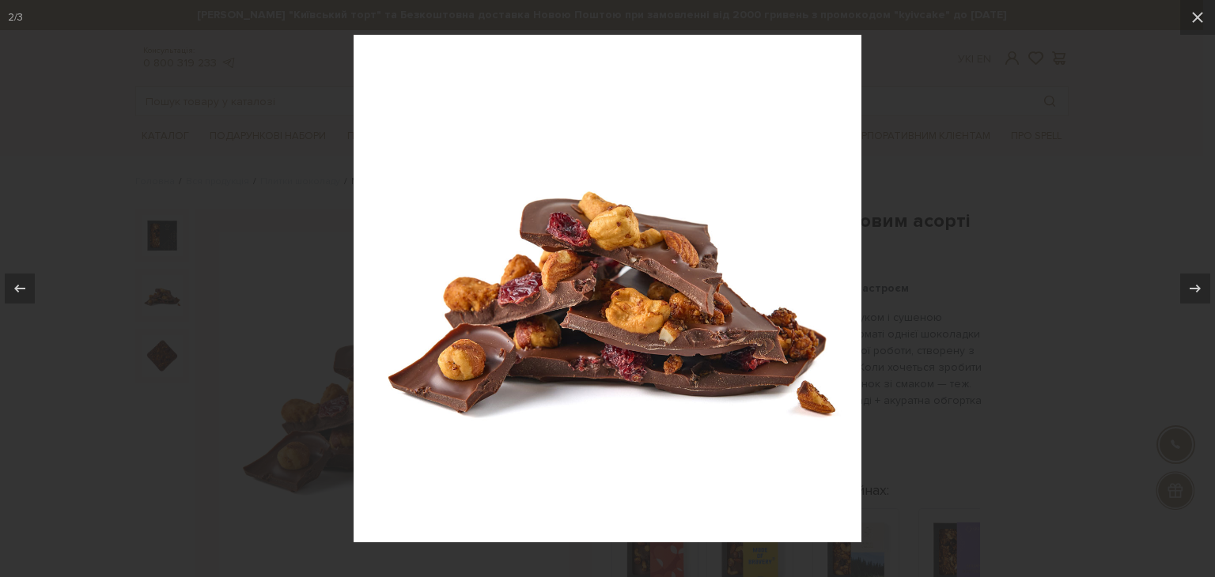
click at [269, 316] on div at bounding box center [607, 288] width 1215 height 577
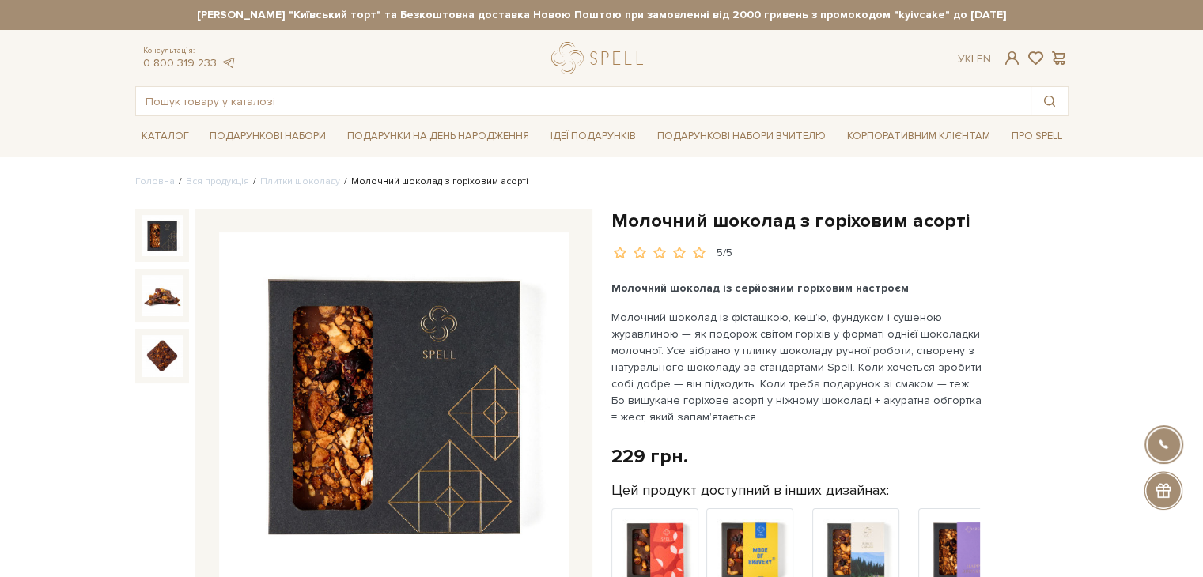
click at [157, 225] on img at bounding box center [162, 235] width 41 height 41
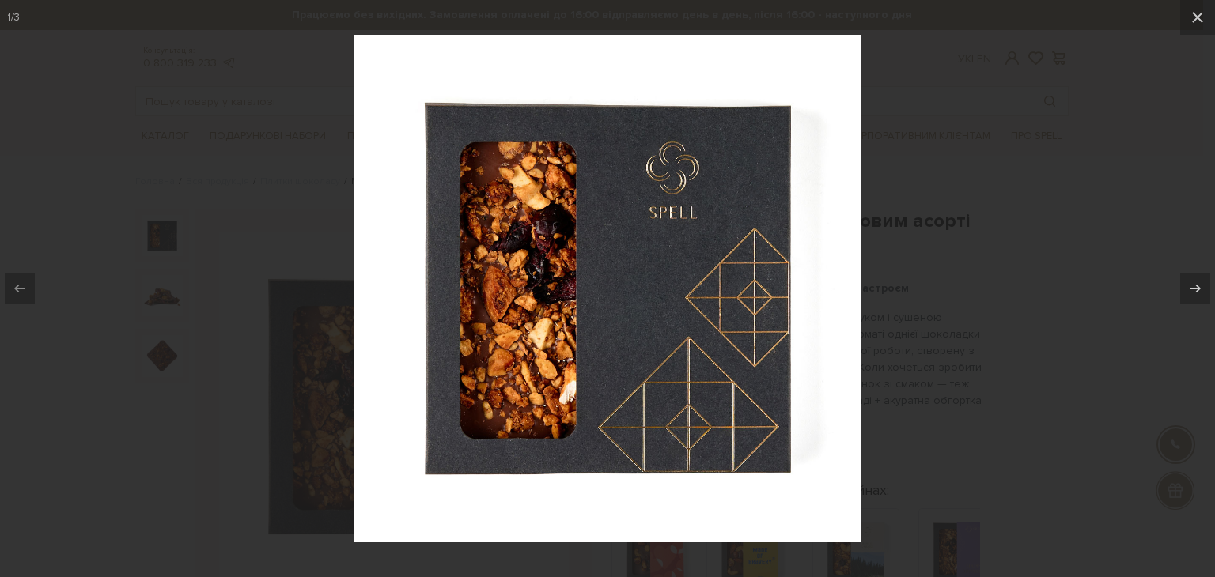
click at [290, 268] on div at bounding box center [607, 288] width 1215 height 577
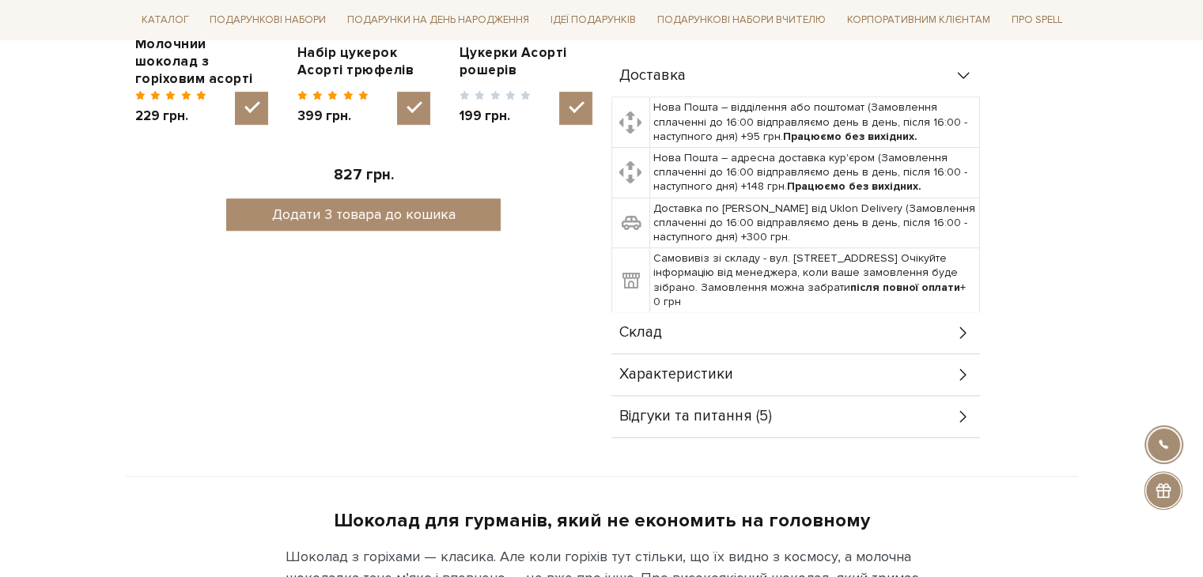
scroll to position [870, 0]
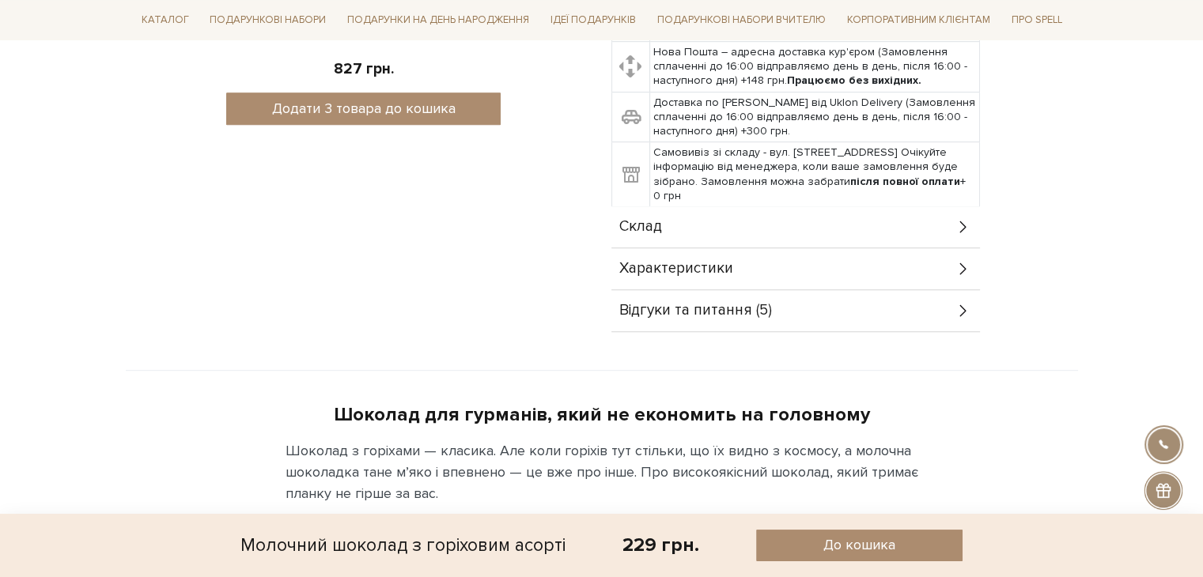
click at [657, 220] on span "Склад" at bounding box center [640, 227] width 43 height 14
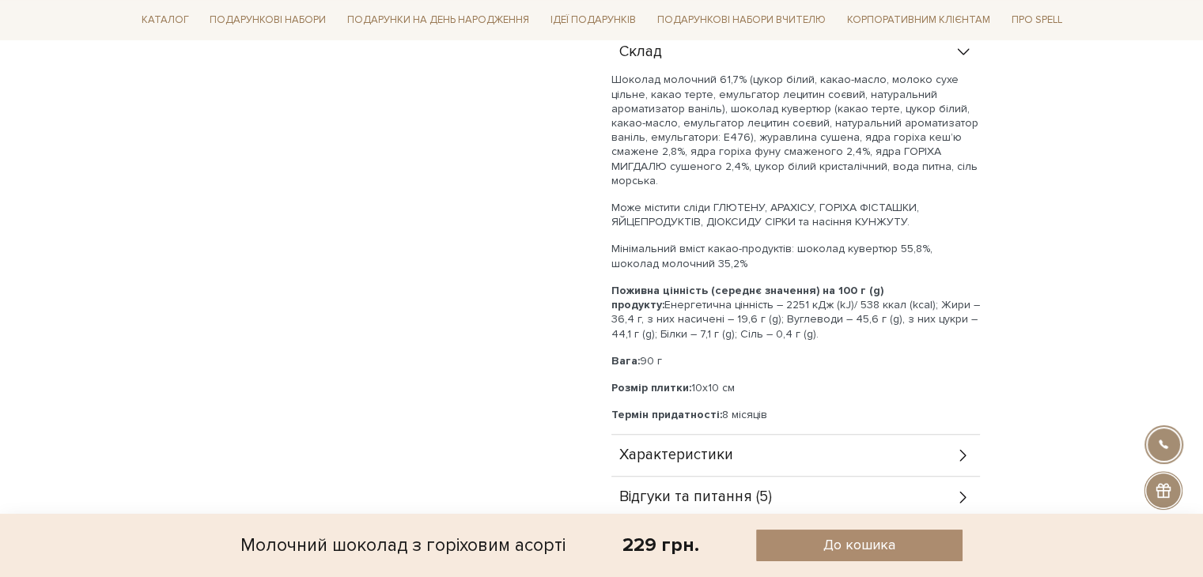
scroll to position [1186, 0]
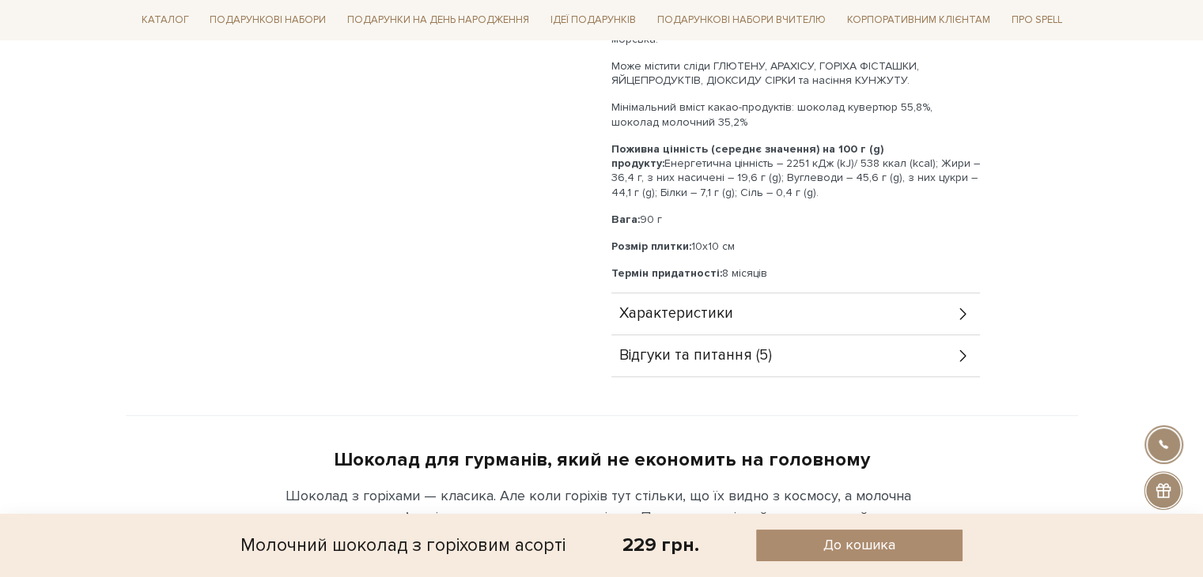
click at [713, 293] on div "Характеристики" at bounding box center [795, 313] width 369 height 41
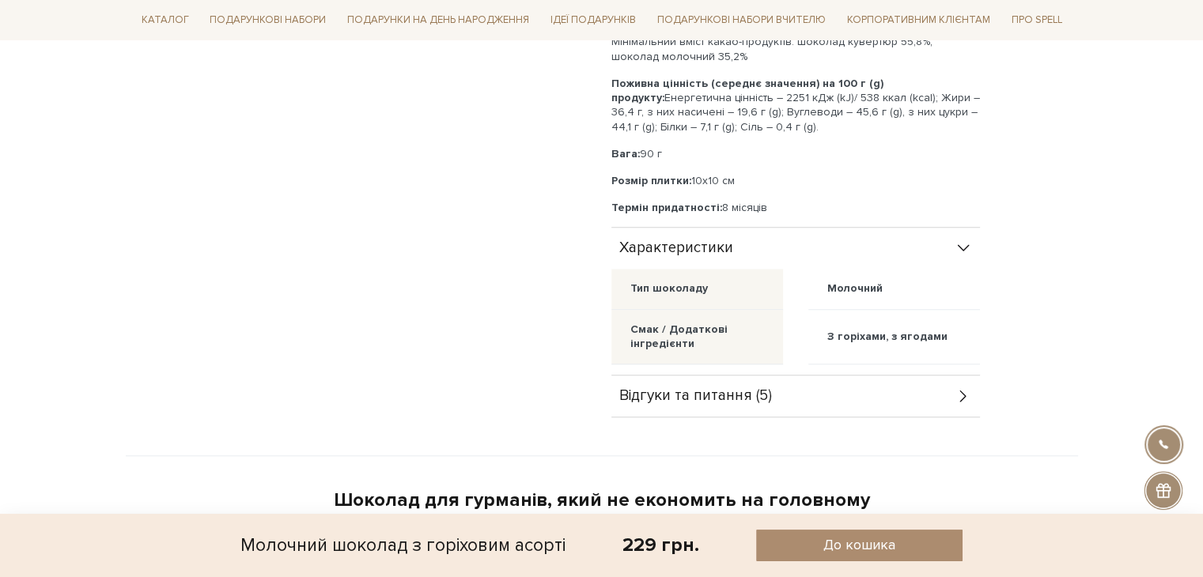
scroll to position [1344, 0]
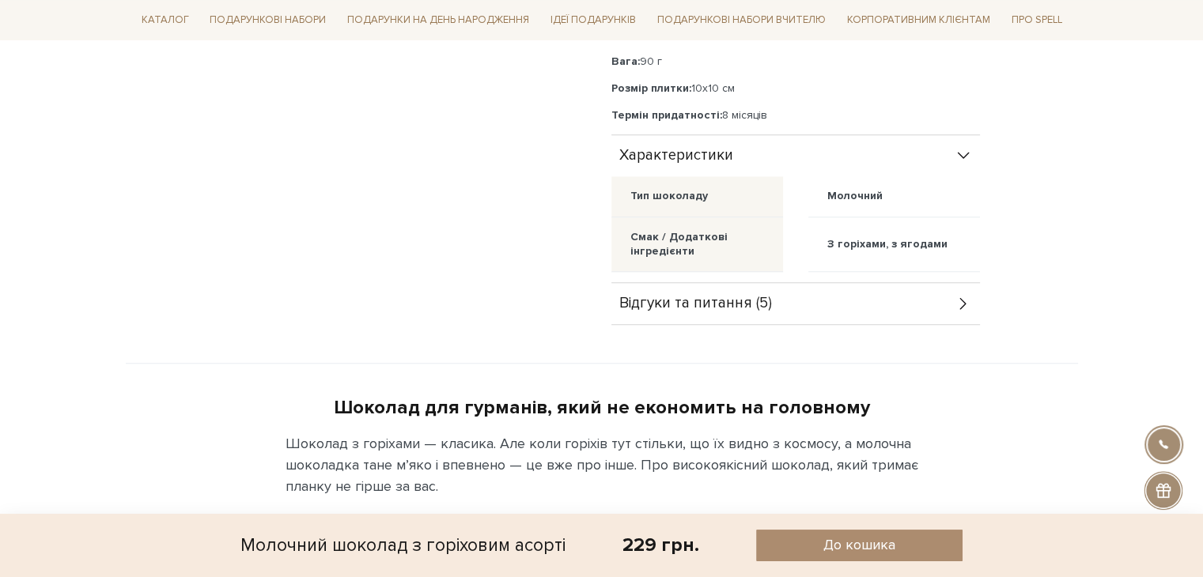
click at [749, 297] on span "Відгуки та питання (5)" at bounding box center [695, 304] width 153 height 14
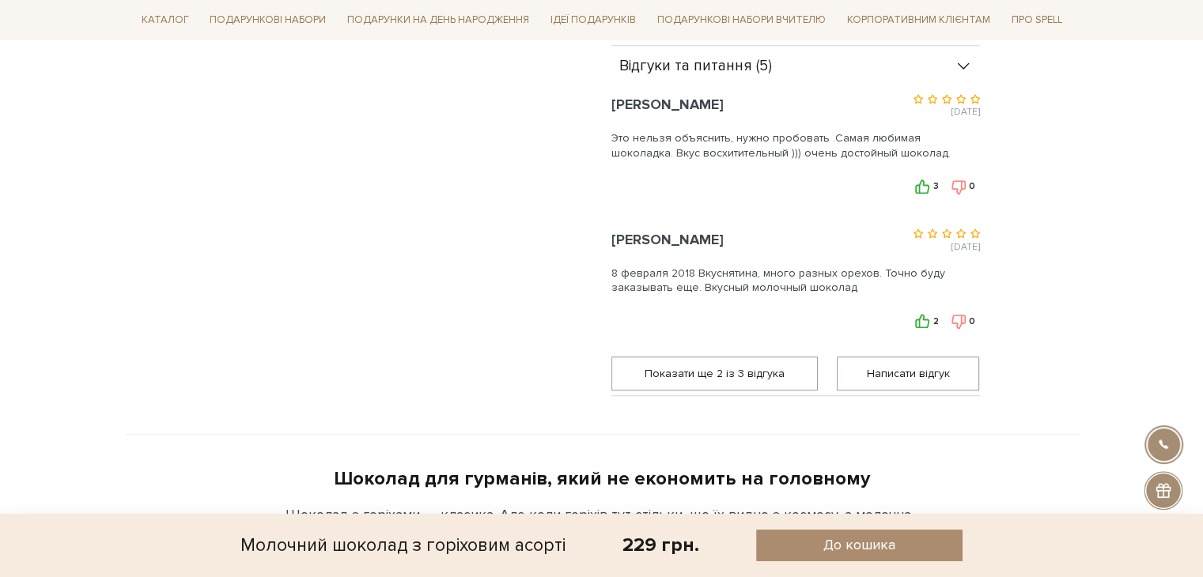
scroll to position [1265, 0]
